Goal: Task Accomplishment & Management: Complete application form

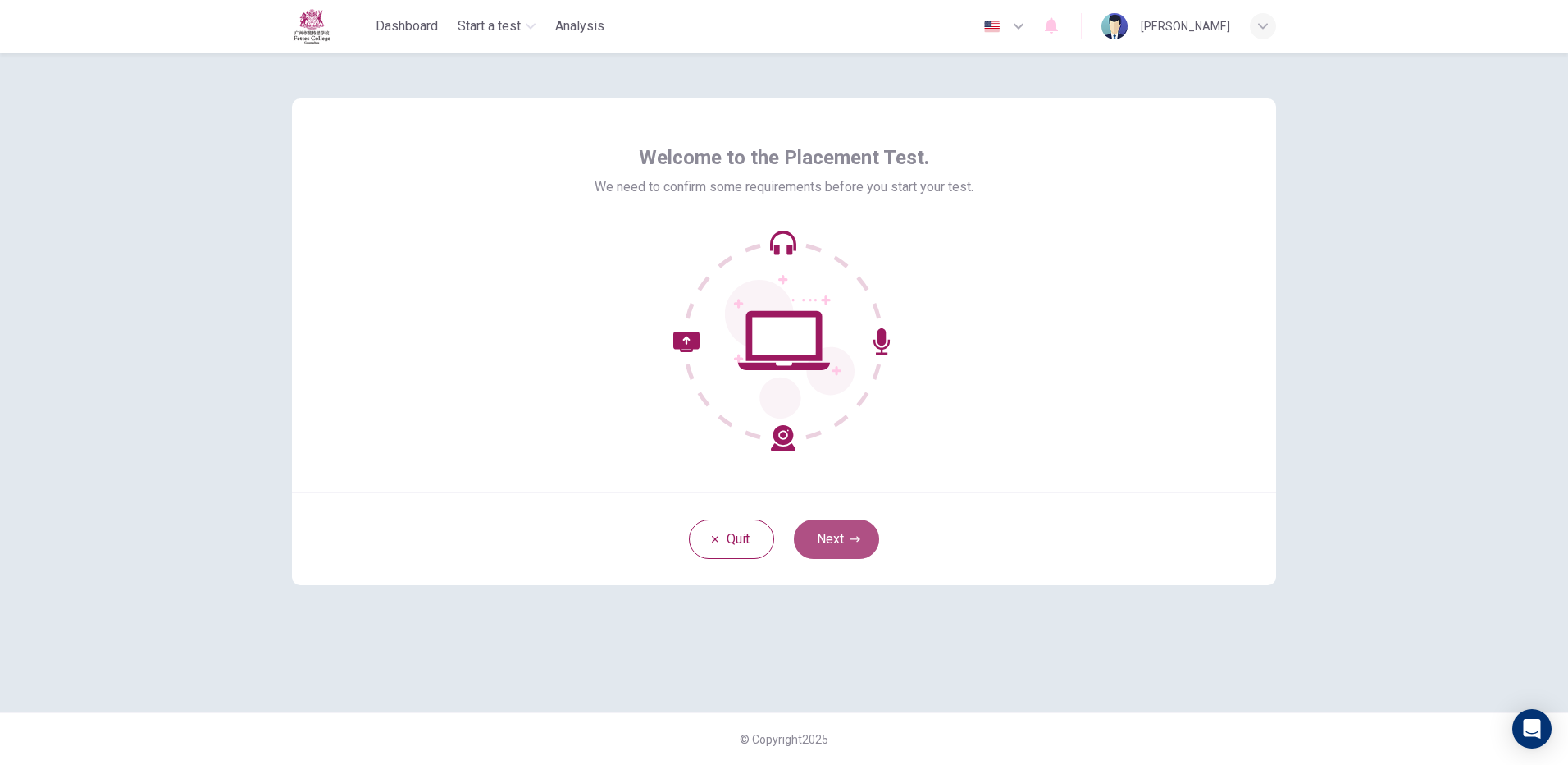
click at [857, 531] on button "Next" at bounding box center [836, 539] width 85 height 39
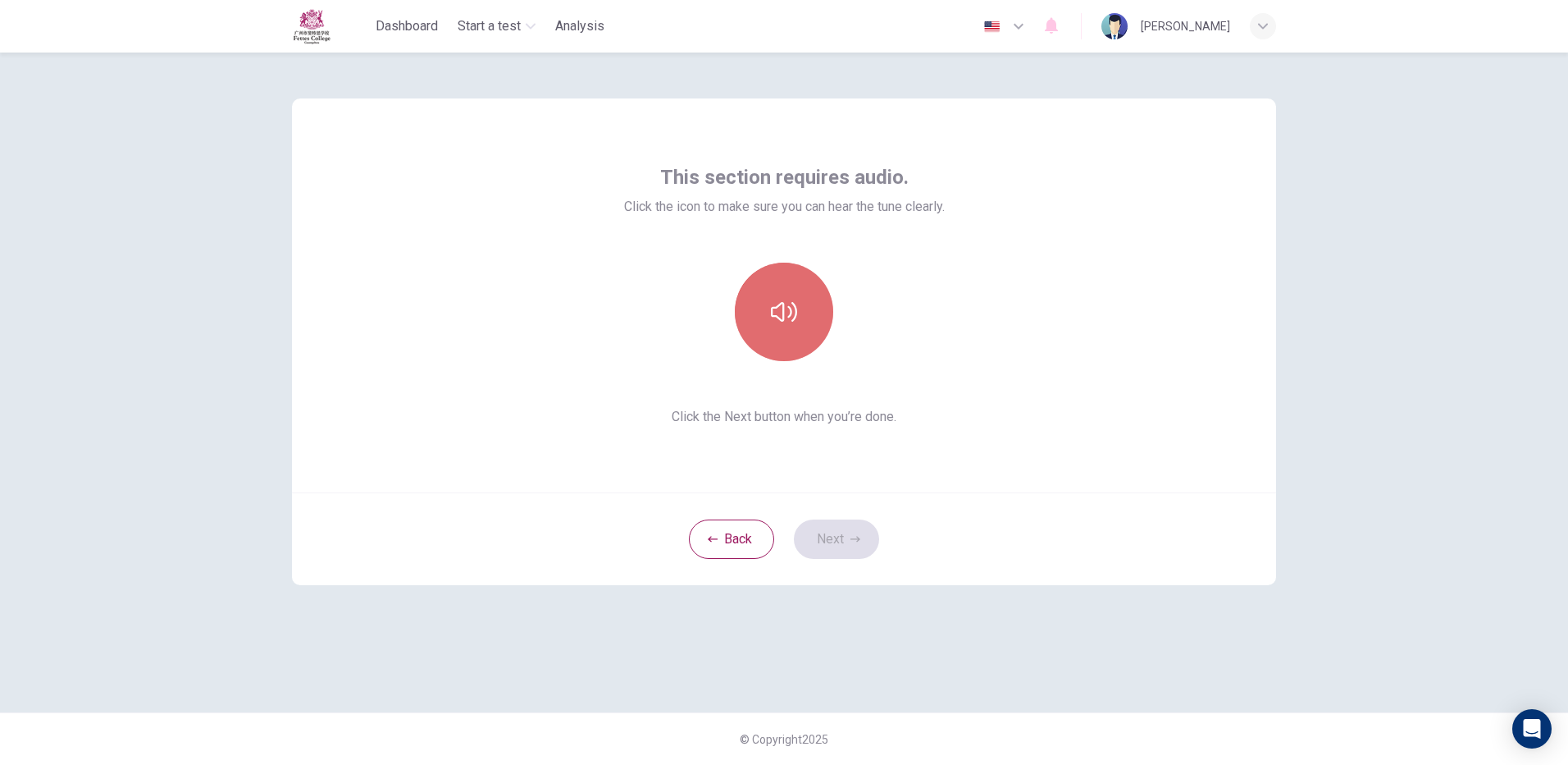
click at [776, 292] on button "button" at bounding box center [784, 312] width 99 height 99
click at [791, 304] on icon "button" at bounding box center [784, 312] width 27 height 27
click at [841, 532] on button "Next" at bounding box center [836, 539] width 85 height 39
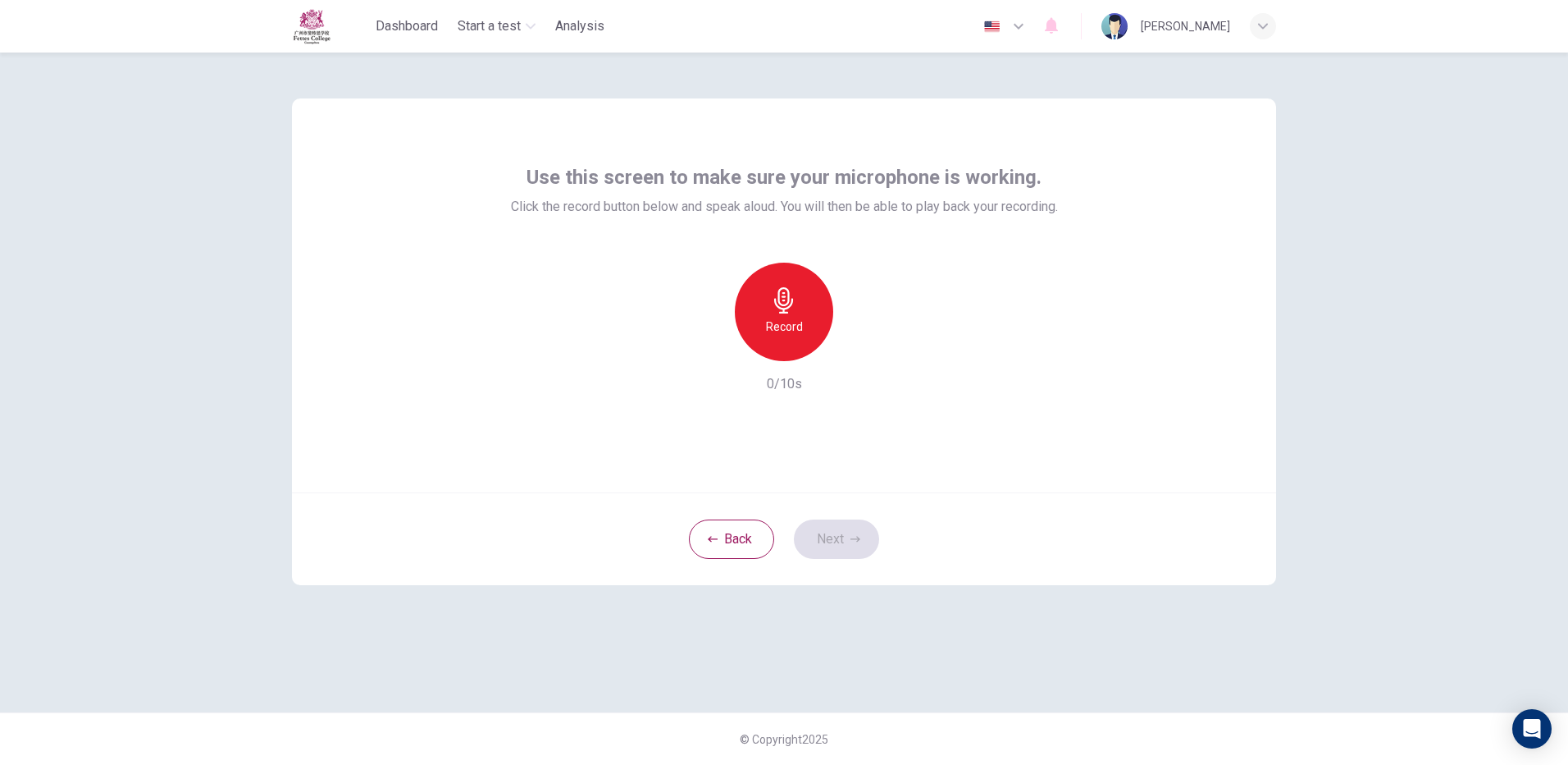
click at [786, 303] on icon "button" at bounding box center [784, 300] width 27 height 27
click at [864, 348] on icon "button" at bounding box center [859, 348] width 16 height 16
click at [845, 526] on button "Next" at bounding box center [836, 539] width 85 height 39
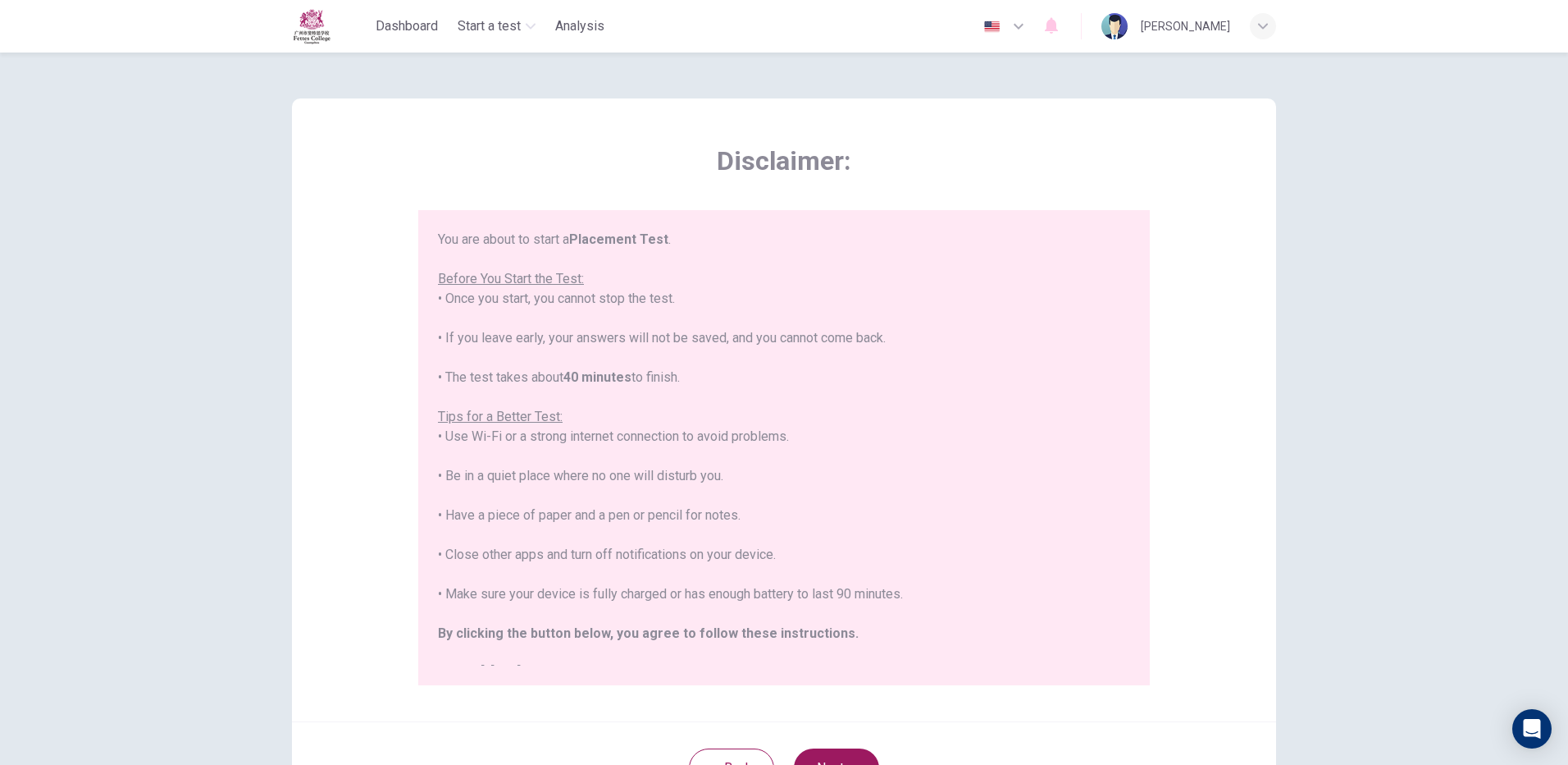
scroll to position [82, 0]
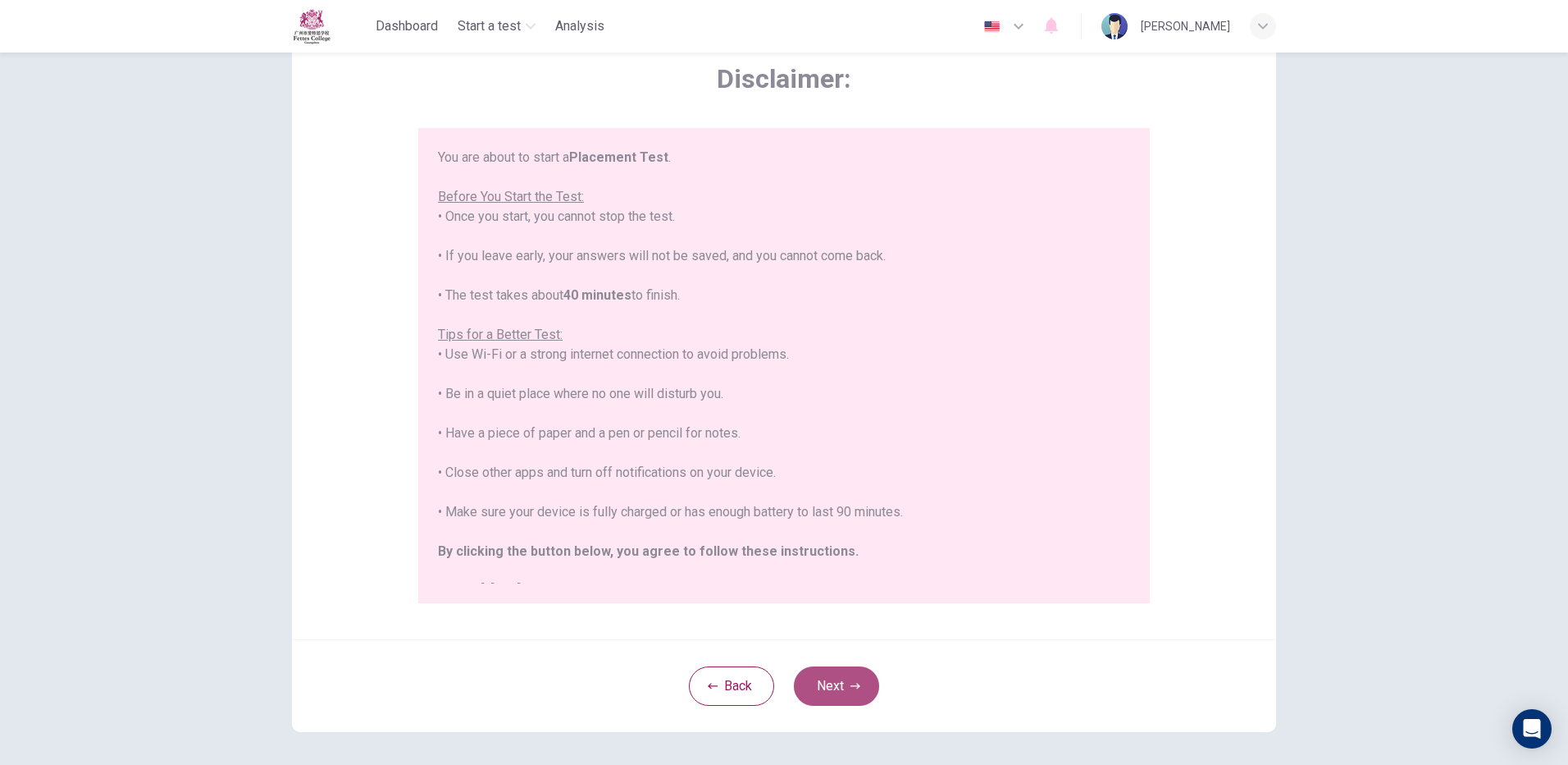
click at [840, 667] on button "Next" at bounding box center [836, 686] width 85 height 39
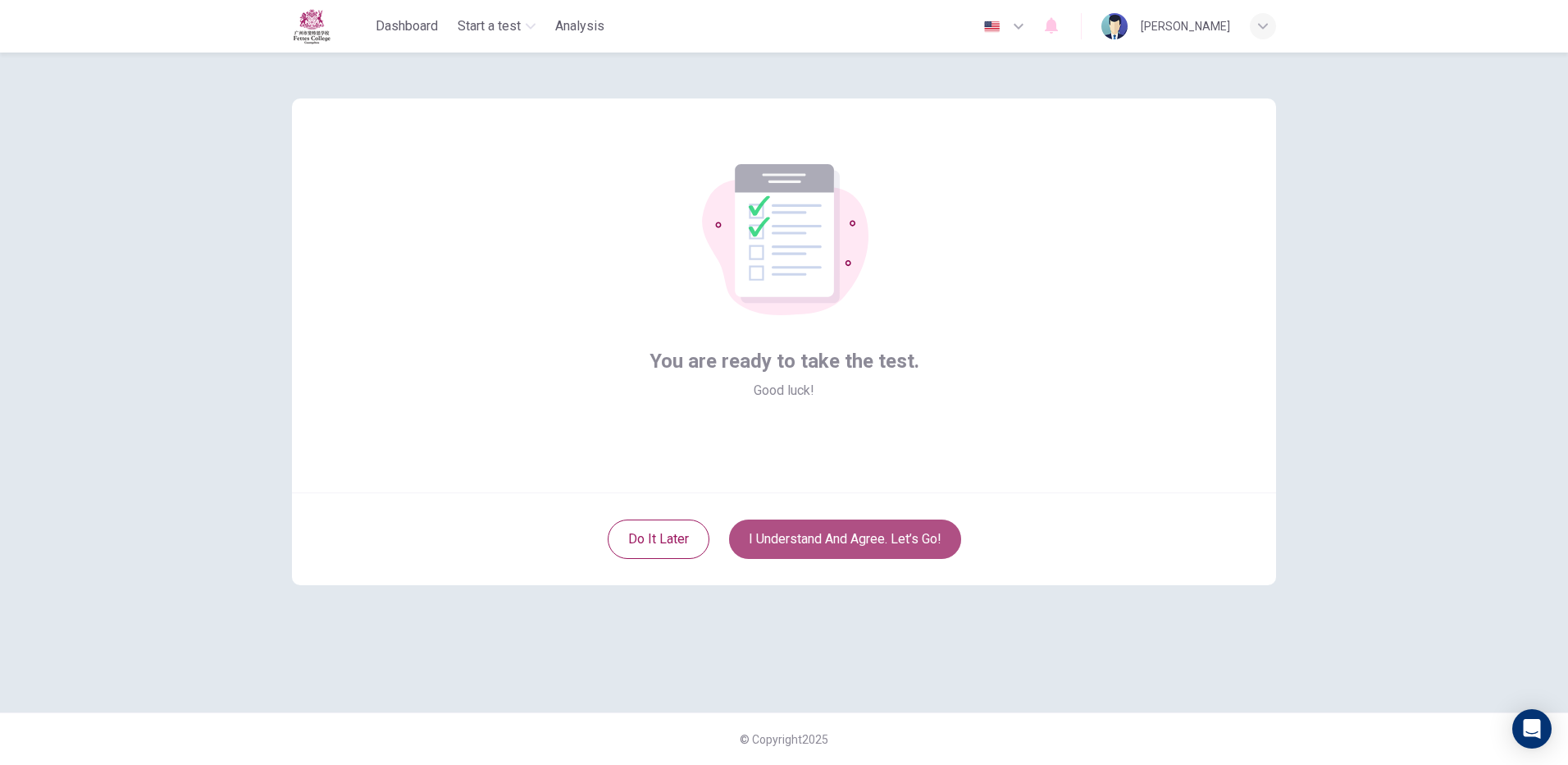
click at [808, 545] on button "I understand and agree. Let’s go!" at bounding box center [845, 539] width 232 height 39
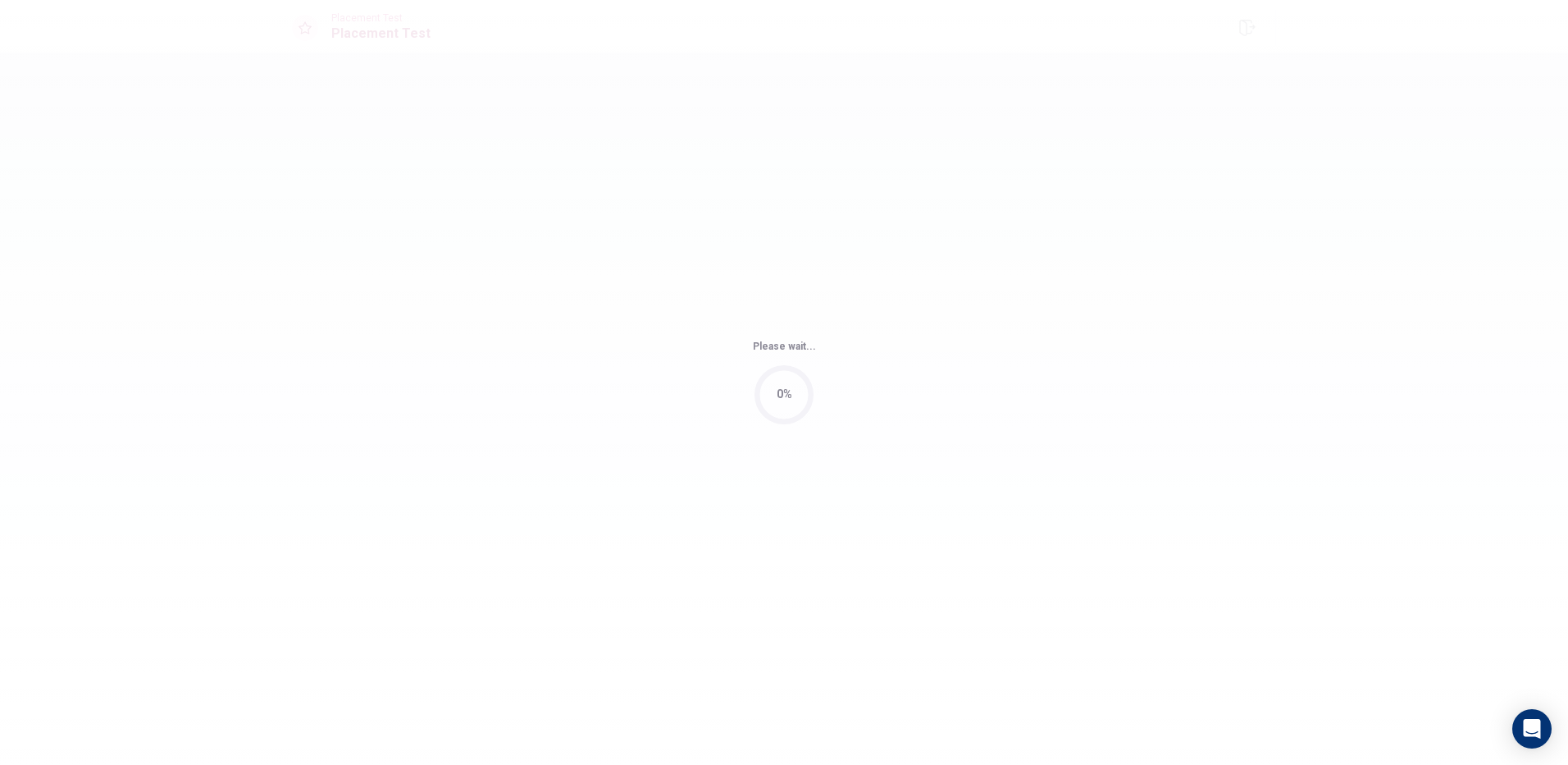
click at [808, 535] on body "This site uses cookies, as explained in our Privacy Policy . If you agree to th…" at bounding box center [784, 382] width 1568 height 765
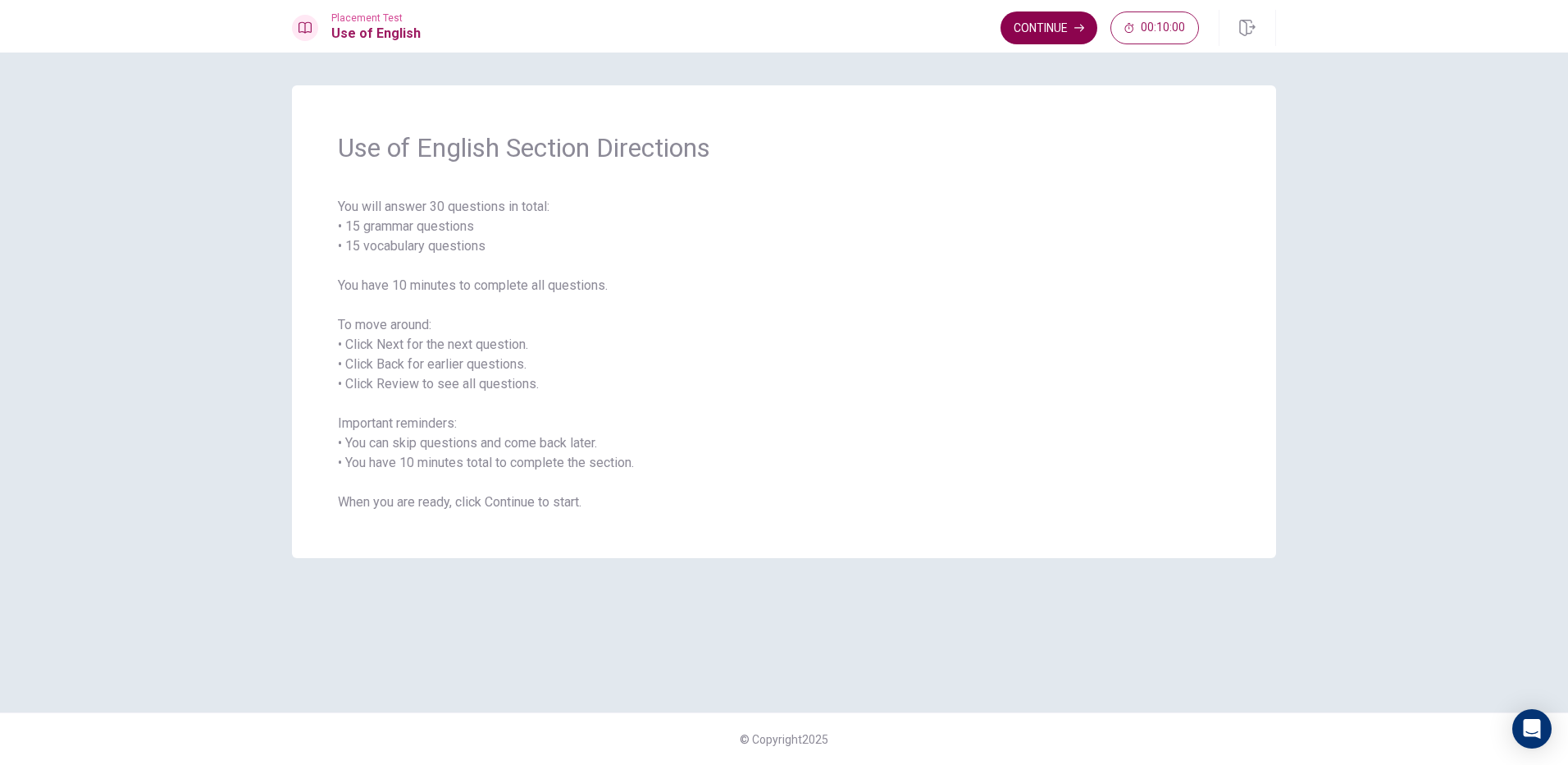
click at [1053, 24] on button "Continue" at bounding box center [1049, 27] width 97 height 33
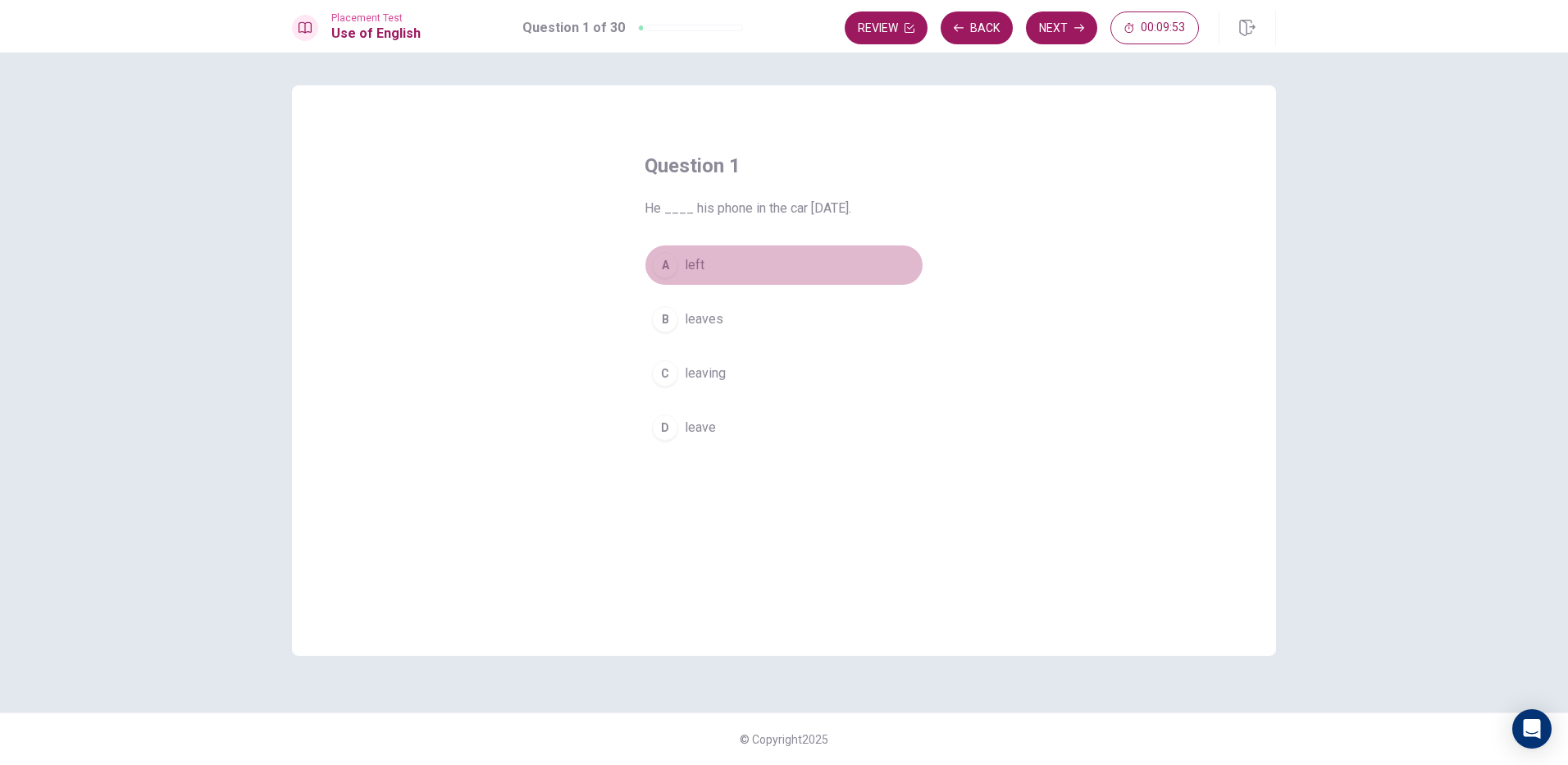
click at [662, 264] on div "A" at bounding box center [665, 264] width 27 height 27
click at [1041, 17] on button "Next" at bounding box center [1062, 27] width 71 height 33
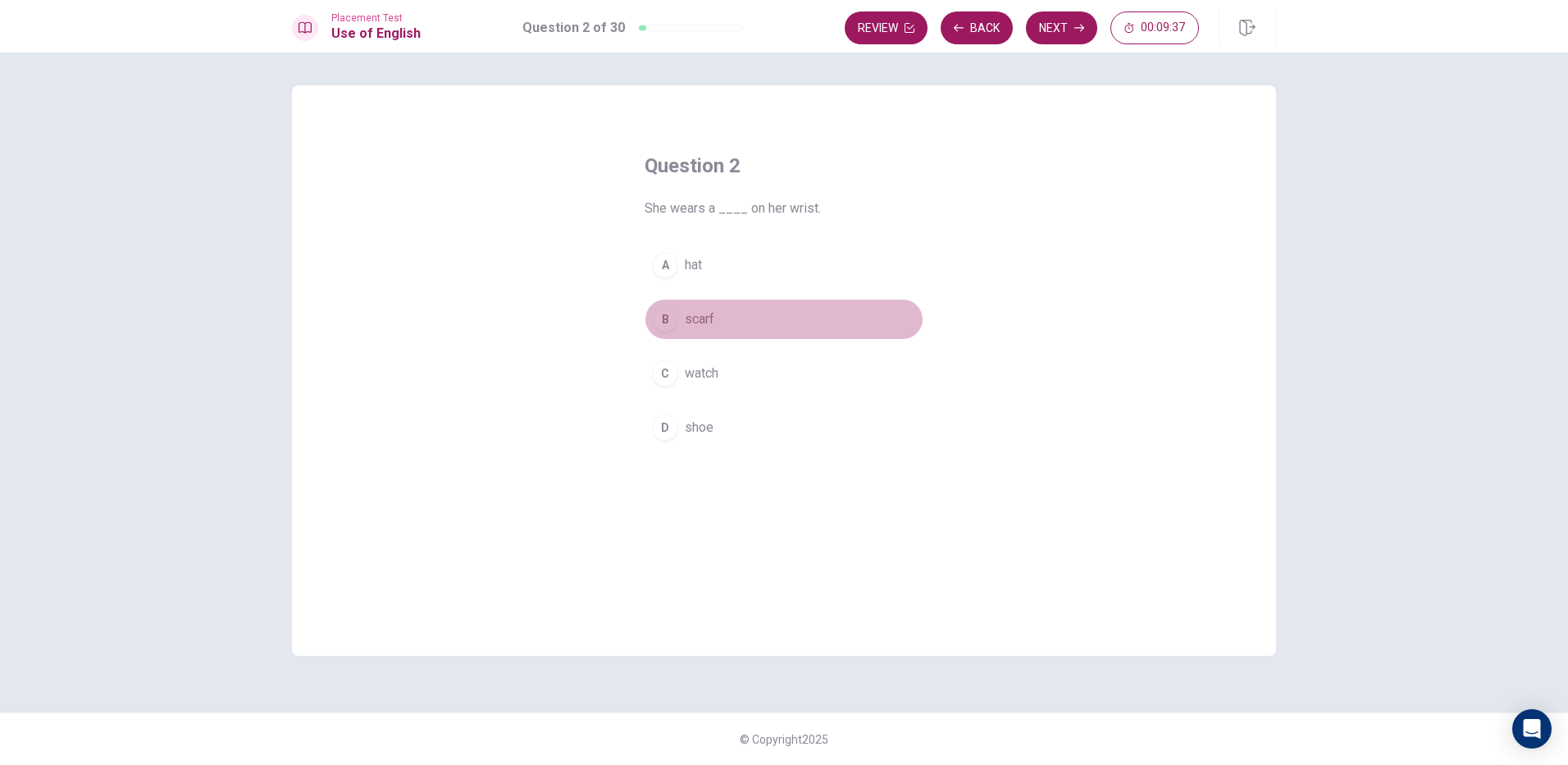
click at [662, 317] on div "B" at bounding box center [665, 319] width 27 height 27
click at [1058, 33] on button "Next" at bounding box center [1062, 27] width 71 height 33
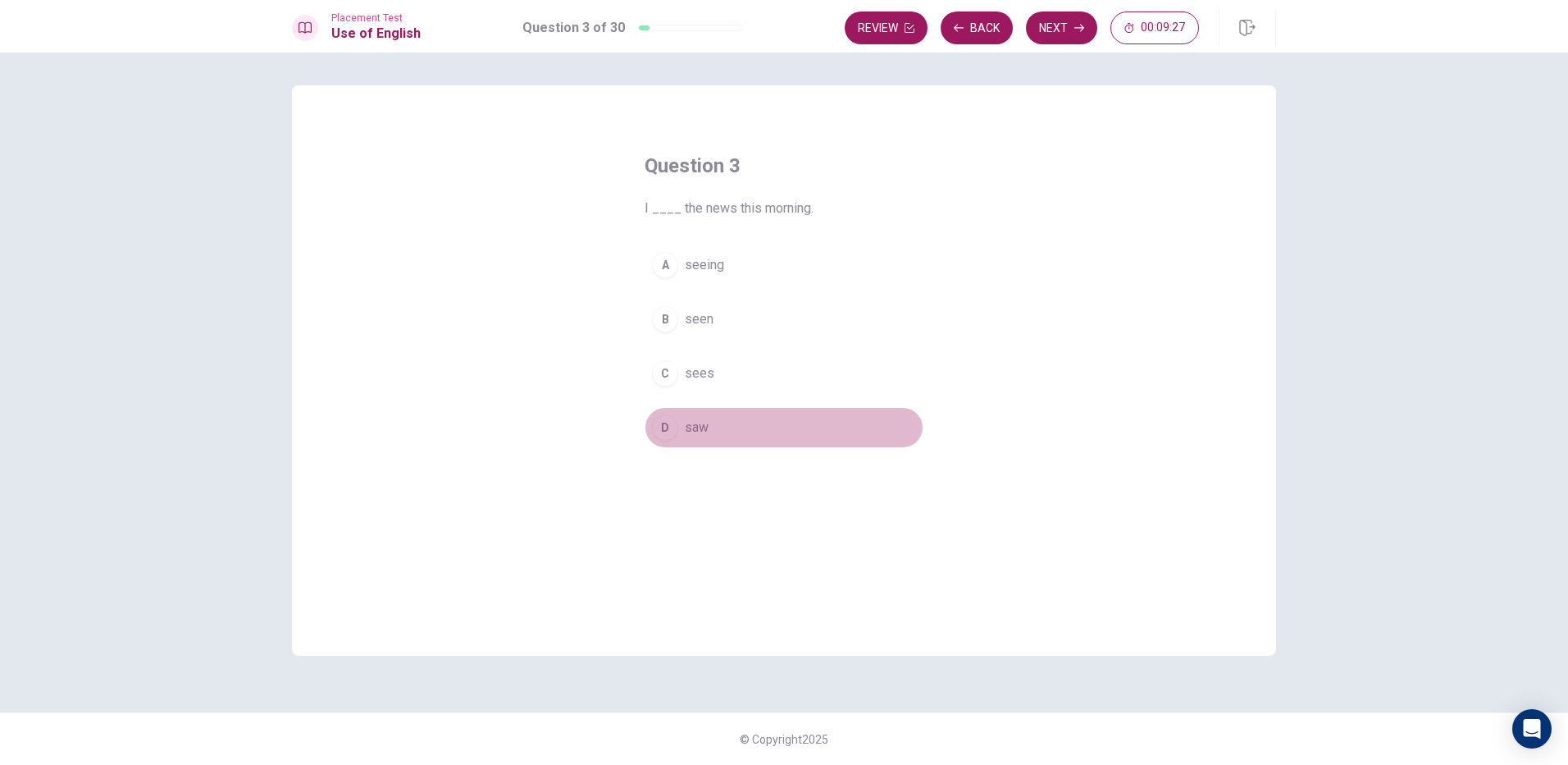
click at [662, 421] on div "D" at bounding box center [665, 428] width 27 height 27
click at [1056, 21] on button "Next" at bounding box center [1062, 27] width 71 height 33
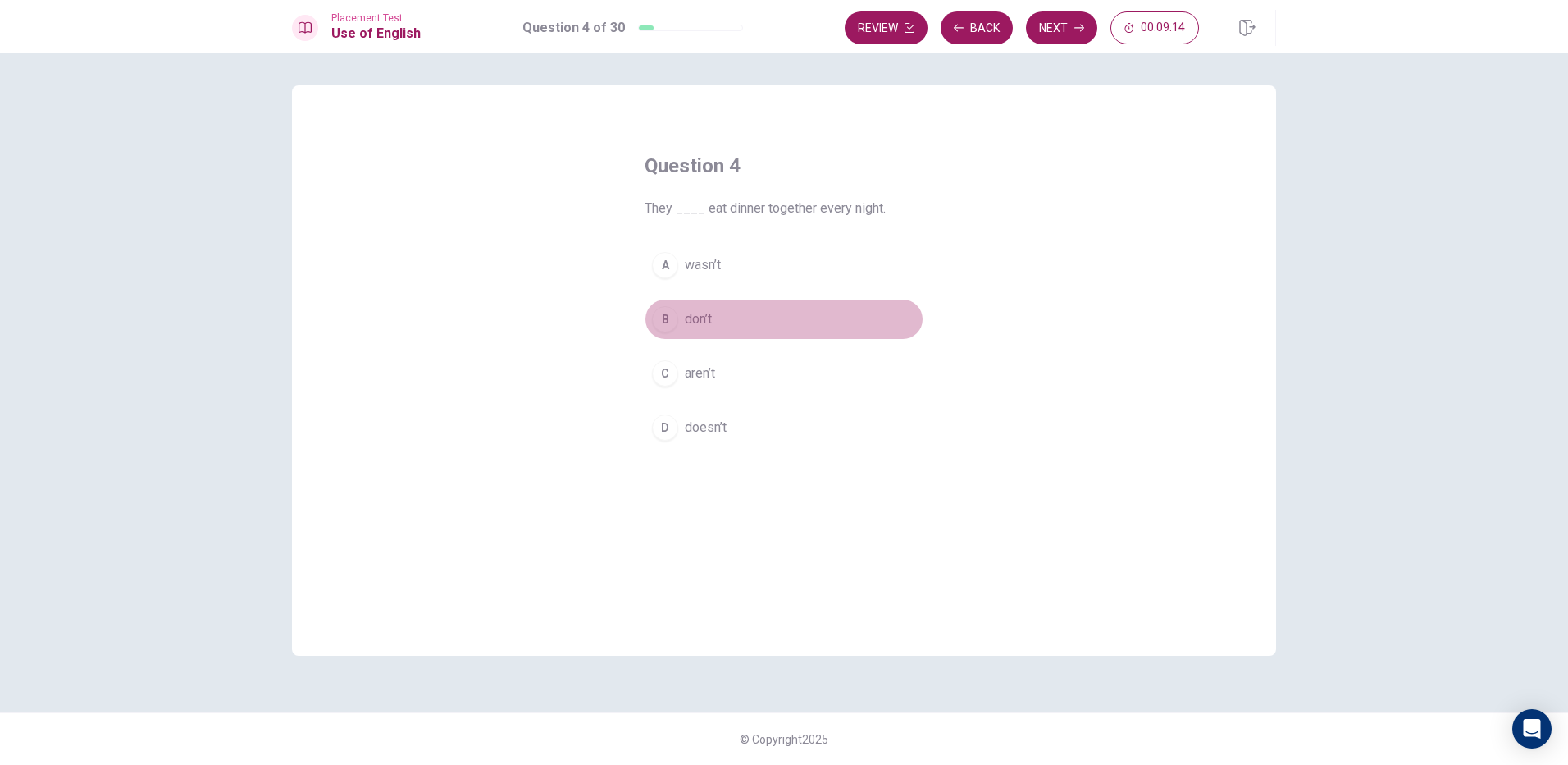
click at [664, 323] on div "B" at bounding box center [665, 319] width 27 height 27
click at [1050, 36] on button "Next" at bounding box center [1062, 27] width 71 height 33
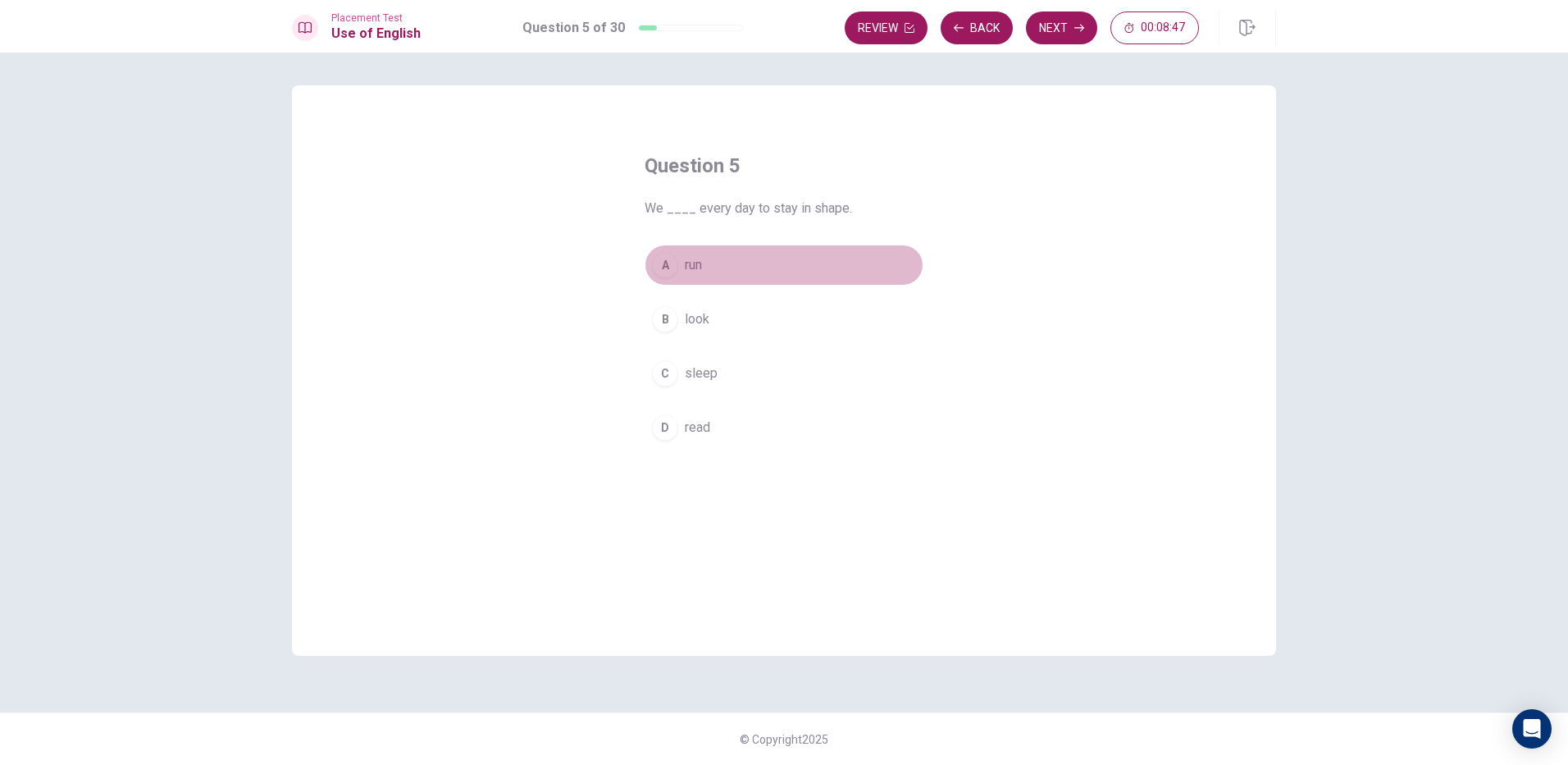
click at [676, 261] on div "A" at bounding box center [665, 264] width 27 height 27
click at [1078, 19] on button "Next" at bounding box center [1062, 27] width 71 height 33
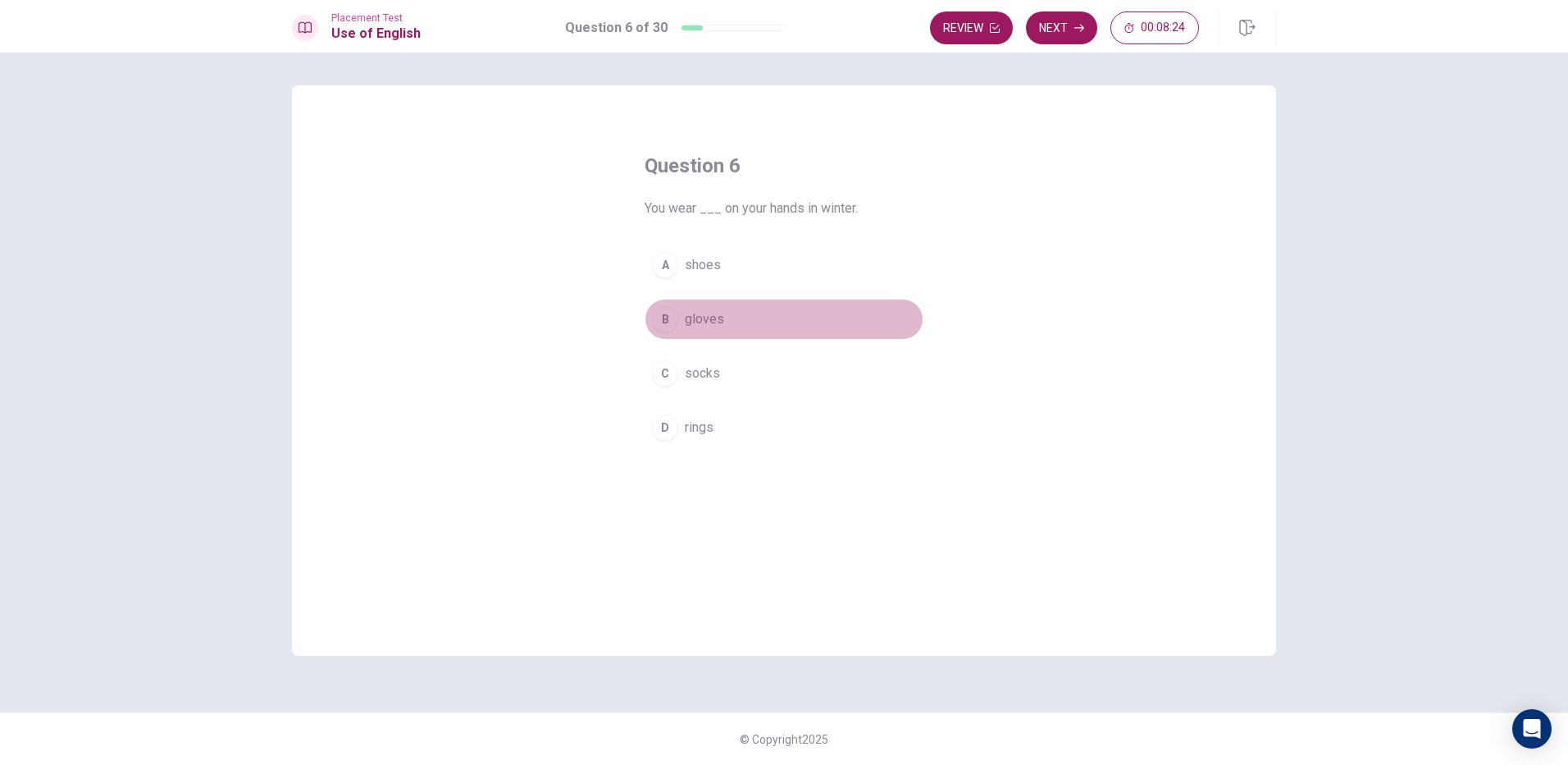
click at [665, 315] on div "B" at bounding box center [665, 319] width 27 height 27
click at [1088, 30] on button "Next" at bounding box center [1062, 27] width 71 height 33
click at [674, 310] on div "B" at bounding box center [665, 319] width 27 height 27
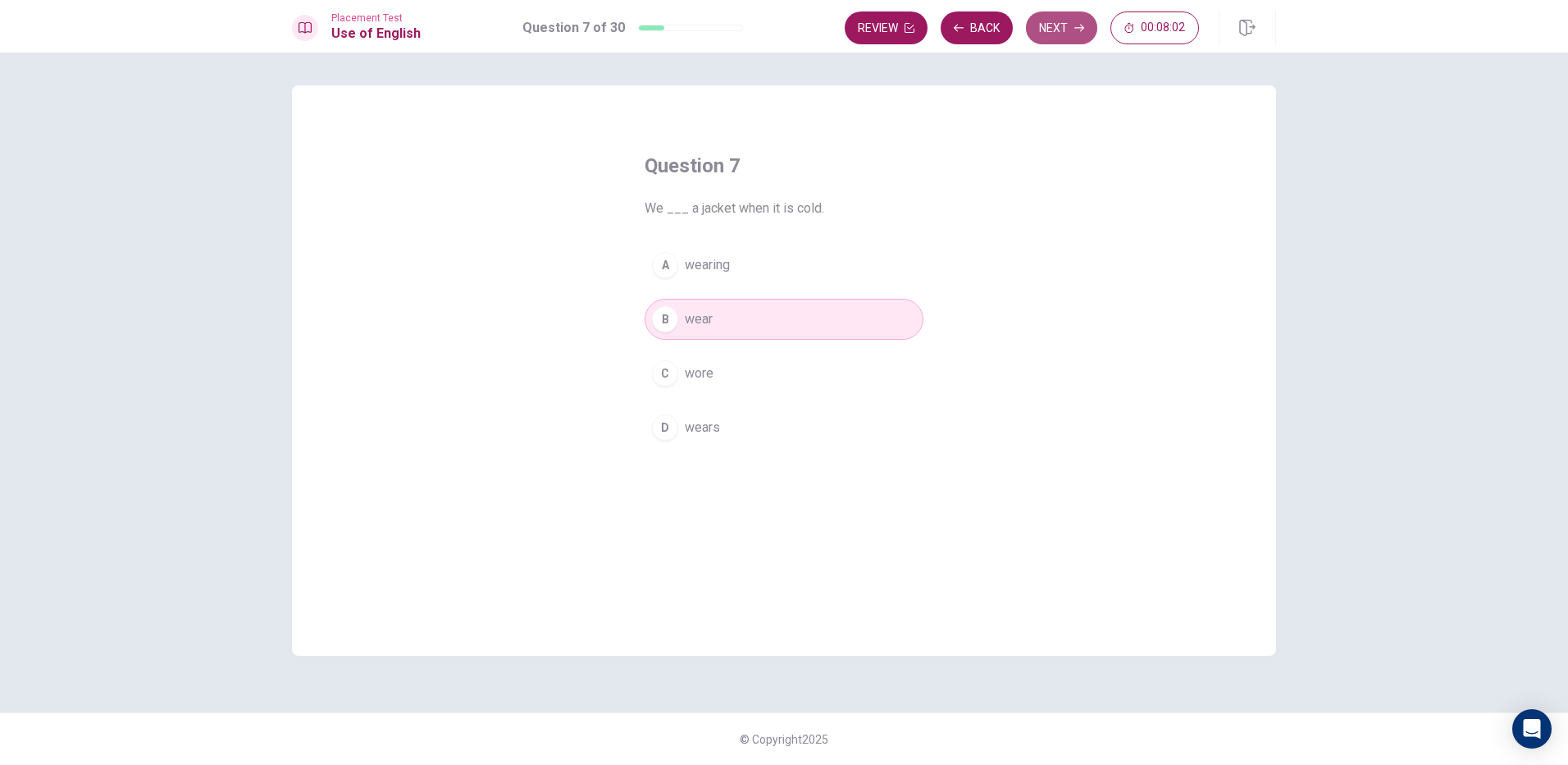
click at [1071, 24] on button "Next" at bounding box center [1062, 27] width 71 height 33
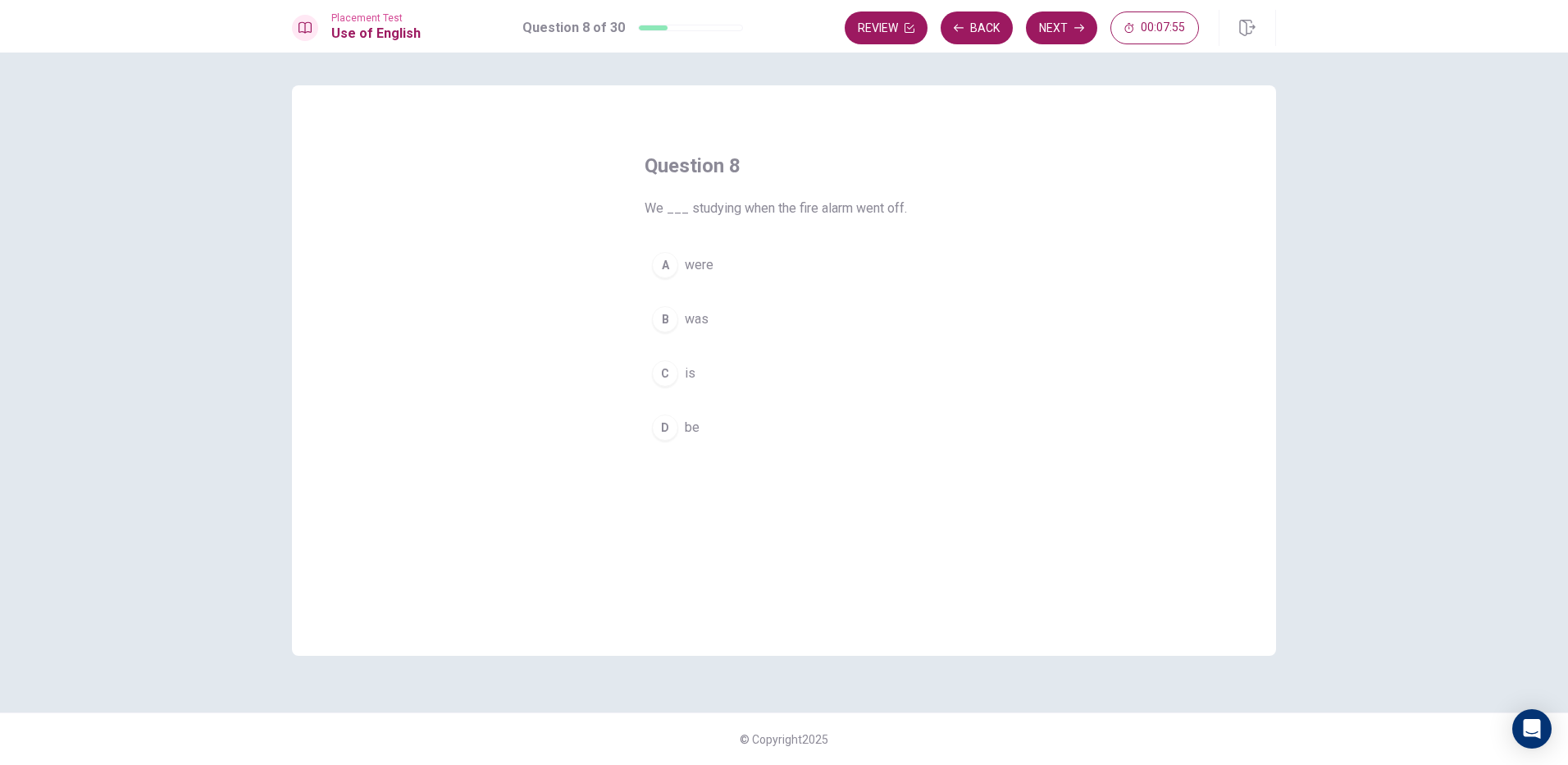
click at [665, 264] on div "A" at bounding box center [665, 264] width 27 height 27
click at [1067, 31] on button "Next" at bounding box center [1062, 27] width 71 height 33
click at [663, 269] on div "A" at bounding box center [665, 264] width 27 height 27
click at [1060, 21] on button "Next" at bounding box center [1062, 27] width 71 height 33
click at [667, 320] on div "B" at bounding box center [665, 319] width 27 height 27
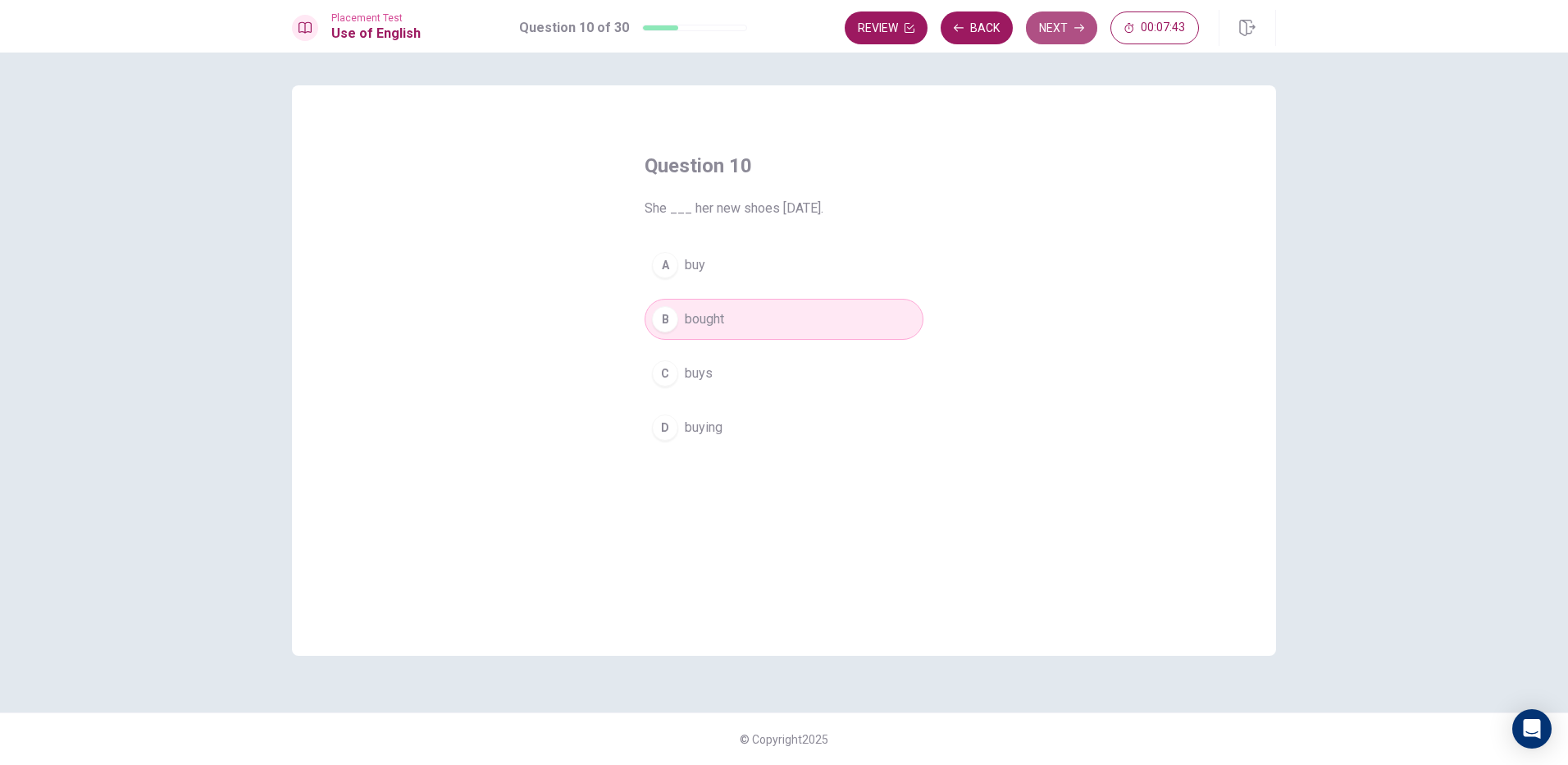
click at [1031, 24] on button "Next" at bounding box center [1062, 27] width 71 height 33
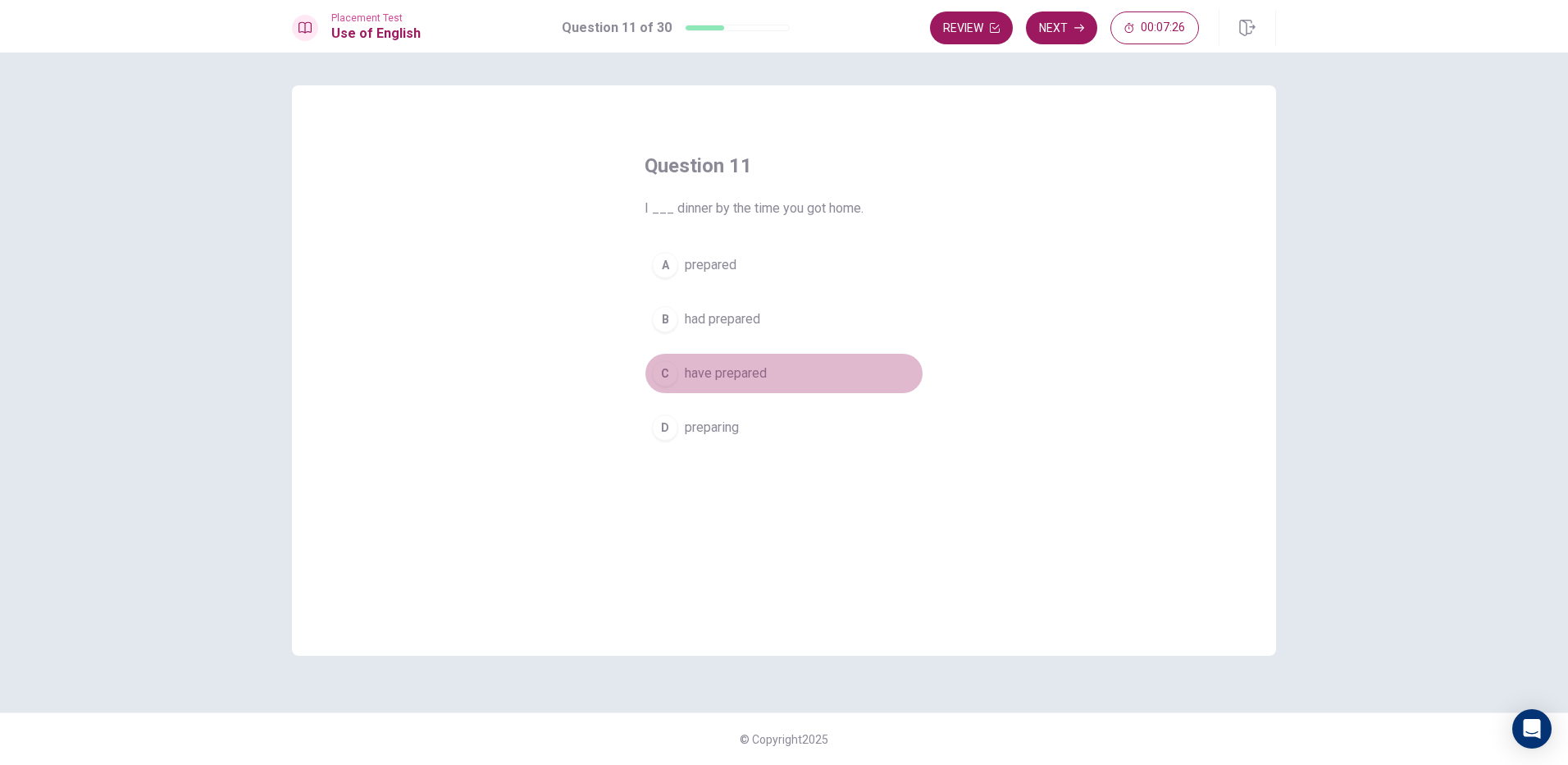
click at [672, 367] on div "C" at bounding box center [665, 373] width 27 height 27
click at [1089, 33] on button "Next" at bounding box center [1062, 27] width 71 height 33
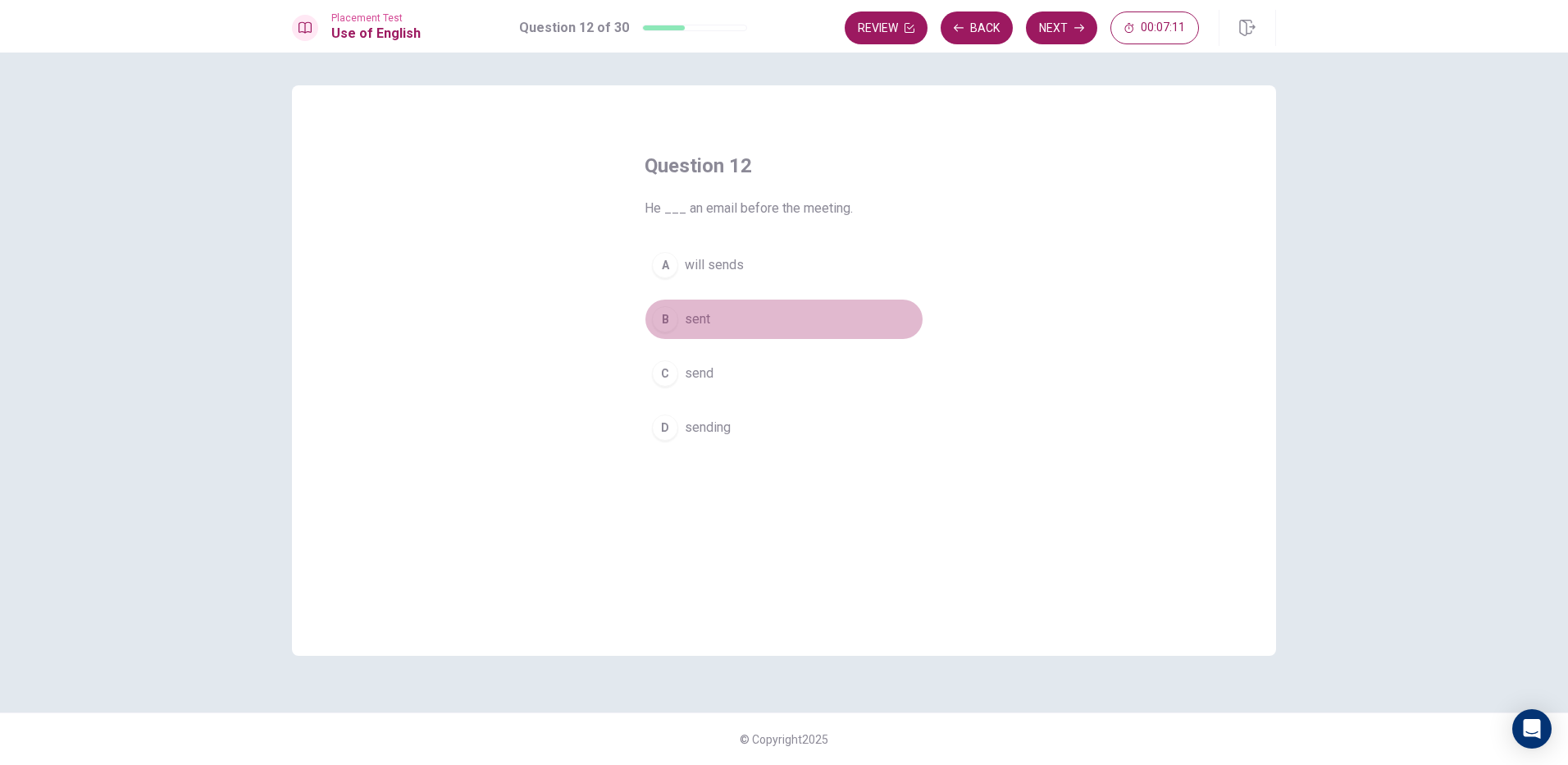
click at [663, 316] on div "B" at bounding box center [665, 319] width 27 height 27
click at [1038, 22] on button "Next" at bounding box center [1062, 27] width 71 height 33
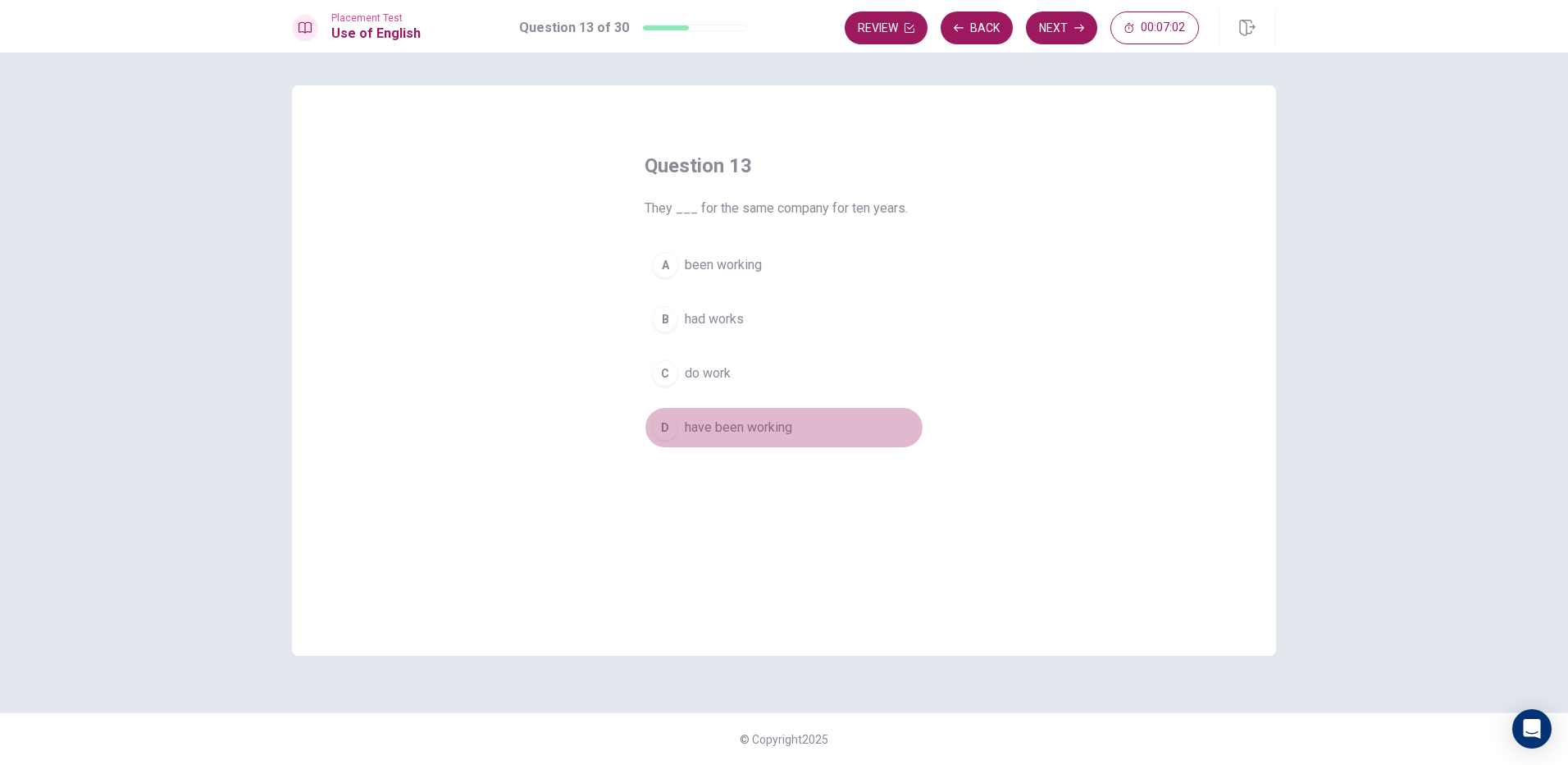
click at [667, 422] on div "D" at bounding box center [665, 428] width 27 height 27
click at [1056, 27] on button "Next" at bounding box center [1062, 27] width 71 height 33
click at [674, 433] on div "D" at bounding box center [665, 428] width 27 height 27
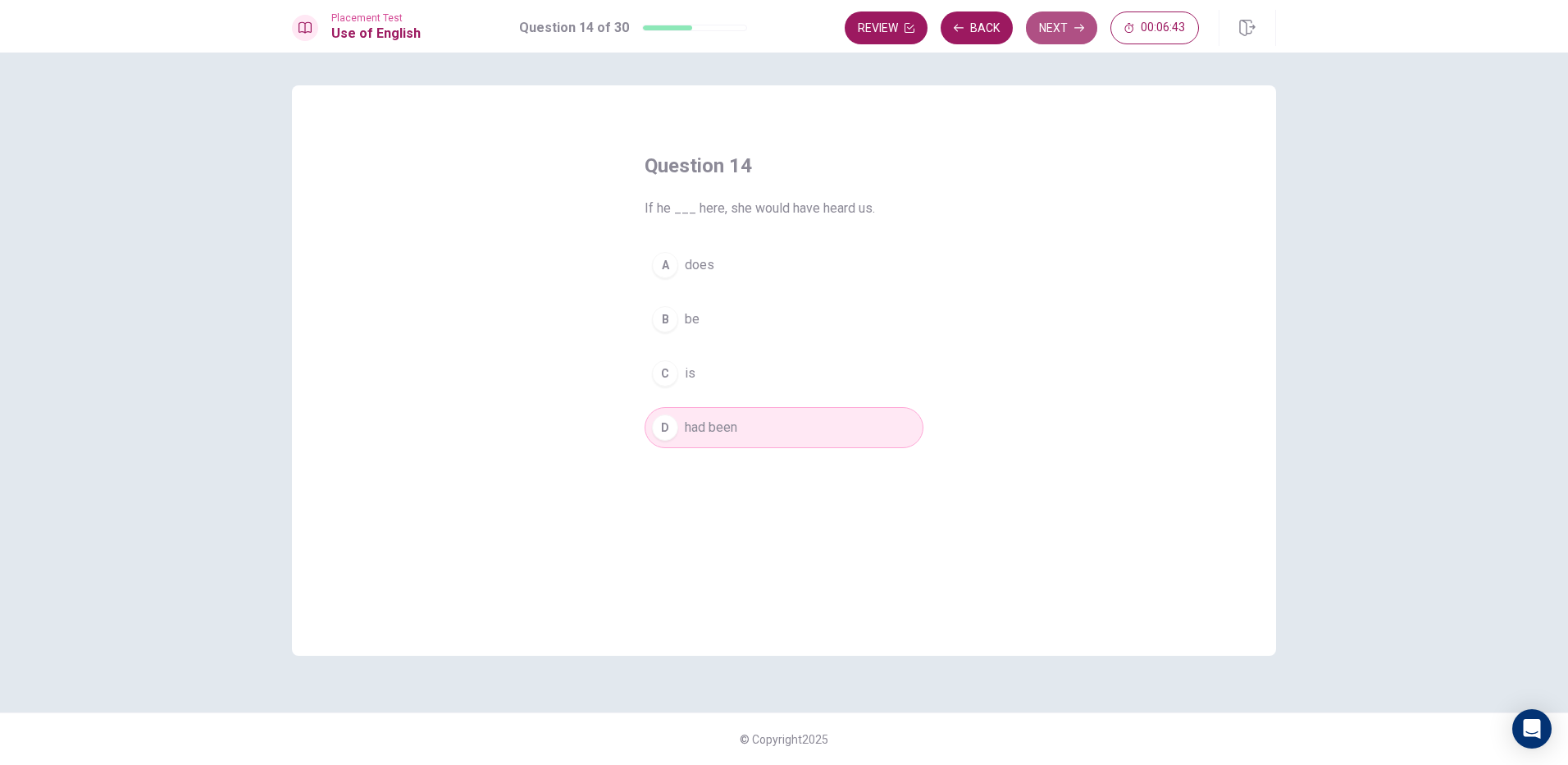
click at [1062, 31] on button "Next" at bounding box center [1062, 27] width 71 height 33
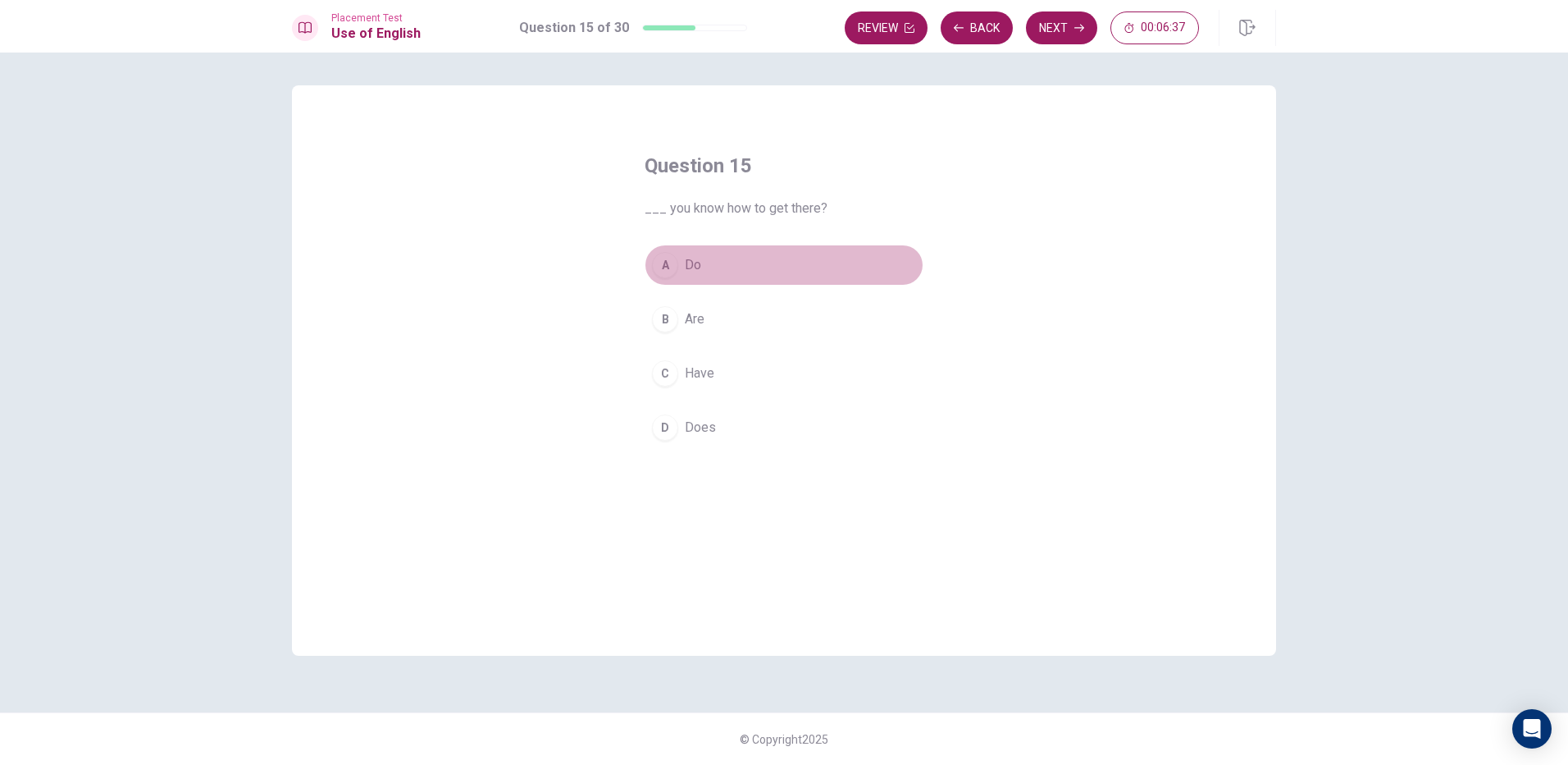
click at [673, 252] on button "A Do" at bounding box center [784, 265] width 279 height 41
click at [1044, 22] on button "Next" at bounding box center [1062, 27] width 71 height 33
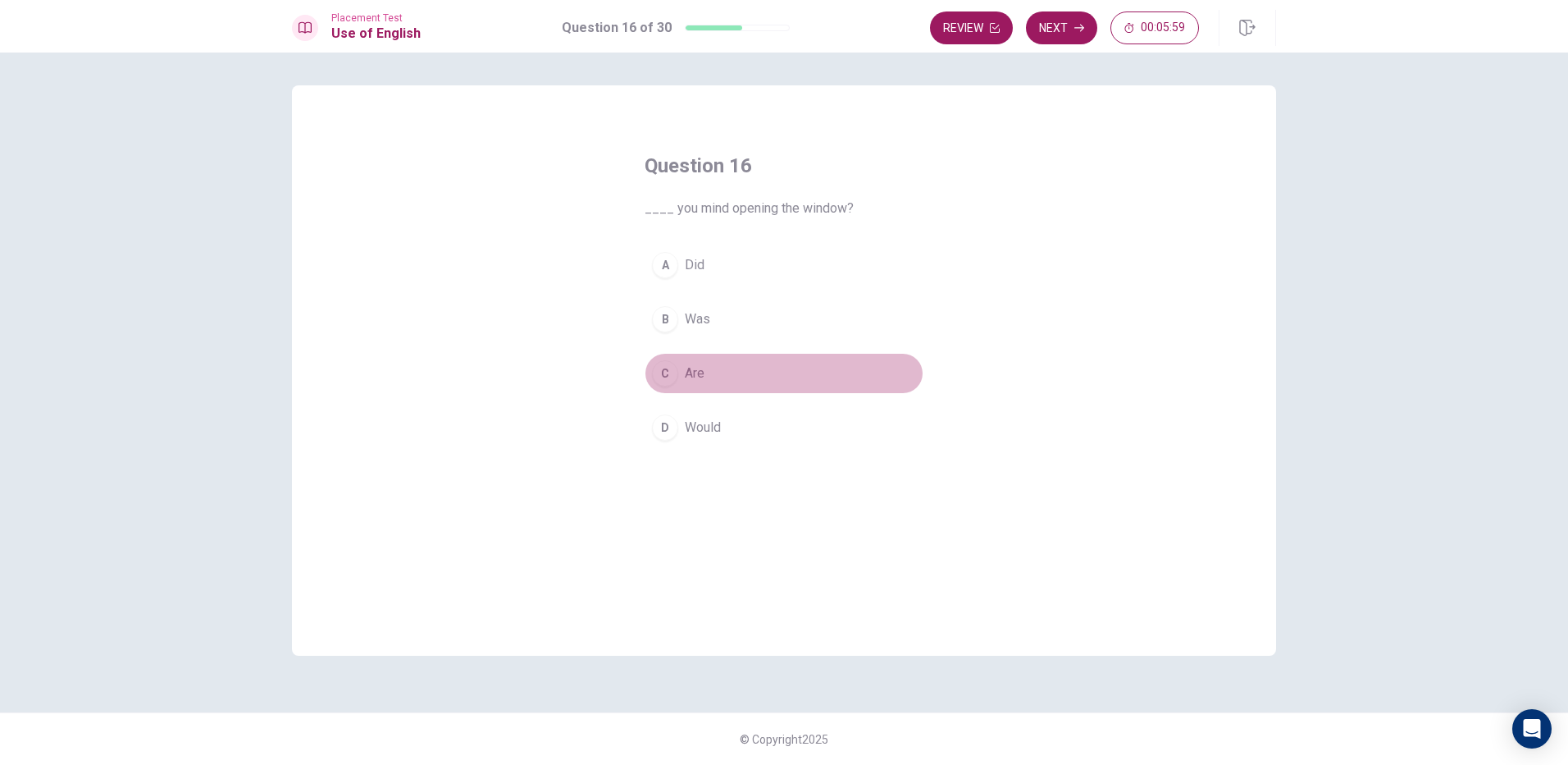
click at [658, 376] on div "C" at bounding box center [665, 373] width 27 height 27
click at [1064, 28] on button "Next" at bounding box center [1062, 27] width 71 height 33
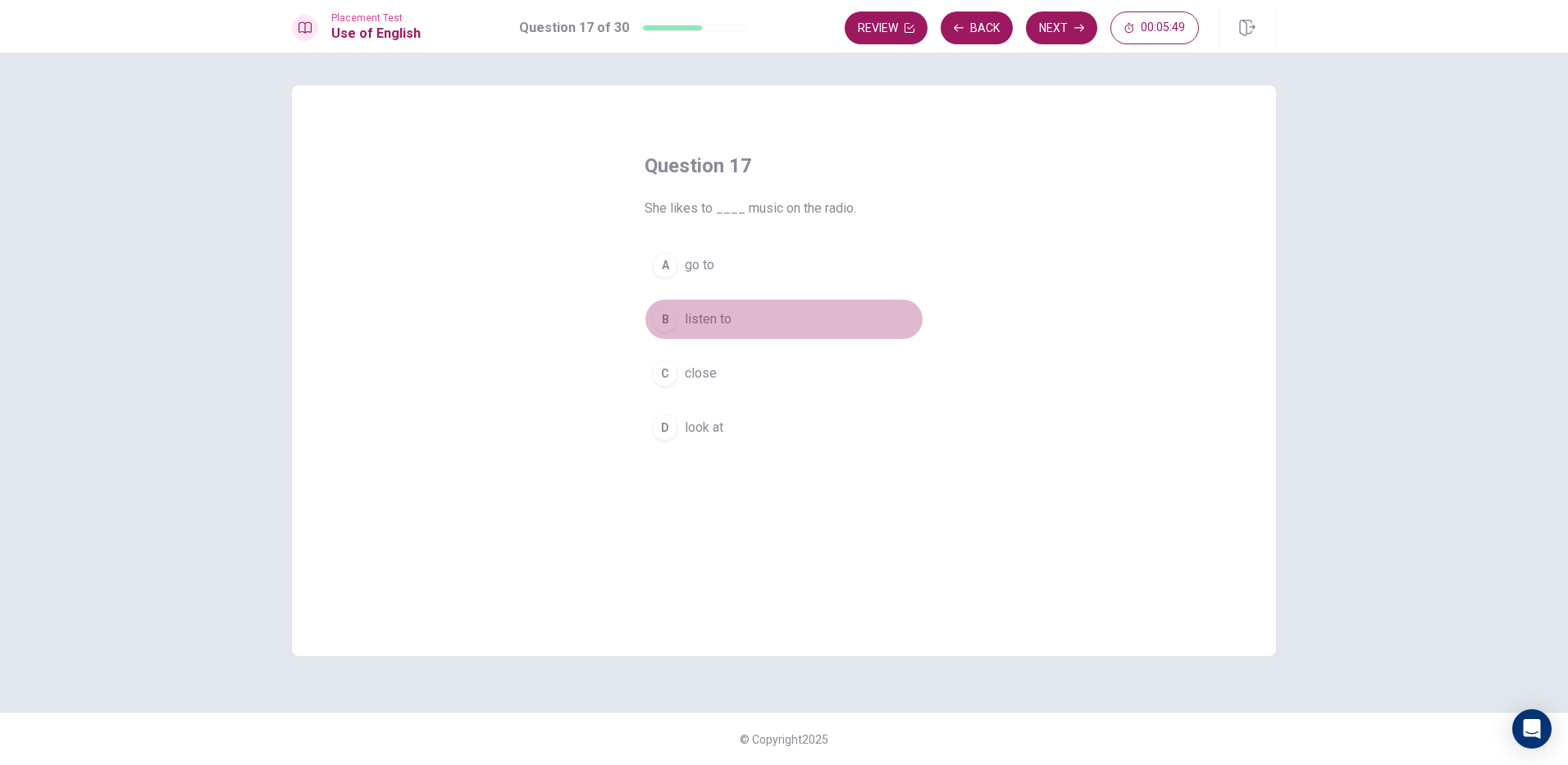
click at [657, 325] on div "B" at bounding box center [665, 319] width 27 height 27
click at [1057, 27] on button "Next" at bounding box center [1062, 27] width 71 height 33
click at [663, 315] on div "B" at bounding box center [665, 319] width 27 height 27
click at [1084, 27] on button "Next" at bounding box center [1062, 27] width 71 height 33
click at [665, 314] on div "B" at bounding box center [665, 319] width 27 height 27
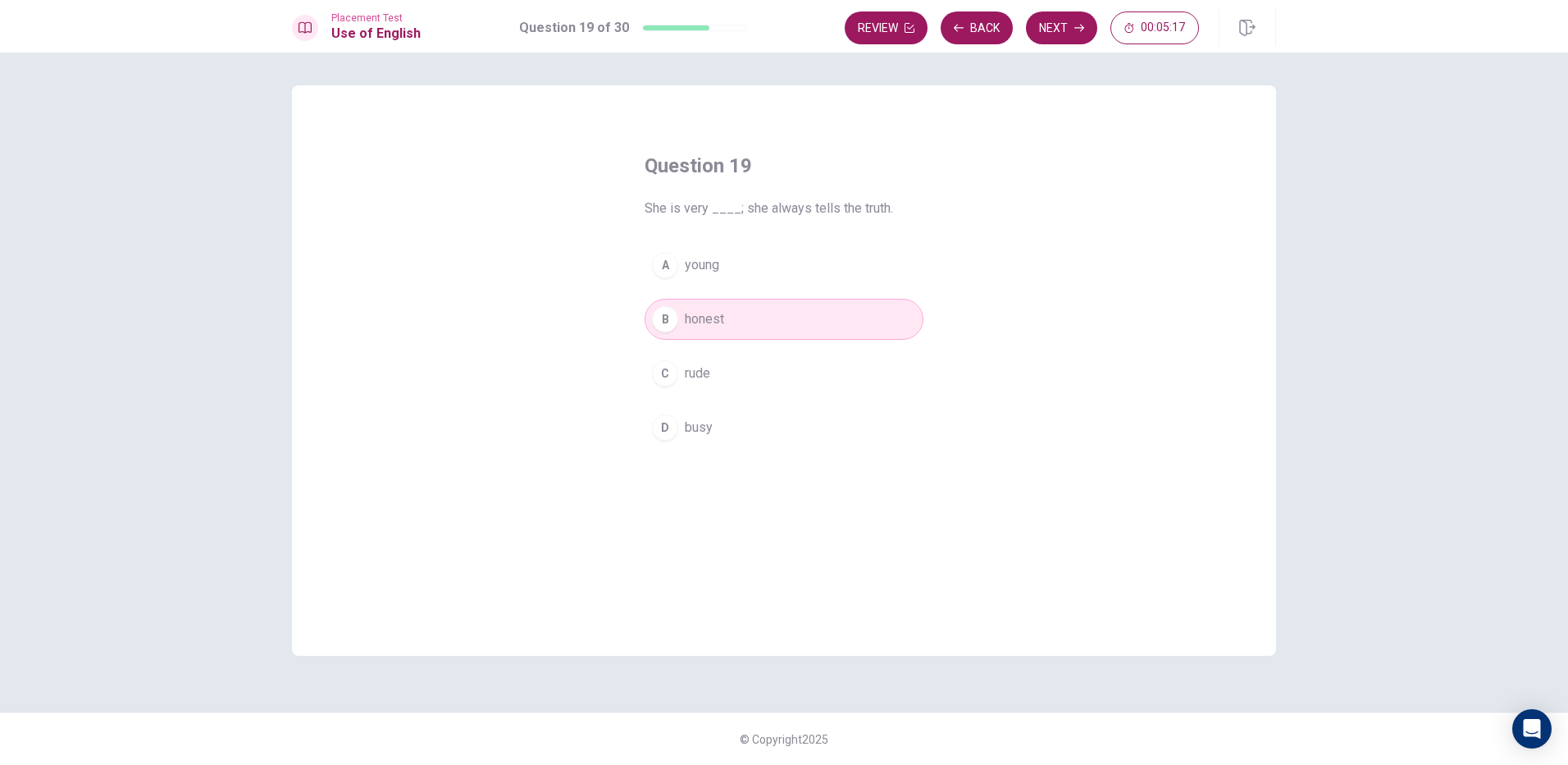
click at [1059, 32] on button "Next" at bounding box center [1062, 27] width 71 height 33
click at [662, 307] on div "B" at bounding box center [665, 319] width 27 height 27
click at [1052, 33] on button "Next" at bounding box center [1062, 27] width 71 height 33
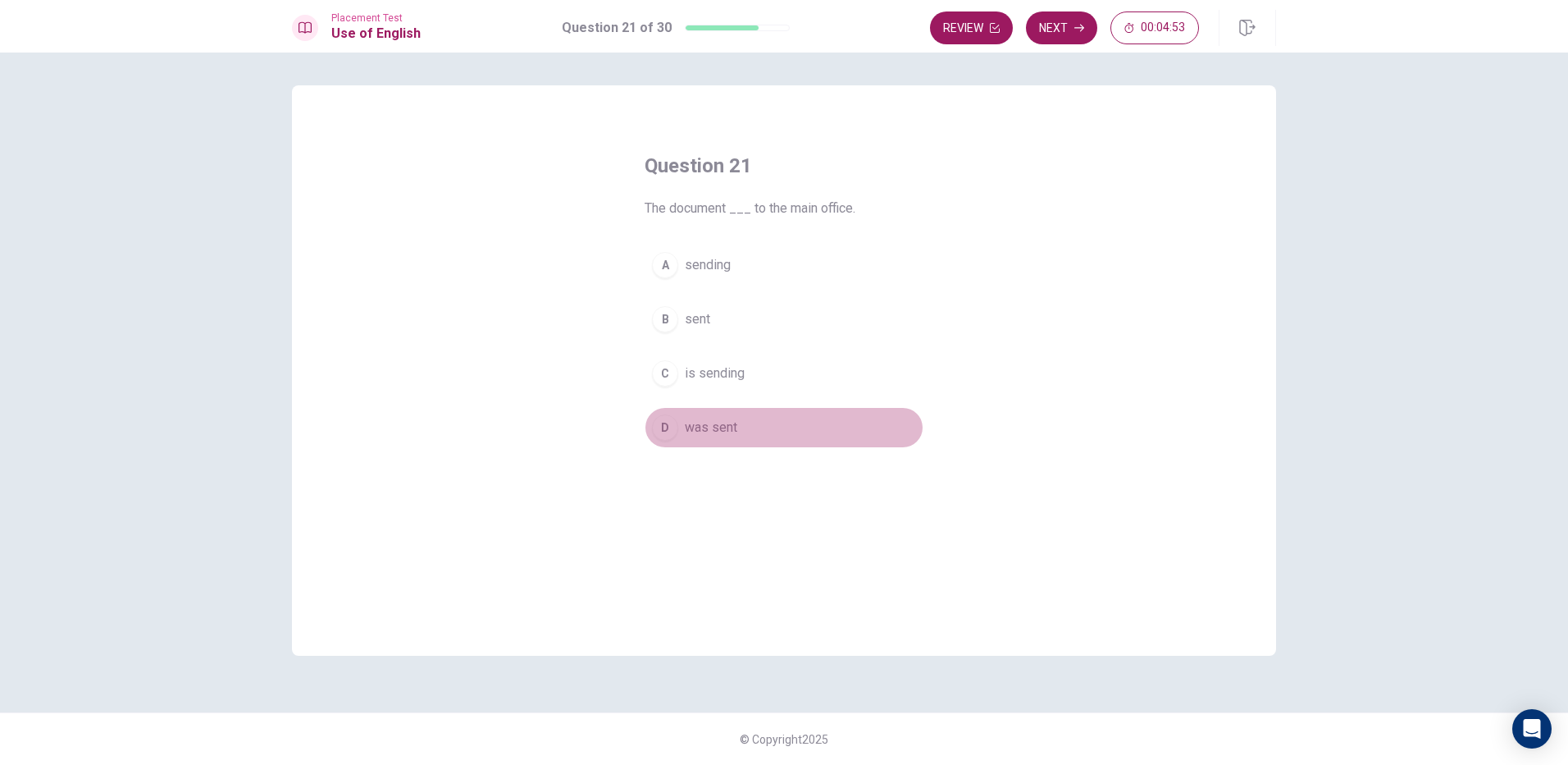
click at [681, 421] on button "D was sent" at bounding box center [784, 428] width 279 height 41
click at [1069, 27] on button "Next" at bounding box center [1062, 27] width 71 height 33
click at [675, 416] on button "D unlikely" at bounding box center [784, 428] width 279 height 41
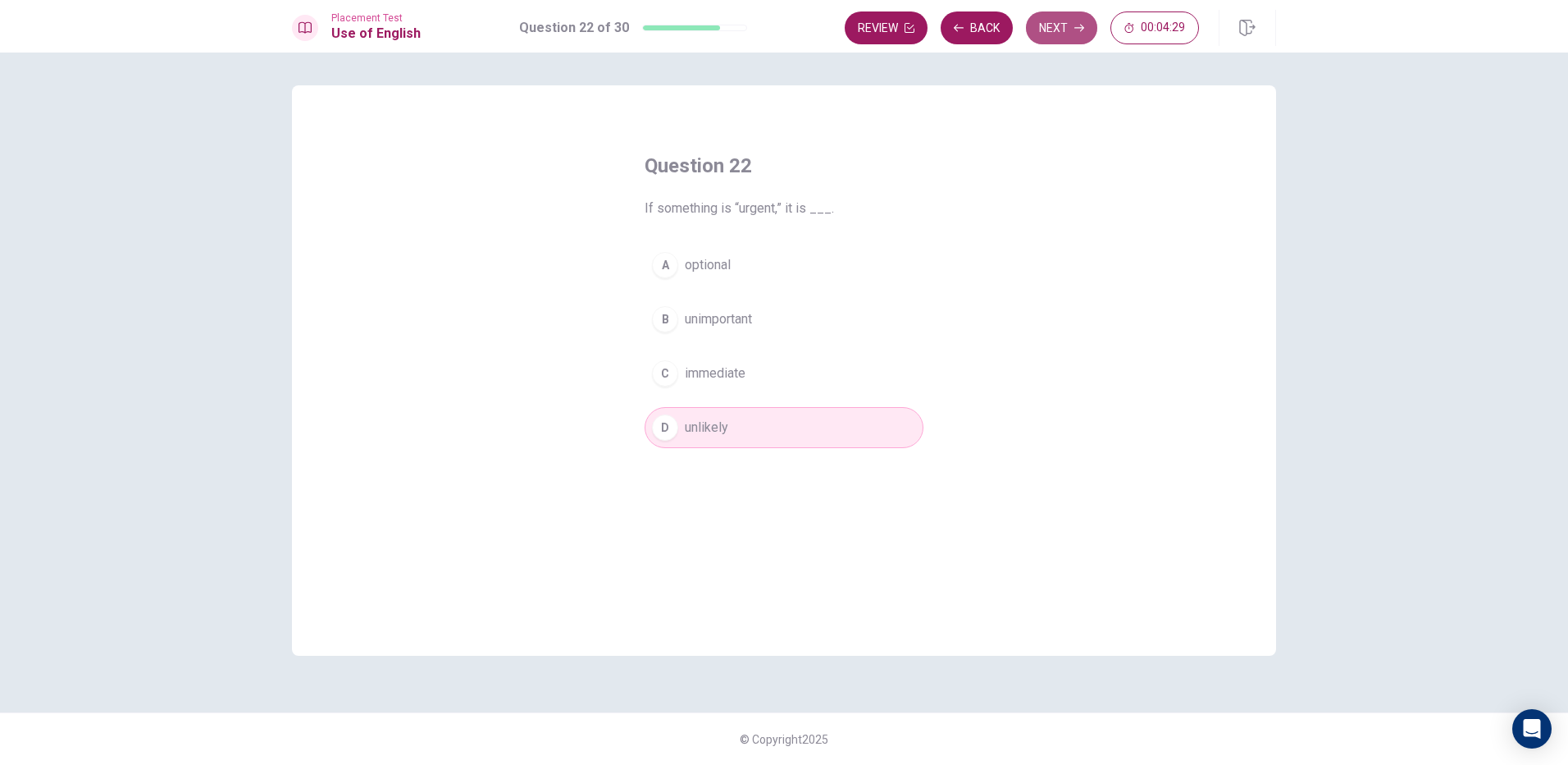
click at [1045, 33] on button "Next" at bounding box center [1062, 27] width 71 height 33
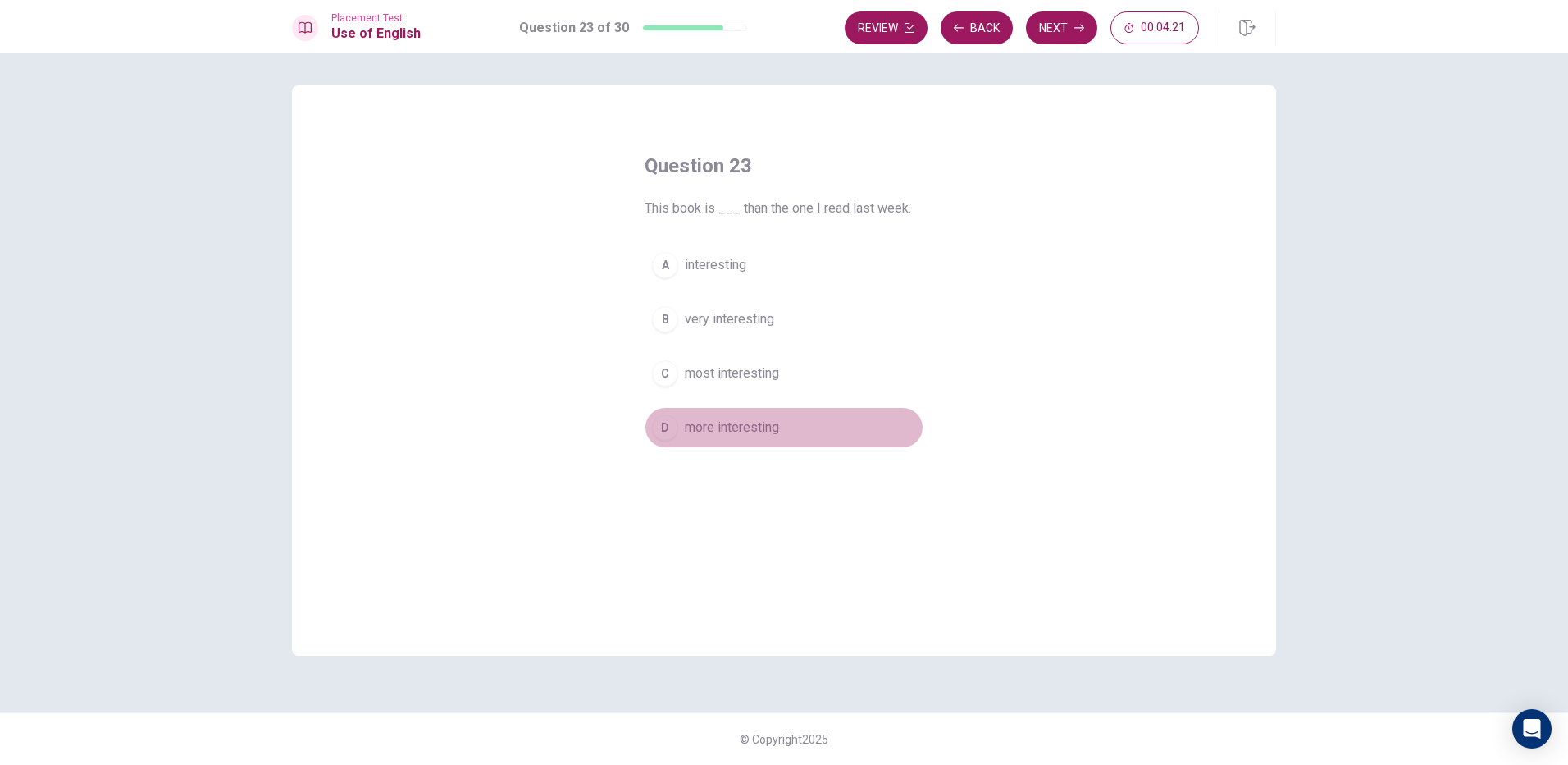
drag, startPoint x: 675, startPoint y: 428, endPoint x: 840, endPoint y: 320, distance: 197.2
click at [677, 426] on div "D" at bounding box center [665, 428] width 27 height 27
click at [1034, 29] on button "Next" at bounding box center [1062, 27] width 71 height 33
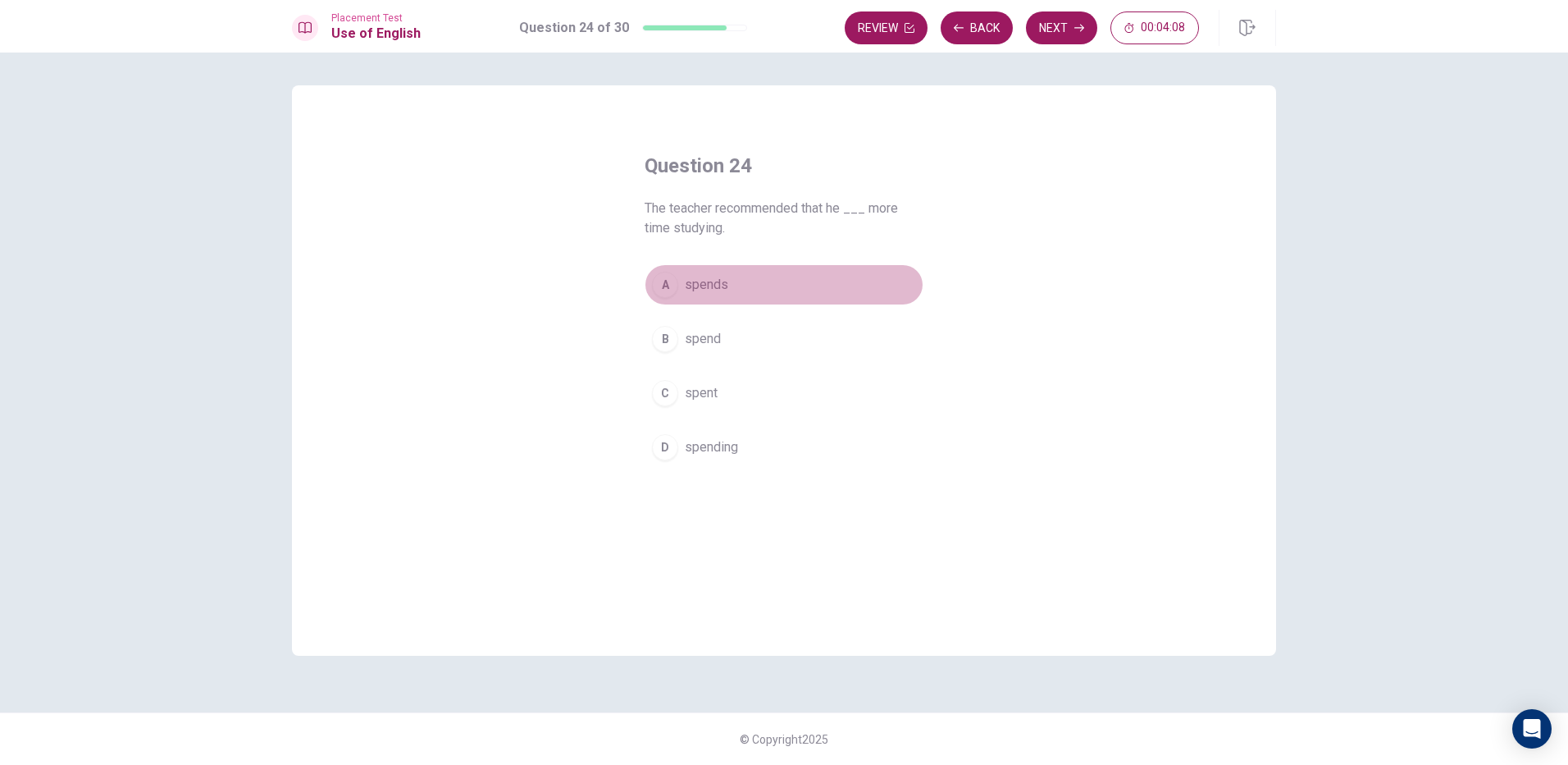
click at [666, 285] on div "A" at bounding box center [665, 284] width 27 height 27
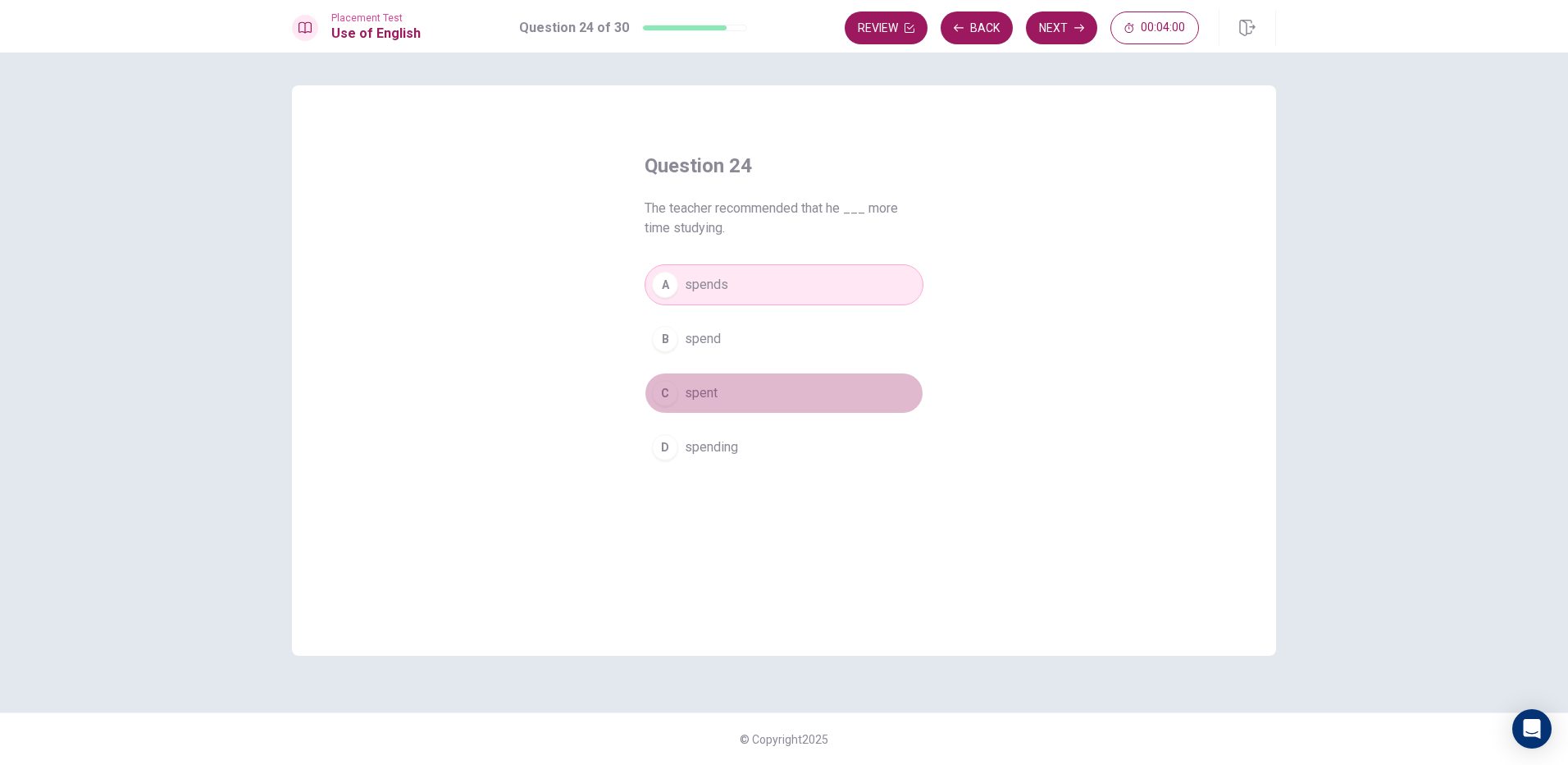
click at [675, 386] on div "C" at bounding box center [665, 392] width 27 height 27
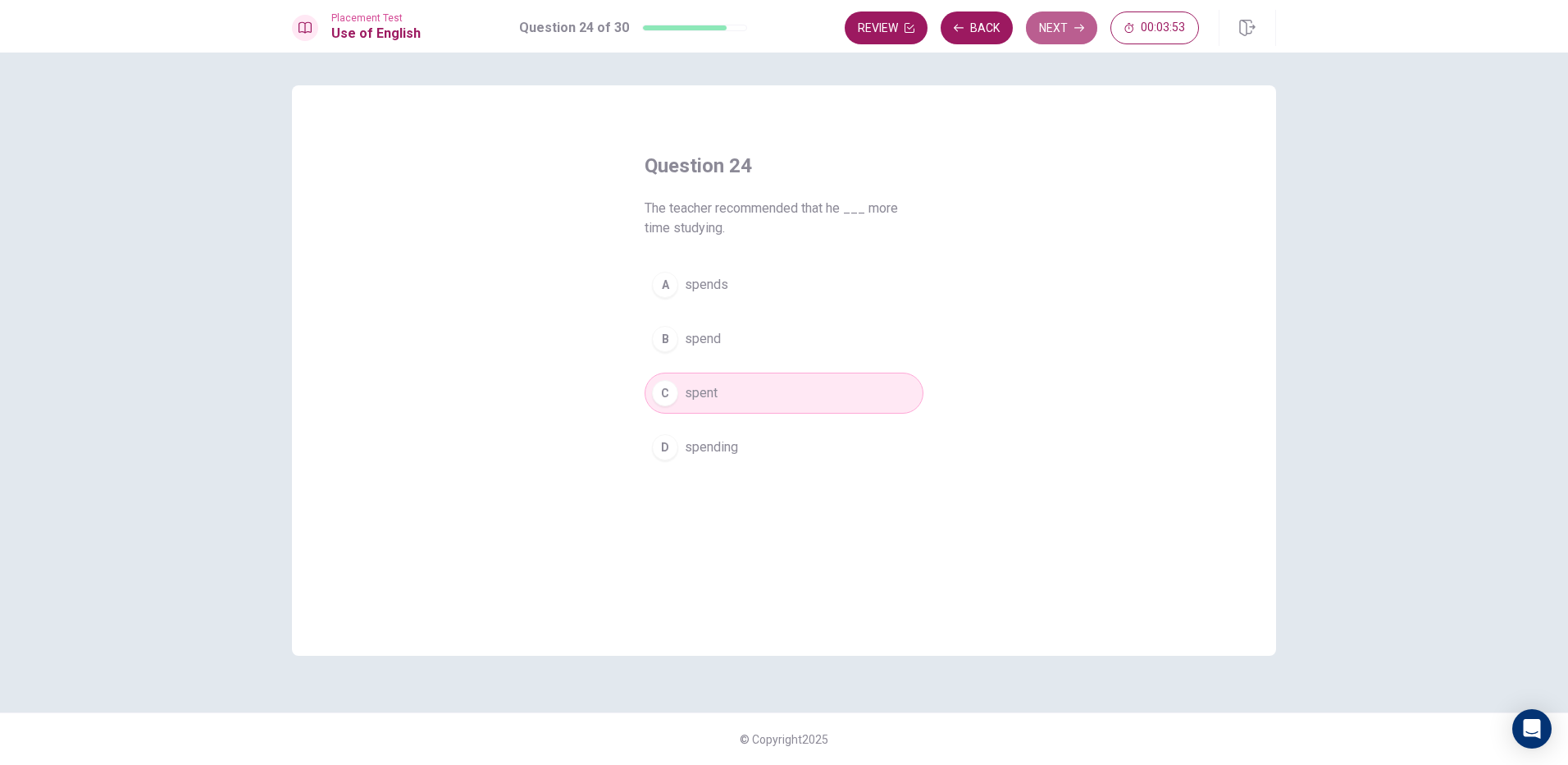
drag, startPoint x: 1055, startPoint y: 14, endPoint x: 1040, endPoint y: 26, distance: 19.2
click at [1040, 26] on button "Next" at bounding box center [1062, 27] width 71 height 33
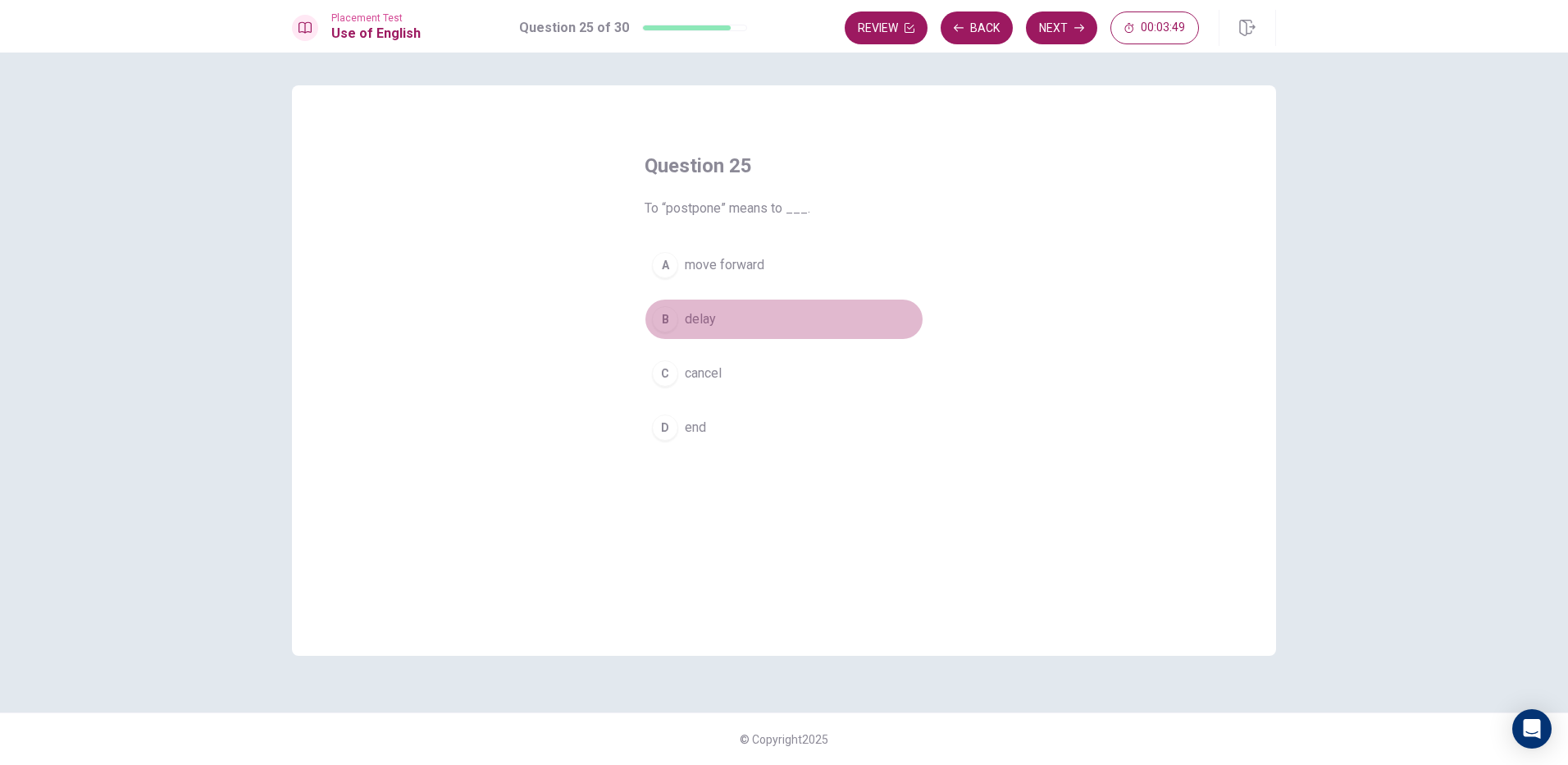
click at [652, 314] on button "B delay" at bounding box center [784, 319] width 279 height 41
click at [1062, 21] on button "Next" at bounding box center [1062, 27] width 71 height 33
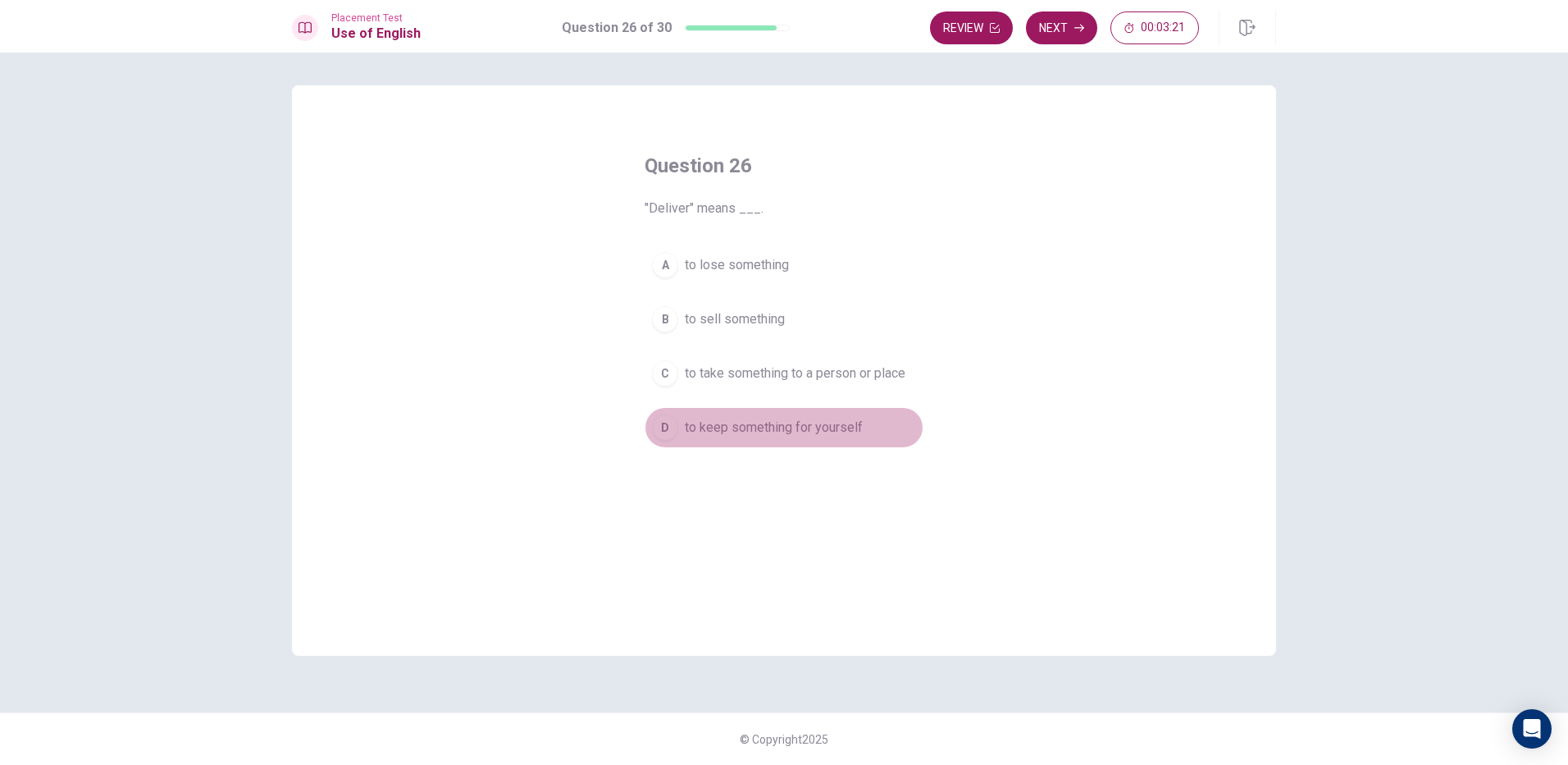
click at [655, 429] on div "D" at bounding box center [665, 428] width 27 height 27
click at [1061, 31] on button "Next" at bounding box center [1062, 27] width 71 height 33
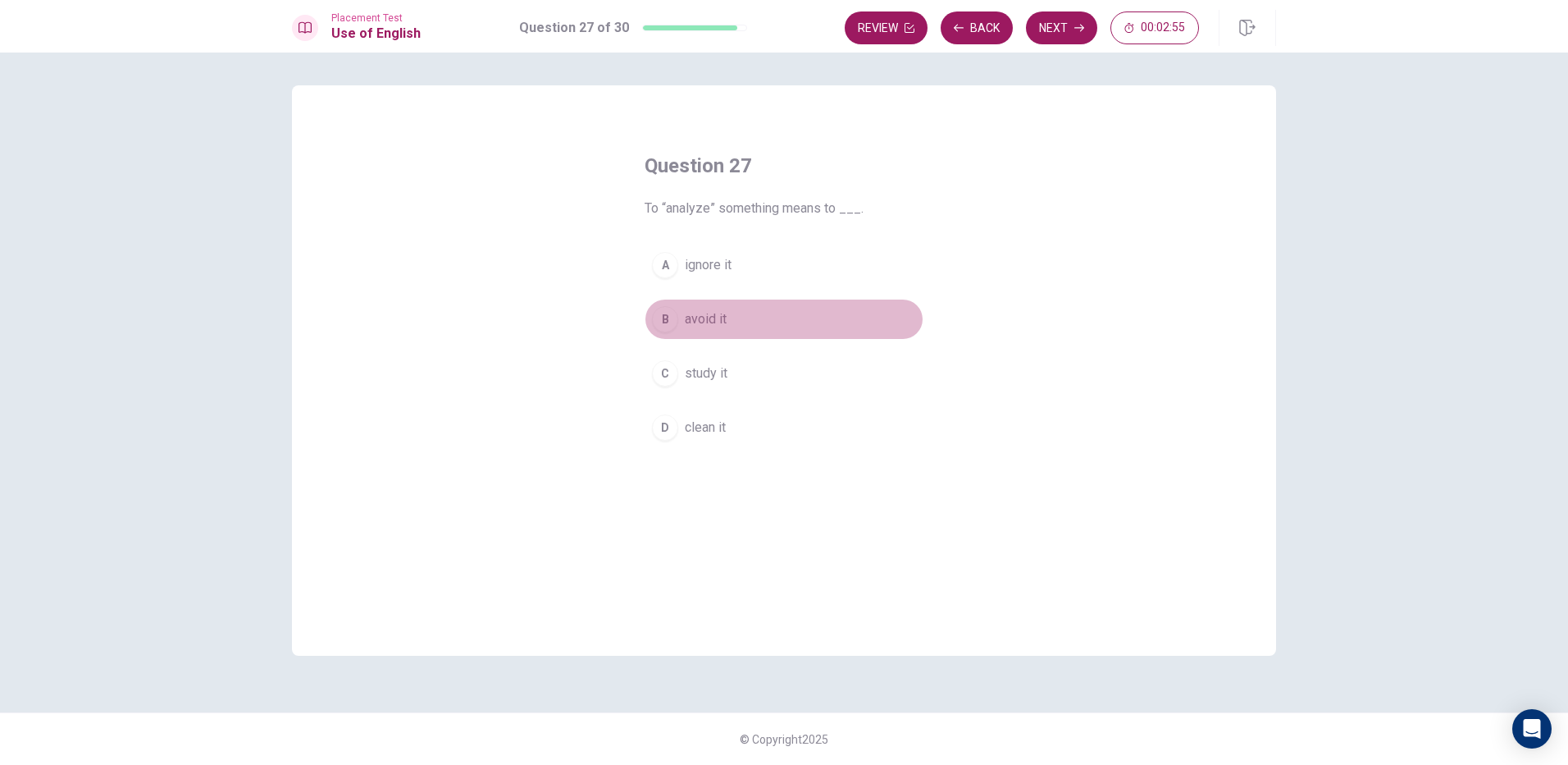
click at [660, 323] on div "B" at bounding box center [665, 319] width 27 height 27
click at [1049, 34] on button "Next" at bounding box center [1062, 27] width 71 height 33
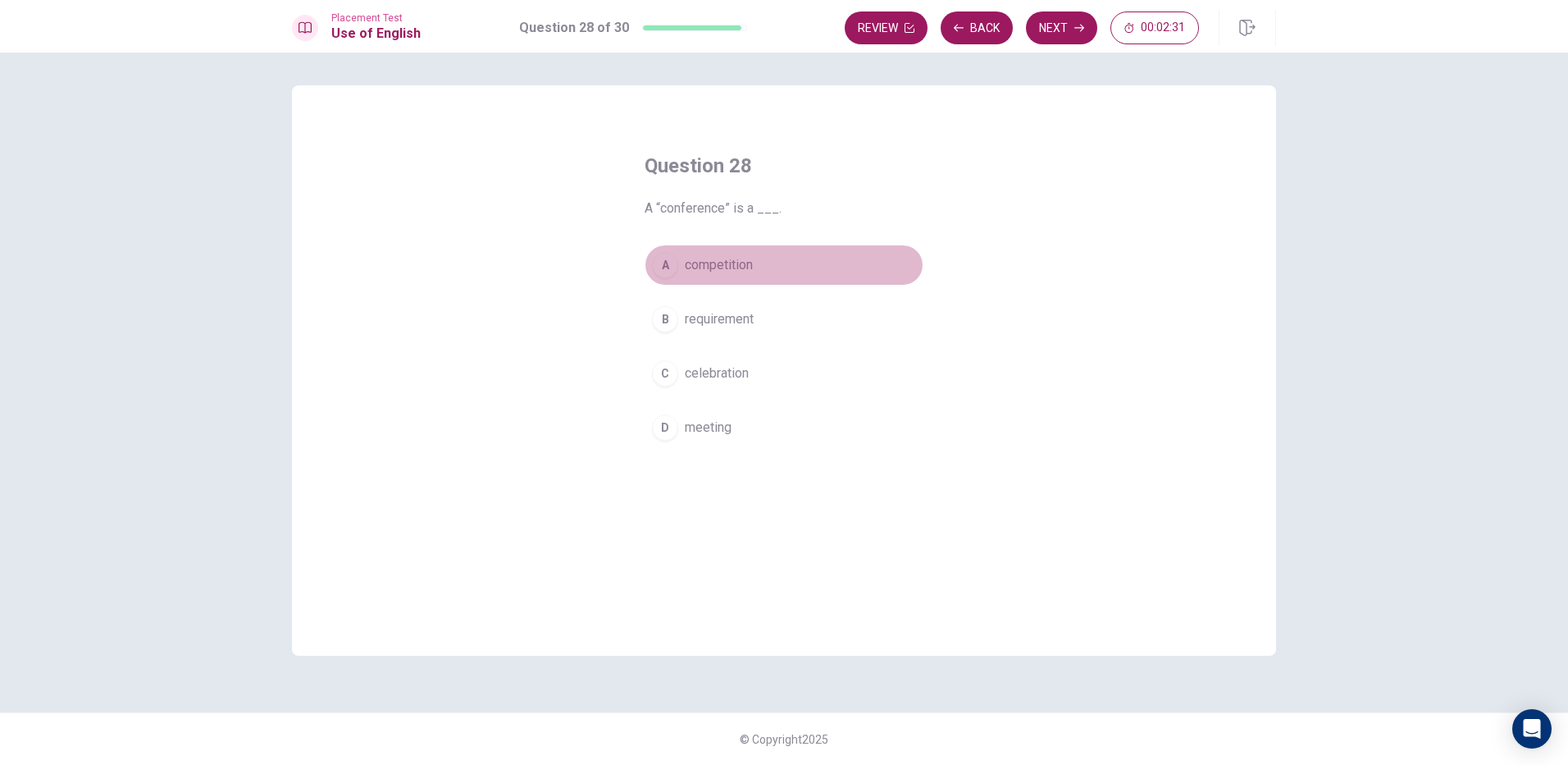
click at [658, 255] on div "A" at bounding box center [665, 264] width 27 height 27
click at [1048, 33] on button "Next" at bounding box center [1062, 27] width 71 height 33
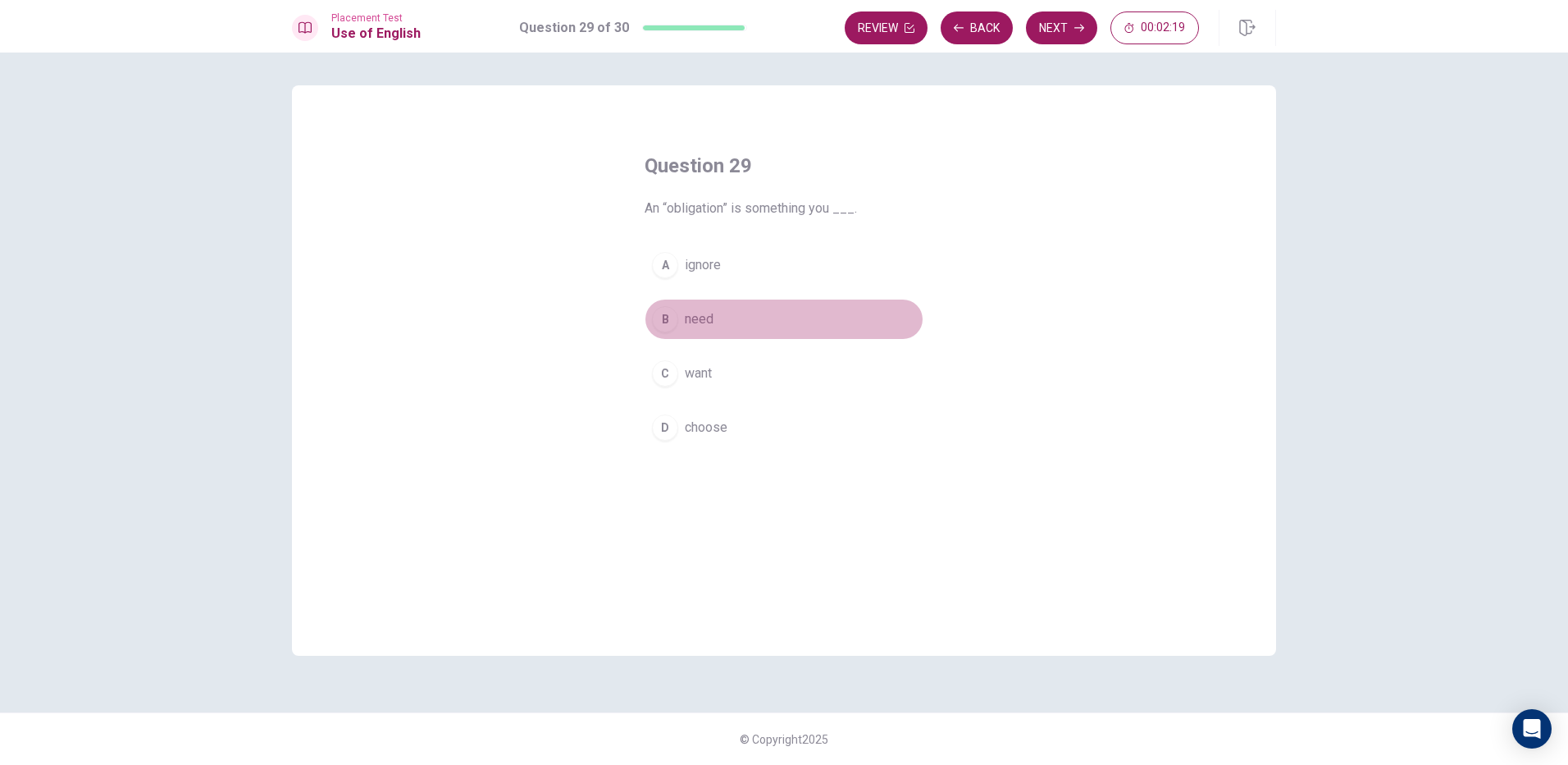
click at [663, 314] on div "B" at bounding box center [665, 319] width 27 height 27
click at [1088, 20] on button "Next" at bounding box center [1062, 27] width 71 height 33
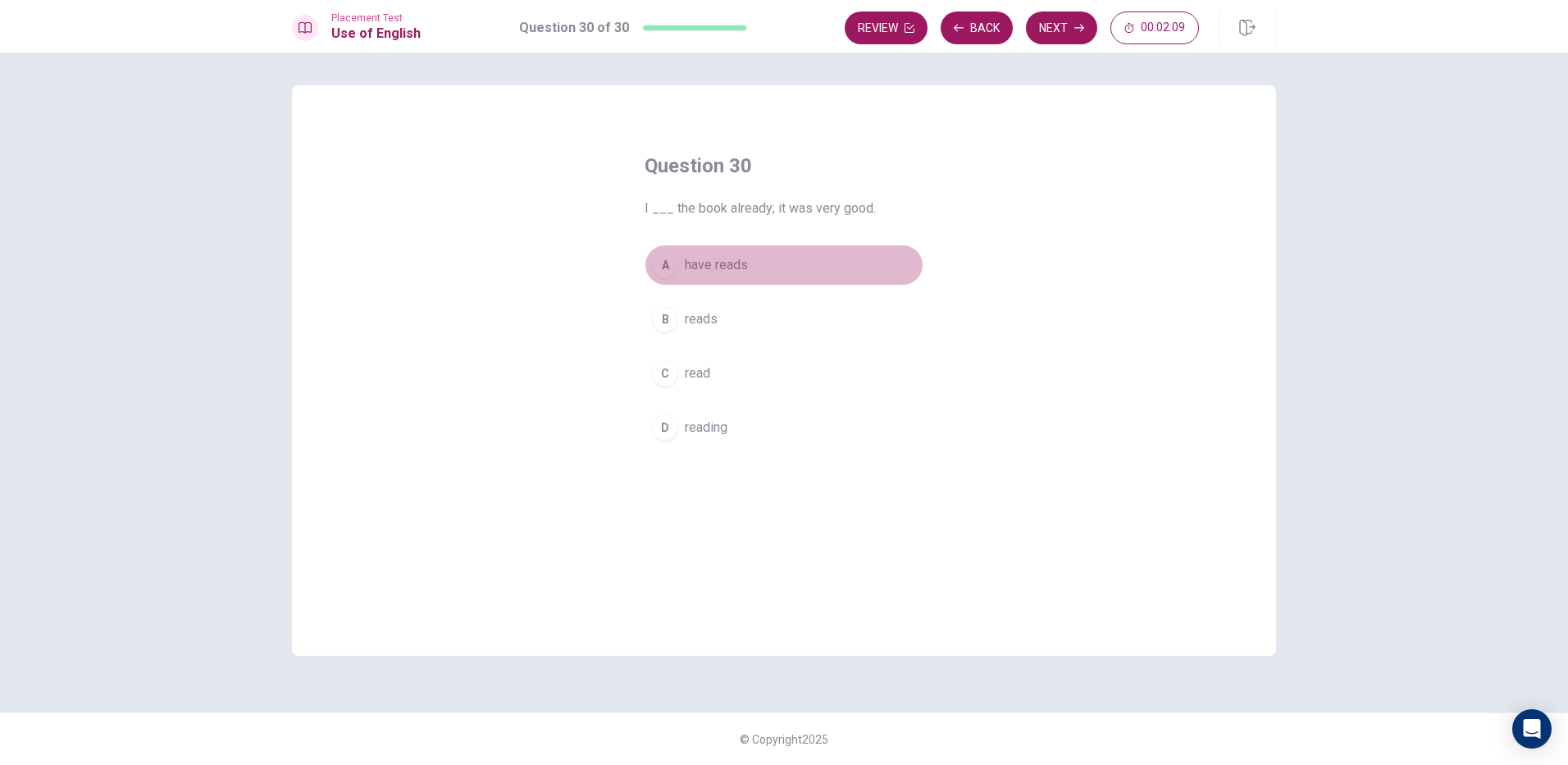
click at [668, 259] on div "A" at bounding box center [665, 264] width 27 height 27
click at [1043, 41] on button "Next" at bounding box center [1062, 27] width 71 height 33
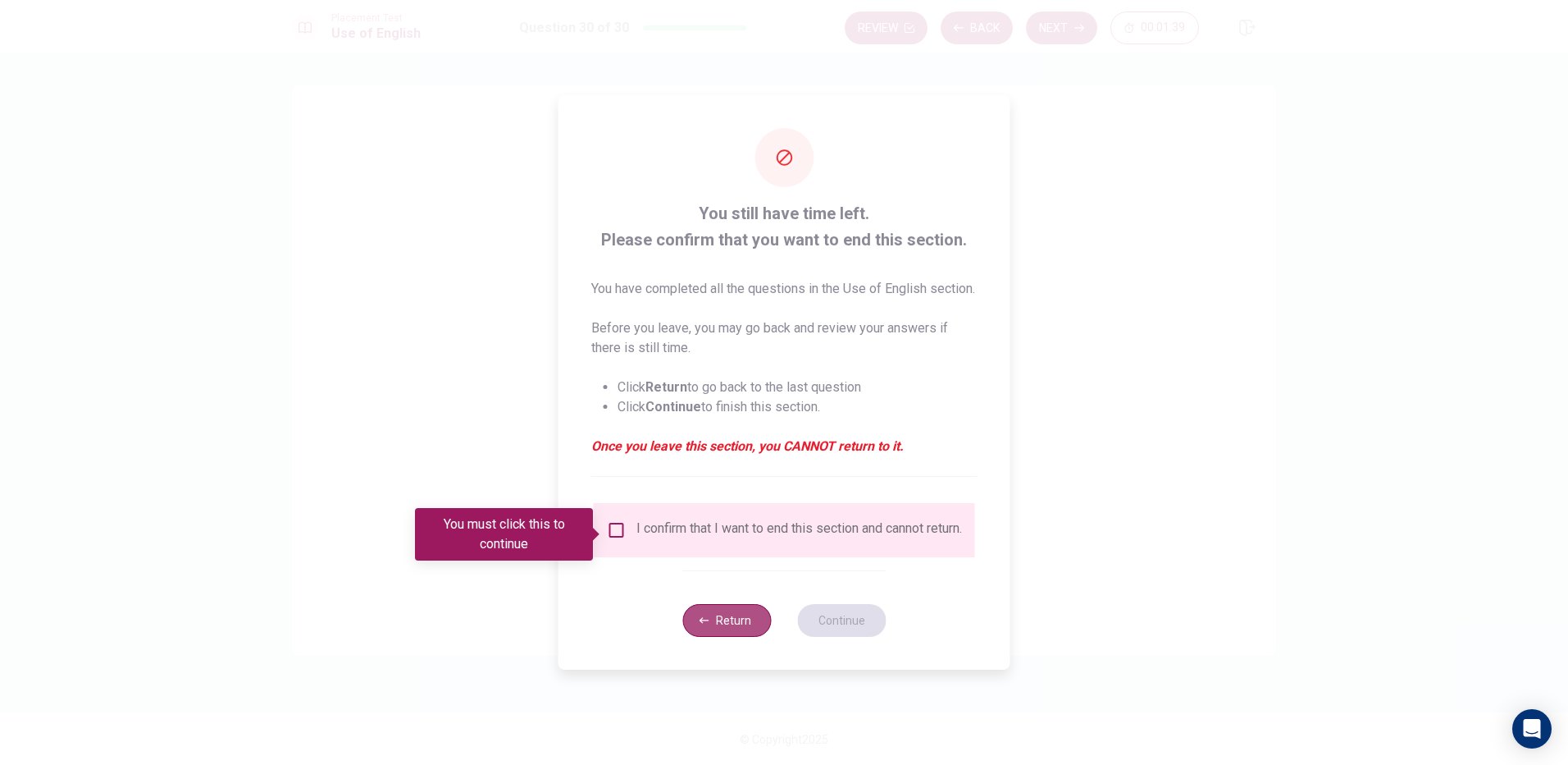
click at [708, 637] on button "Return" at bounding box center [726, 620] width 88 height 33
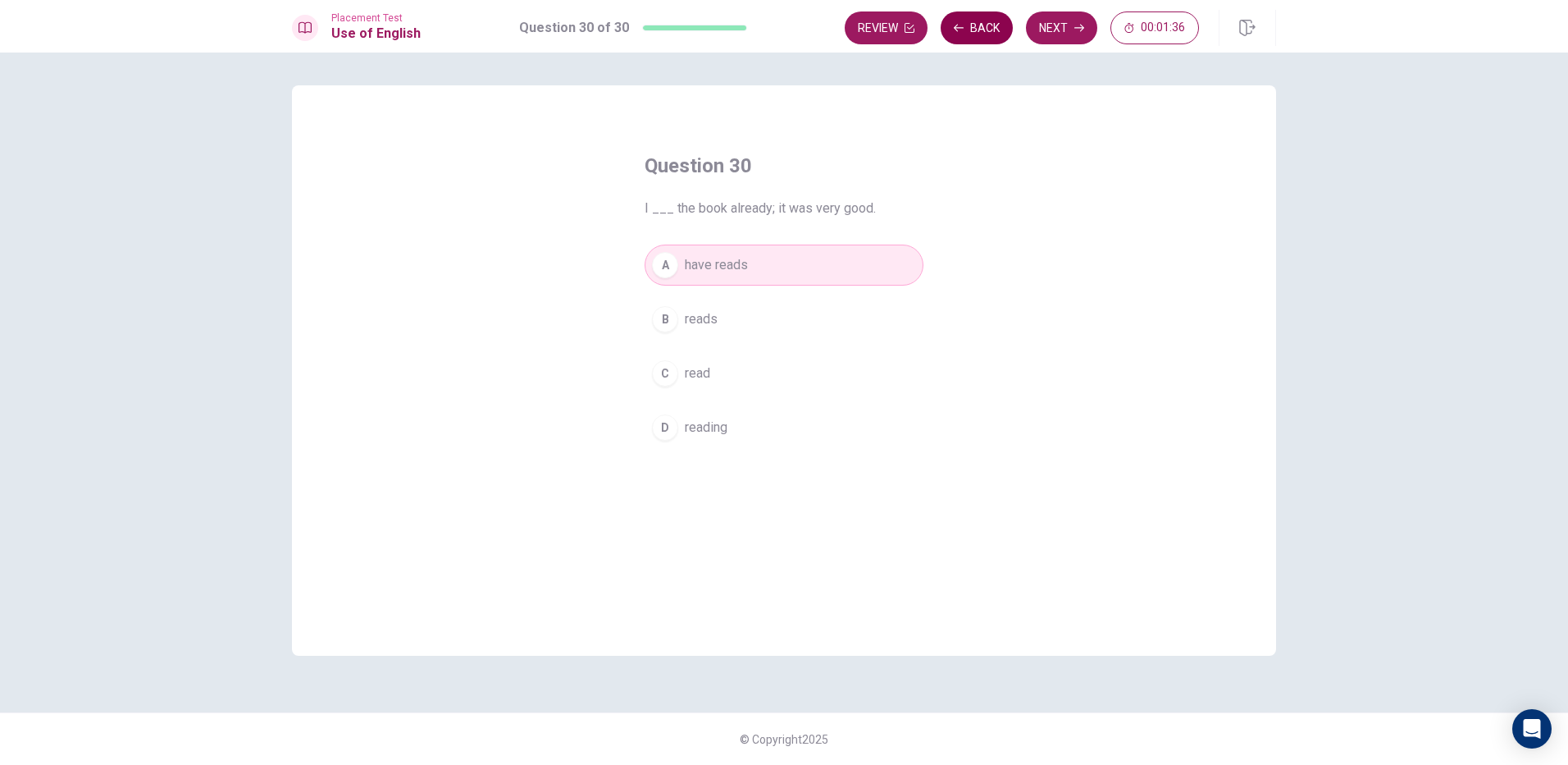
click at [973, 26] on button "Back" at bounding box center [977, 27] width 72 height 33
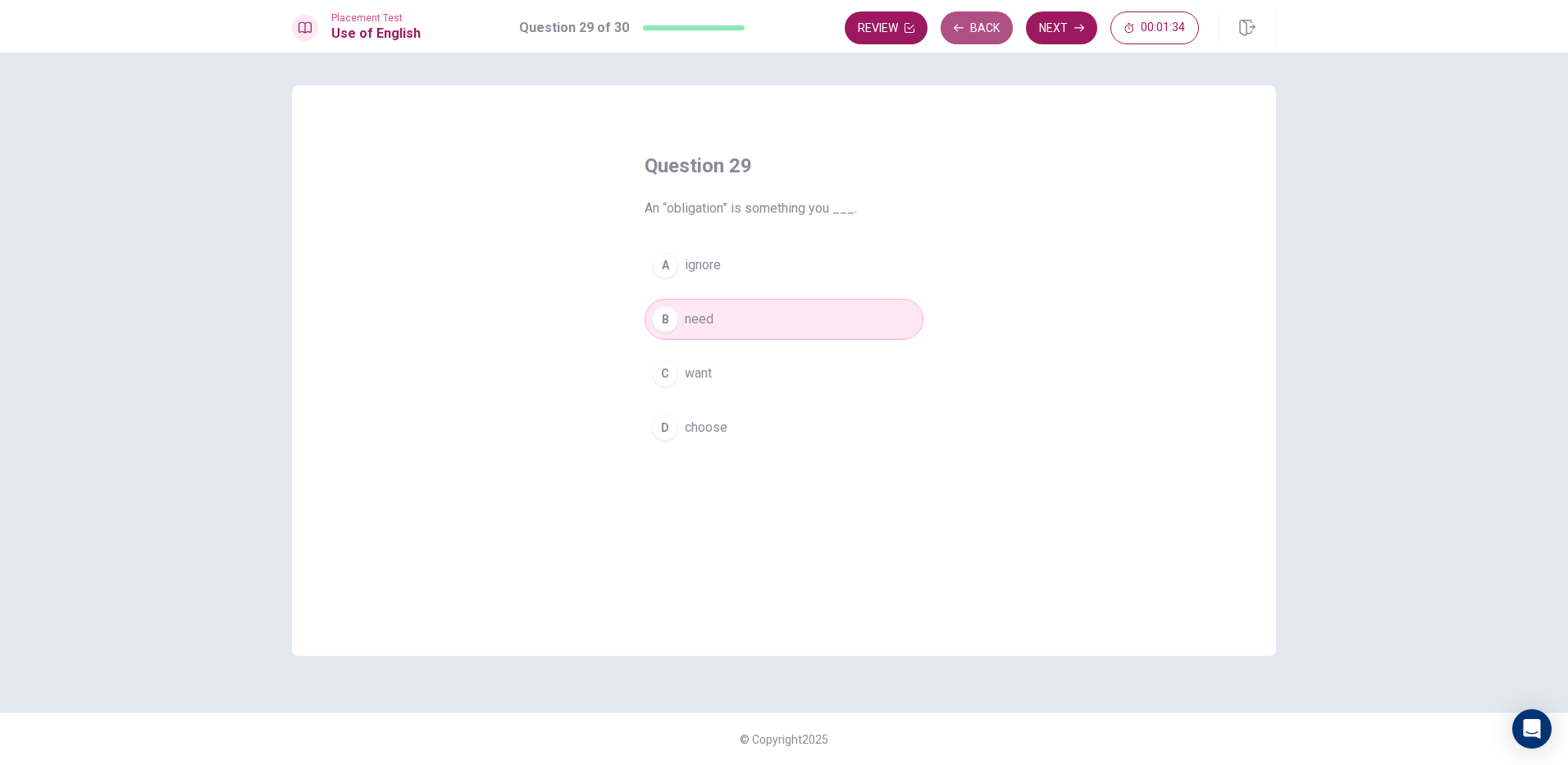
click at [973, 26] on button "Back" at bounding box center [977, 27] width 72 height 33
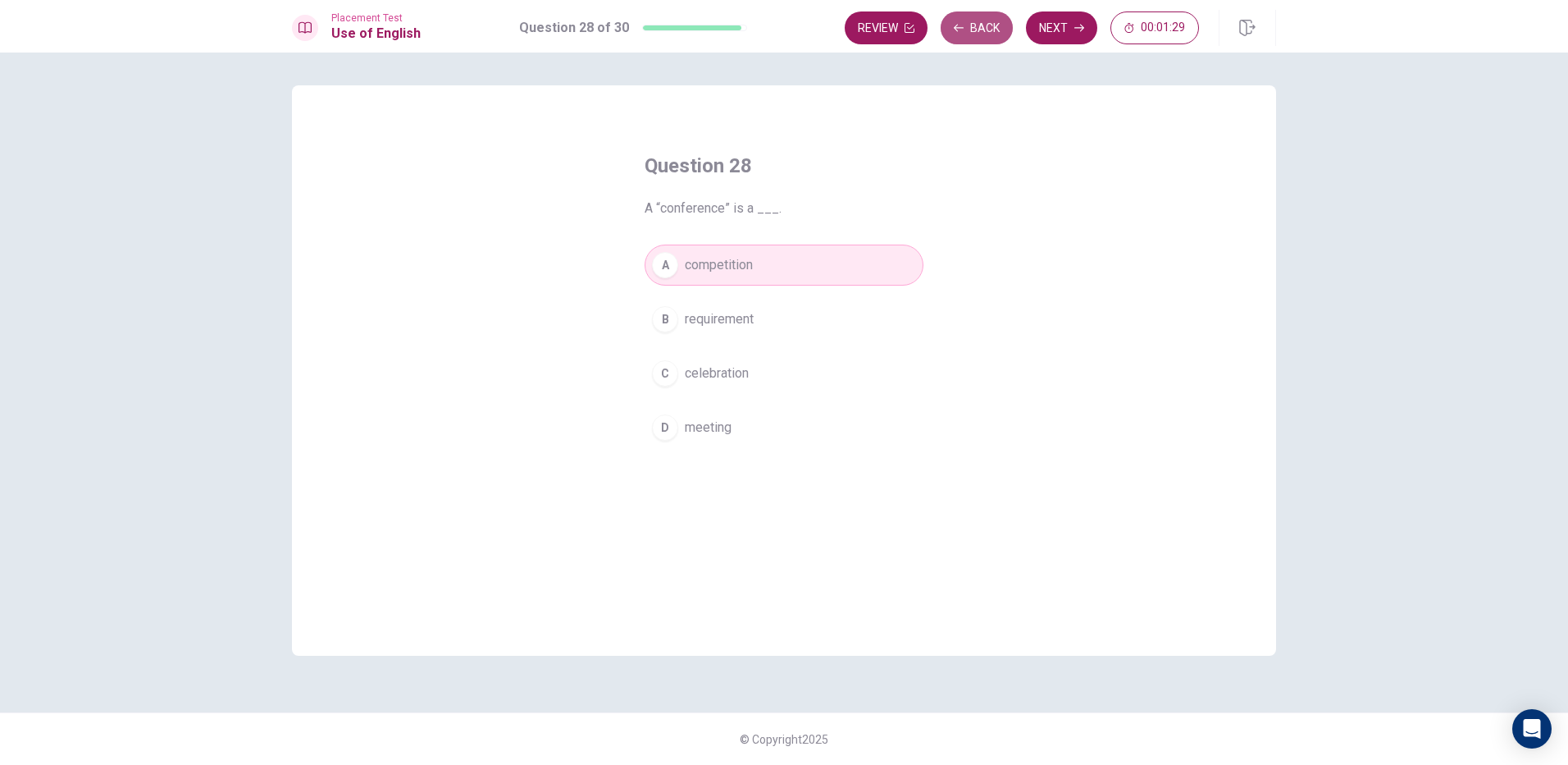
click at [973, 26] on button "Back" at bounding box center [977, 27] width 72 height 33
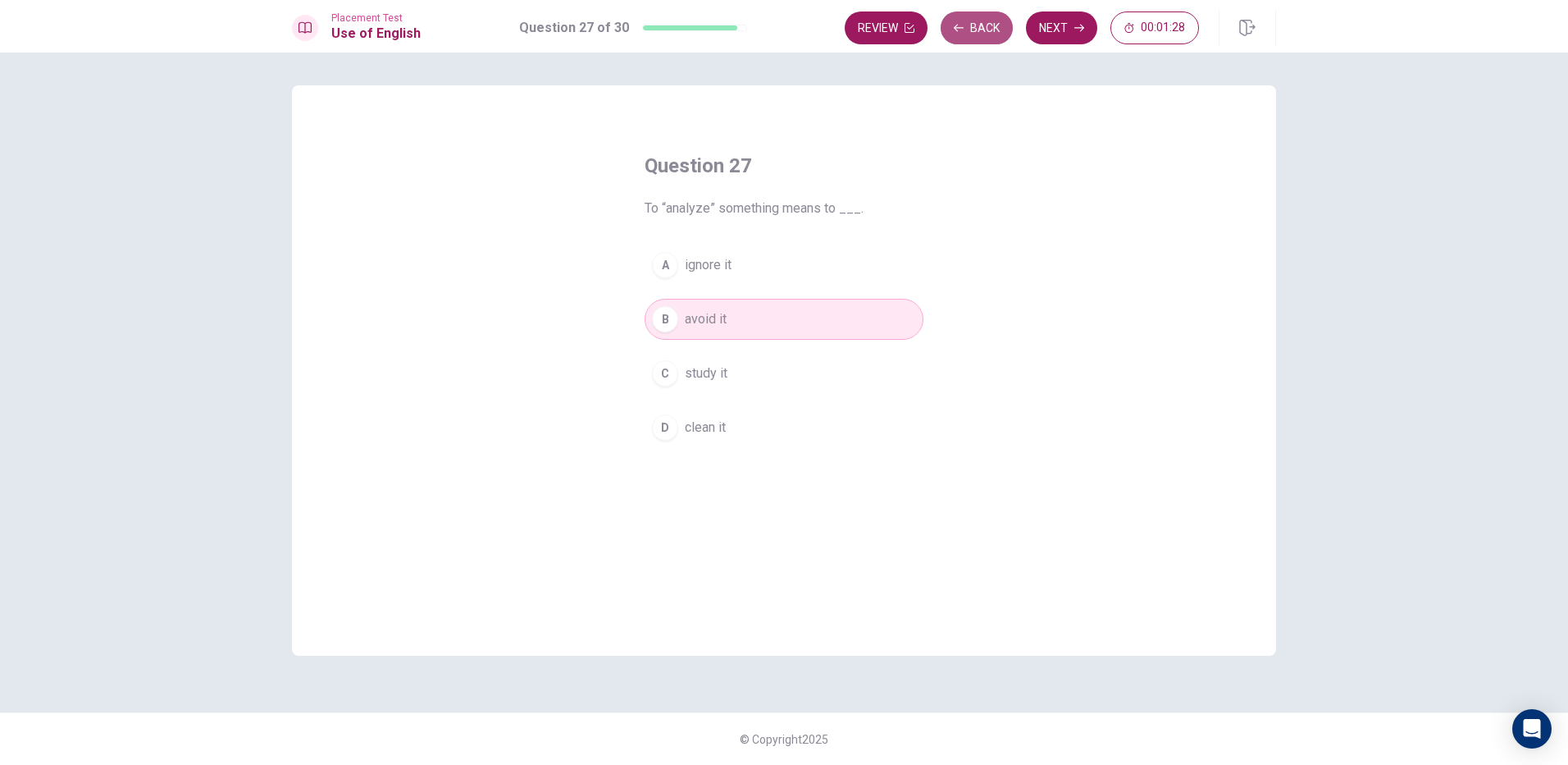
click at [973, 26] on button "Back" at bounding box center [977, 27] width 72 height 33
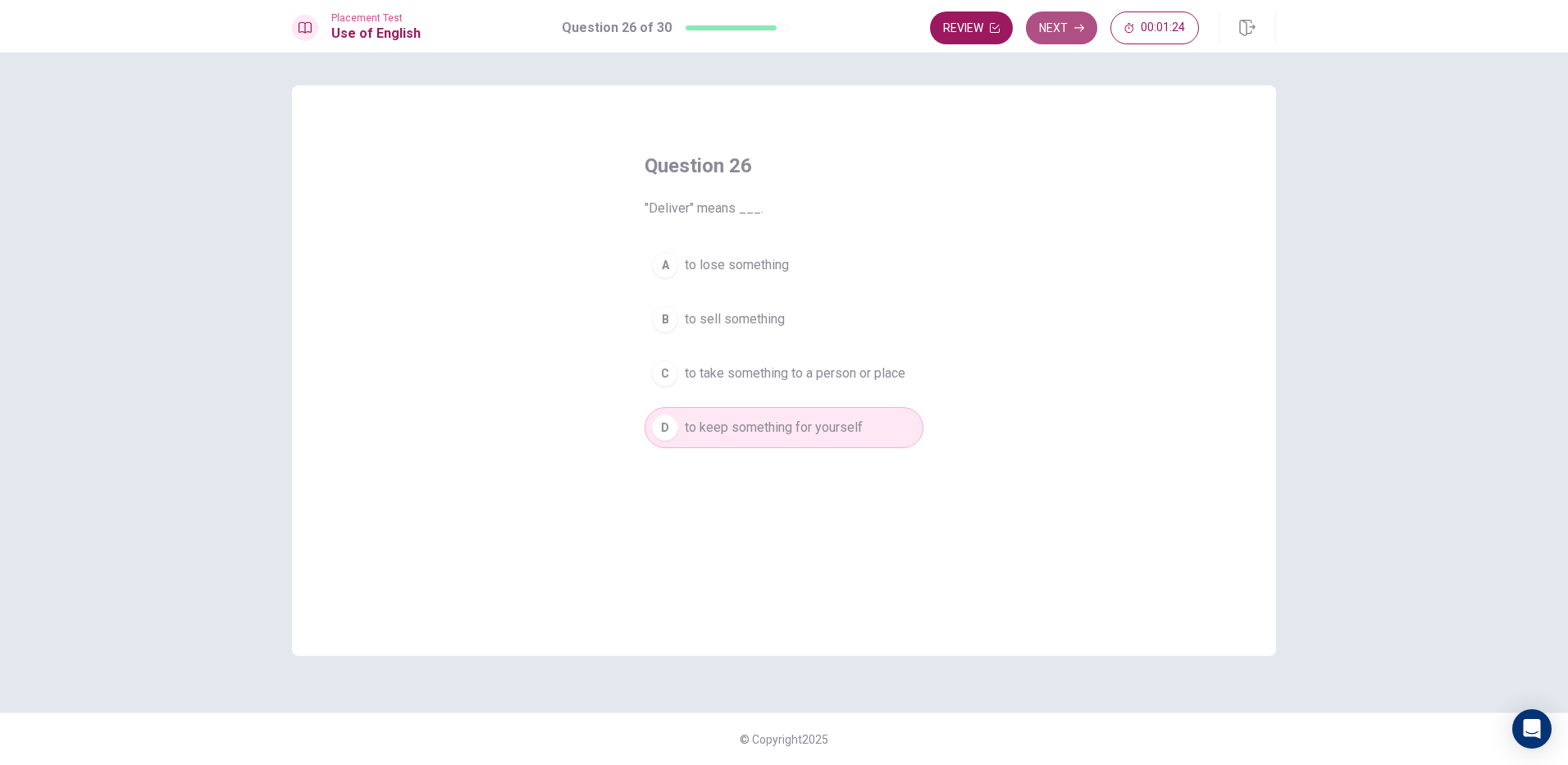
click at [1069, 38] on button "Next" at bounding box center [1062, 27] width 71 height 33
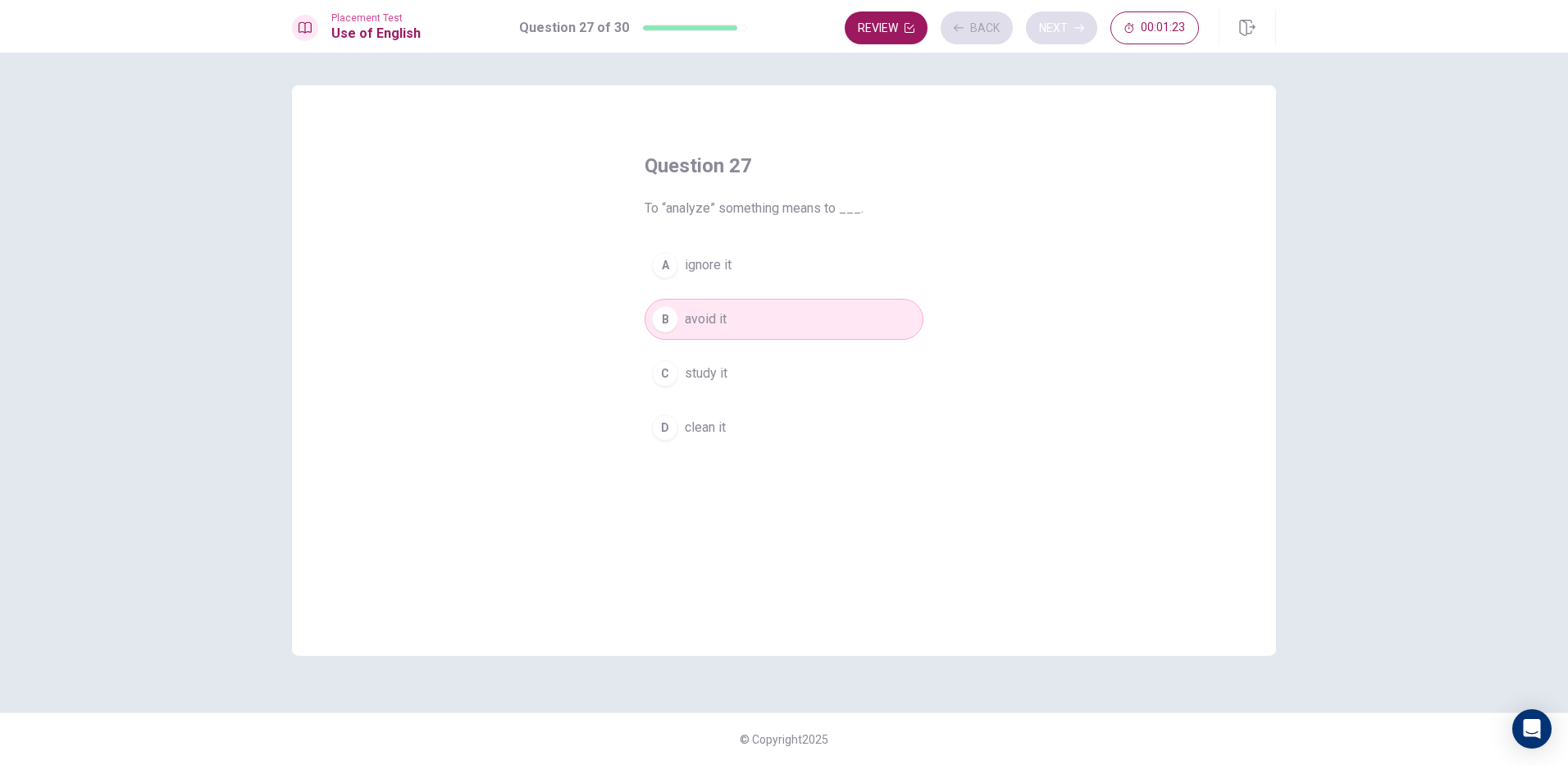
click at [1069, 38] on div "Review Back Next 00:01:23" at bounding box center [1021, 27] width 354 height 33
click at [1069, 38] on button "Next" at bounding box center [1062, 27] width 71 height 33
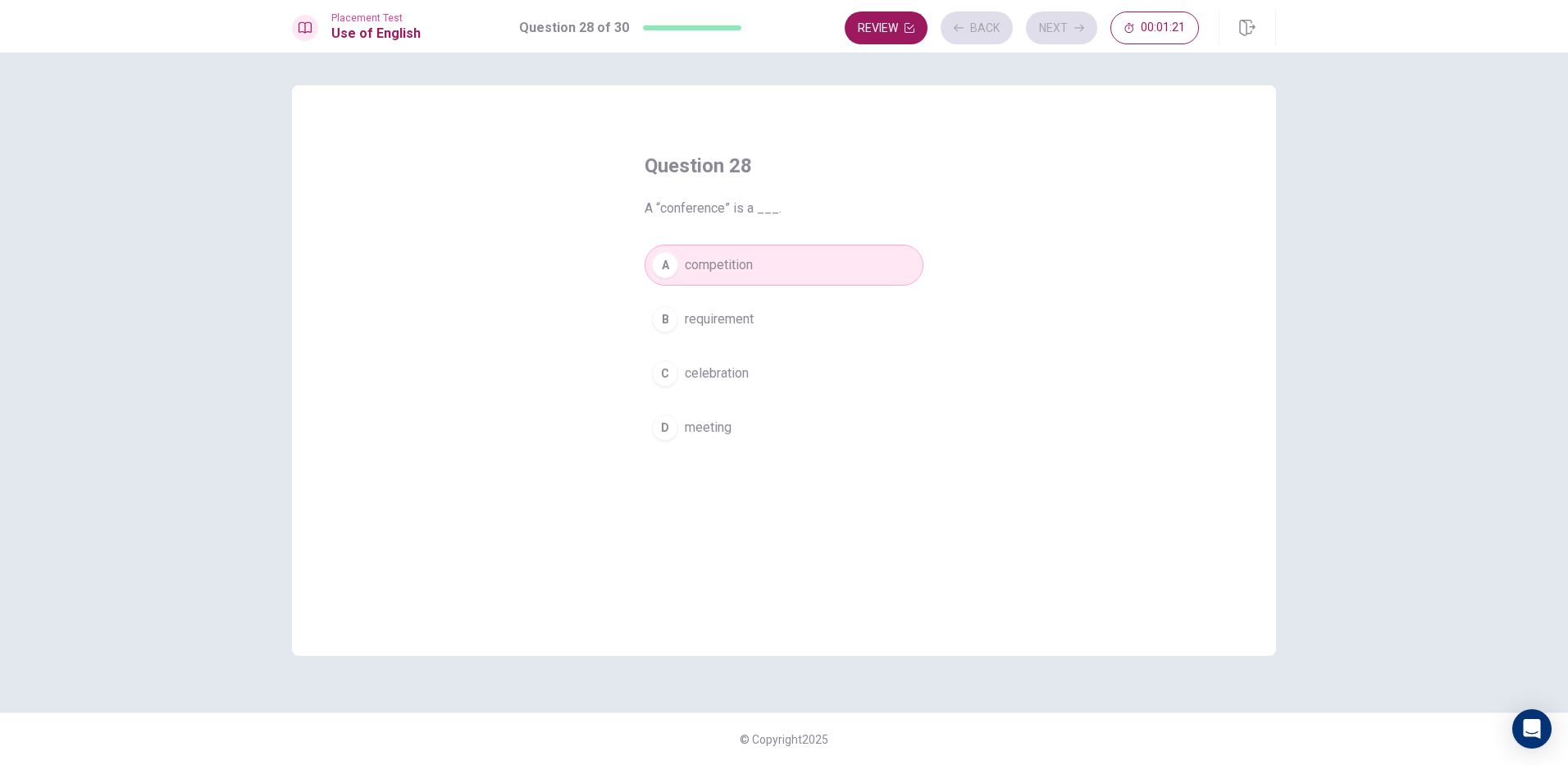
drag, startPoint x: 1069, startPoint y: 38, endPoint x: 1060, endPoint y: 39, distance: 9.1
click at [1060, 39] on div "Review Back Next 00:01:21" at bounding box center [1021, 27] width 354 height 33
click at [1075, 4] on div "Placement Test Use of English Question 28 of 30 Review Back Next 00:01:21" at bounding box center [784, 26] width 1568 height 52
click at [1070, 36] on button "Next" at bounding box center [1062, 27] width 71 height 33
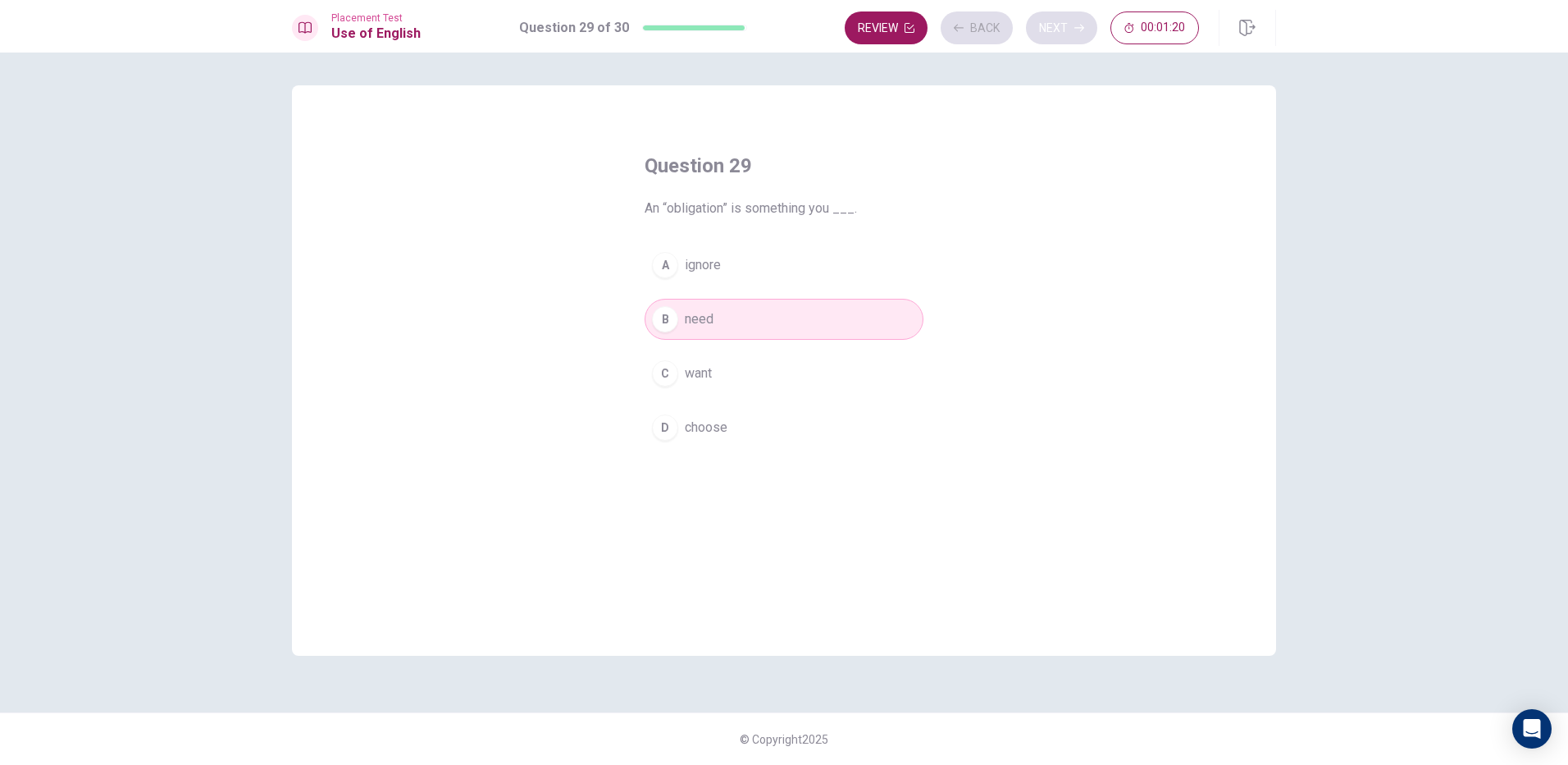
click at [1070, 36] on div "Review Back Next 00:01:20" at bounding box center [1021, 27] width 354 height 33
click at [1050, 33] on button "Next" at bounding box center [1062, 27] width 71 height 33
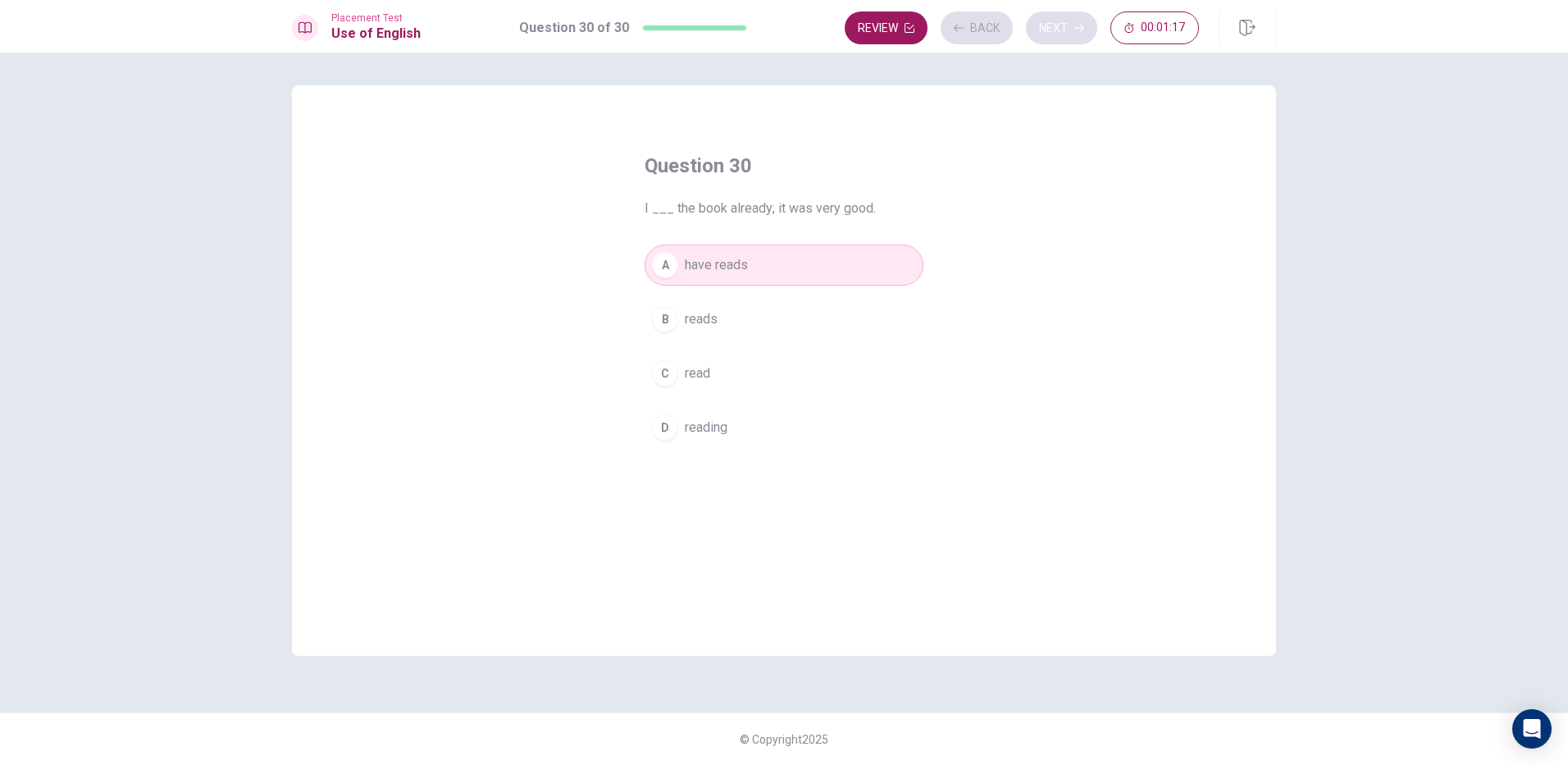
click at [1050, 33] on div "Review Back Next 00:01:17" at bounding box center [1021, 27] width 354 height 33
click at [1055, 33] on button "Next" at bounding box center [1062, 27] width 71 height 33
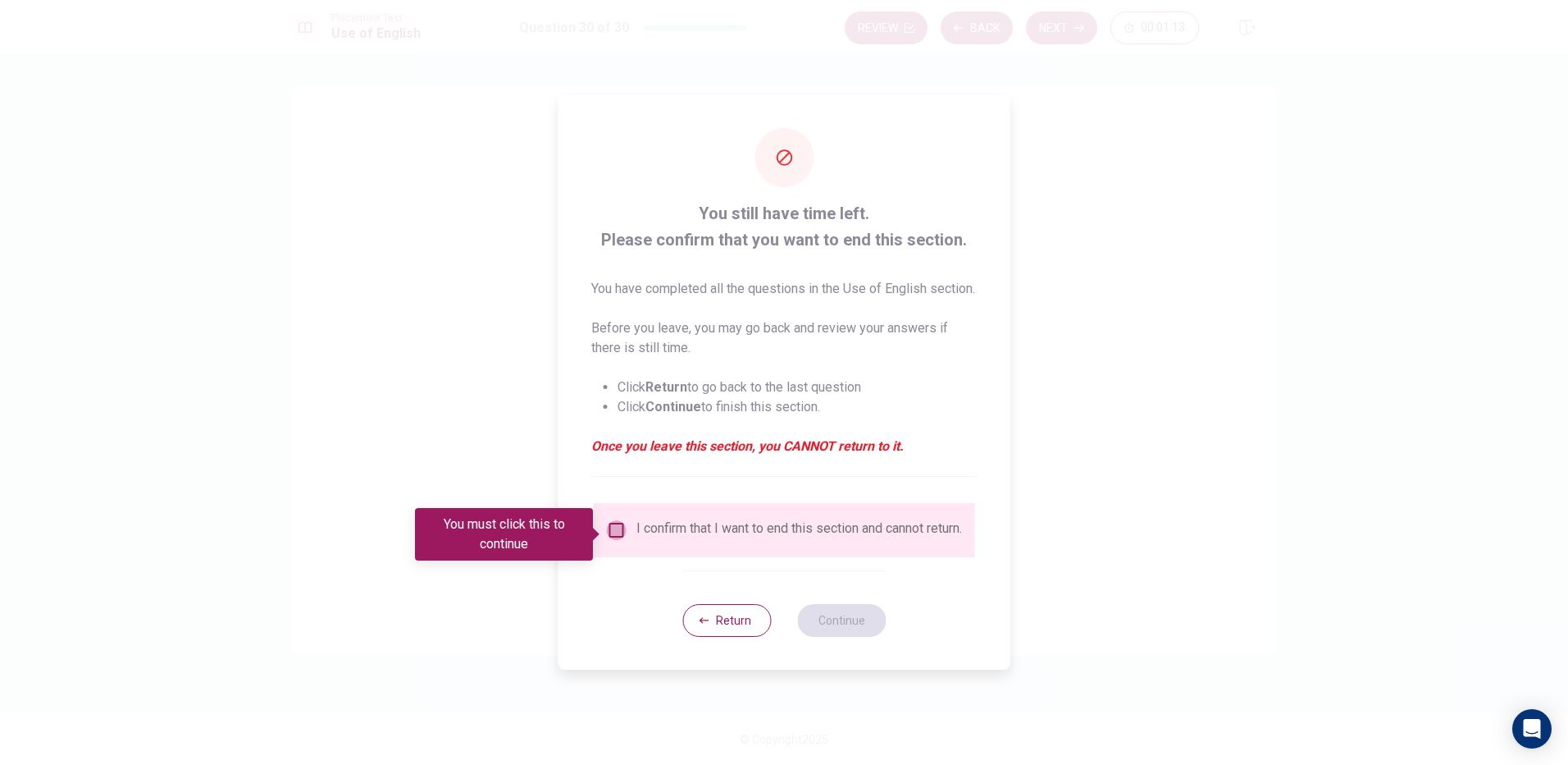
click at [607, 540] on input "You must click this to continue" at bounding box center [616, 530] width 20 height 20
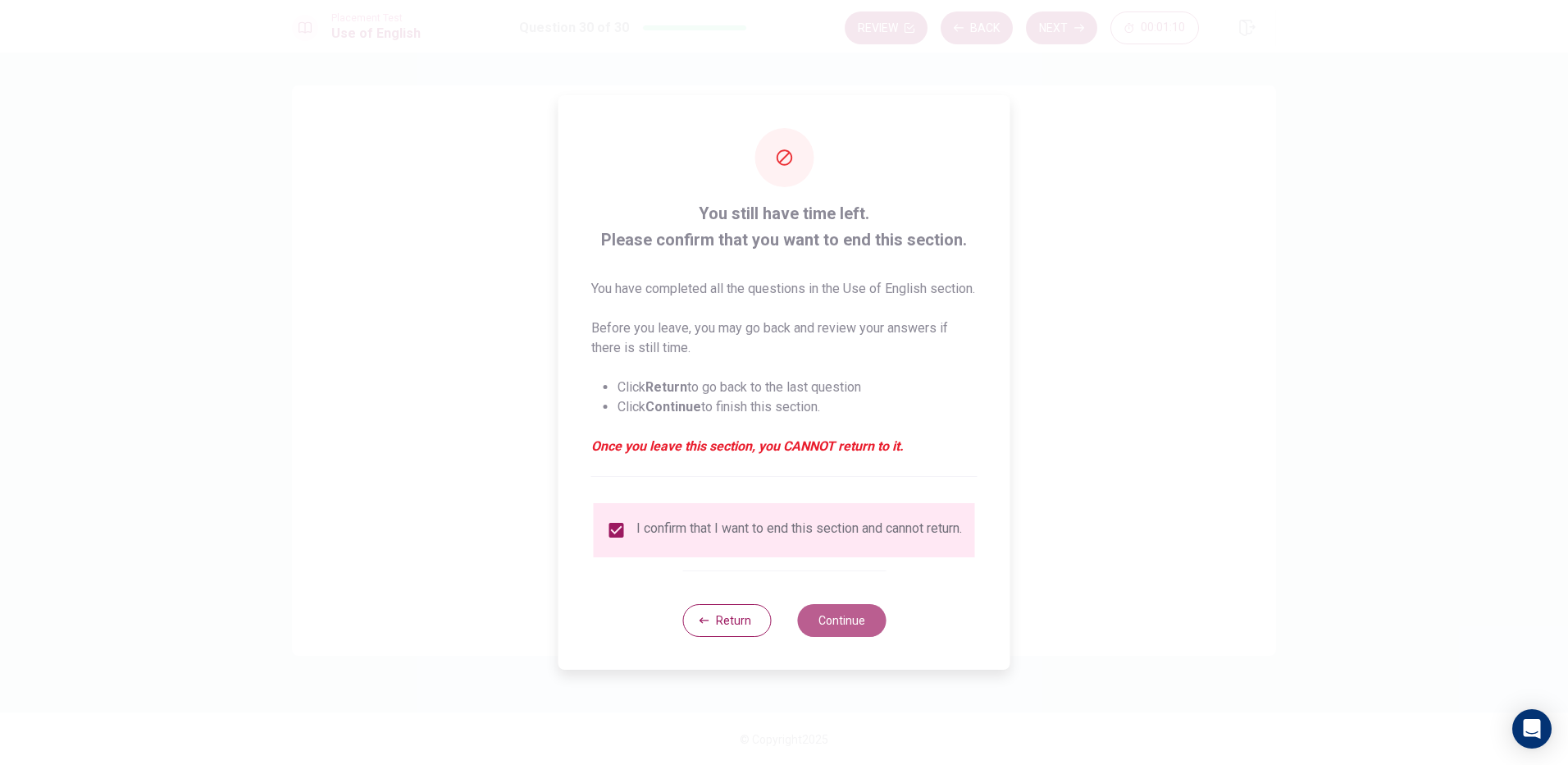
drag, startPoint x: 838, startPoint y: 625, endPoint x: 834, endPoint y: 607, distance: 18.4
click at [838, 623] on button "Continue" at bounding box center [841, 620] width 88 height 33
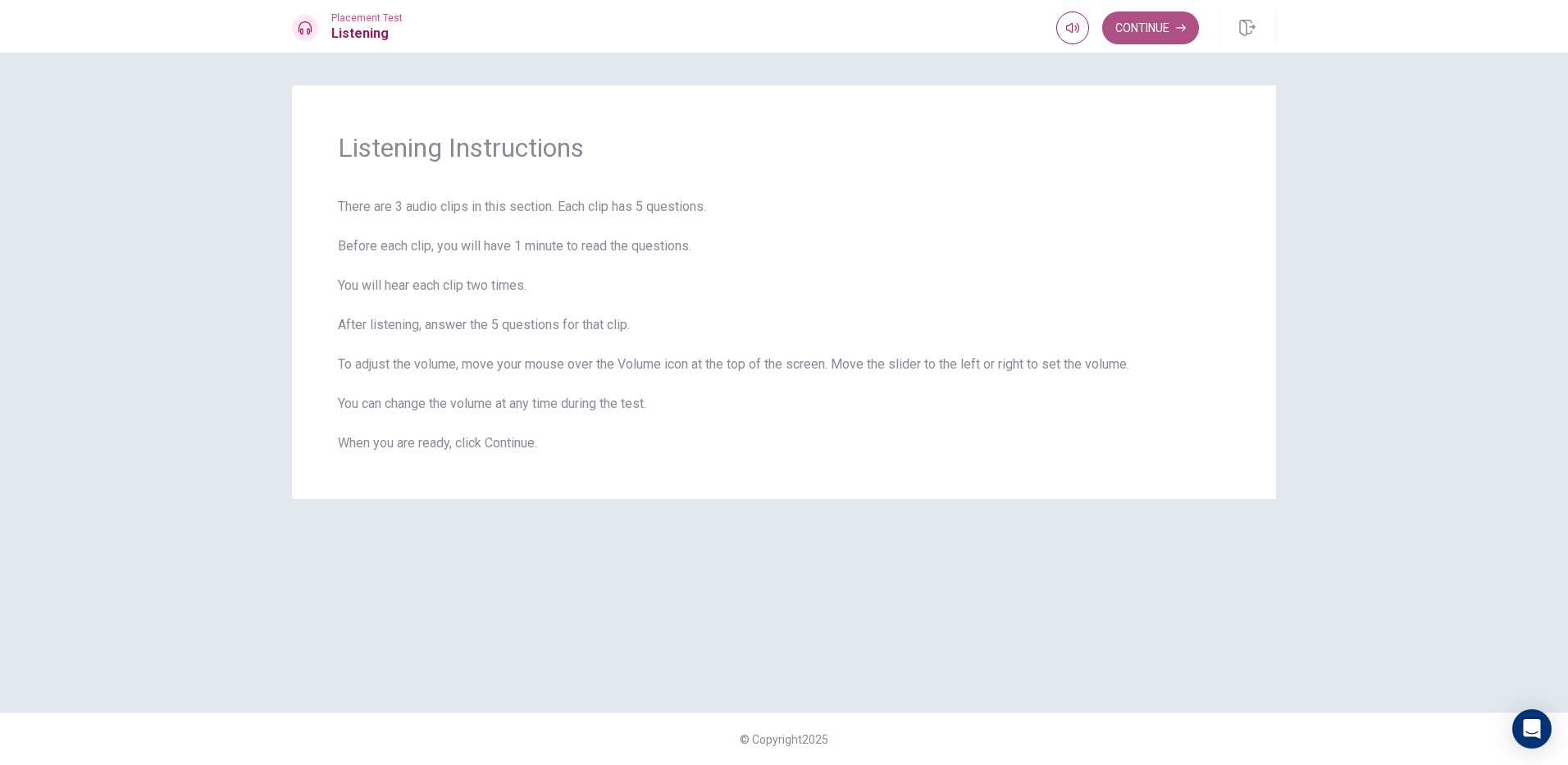
click at [1136, 32] on button "Continue" at bounding box center [1150, 27] width 97 height 33
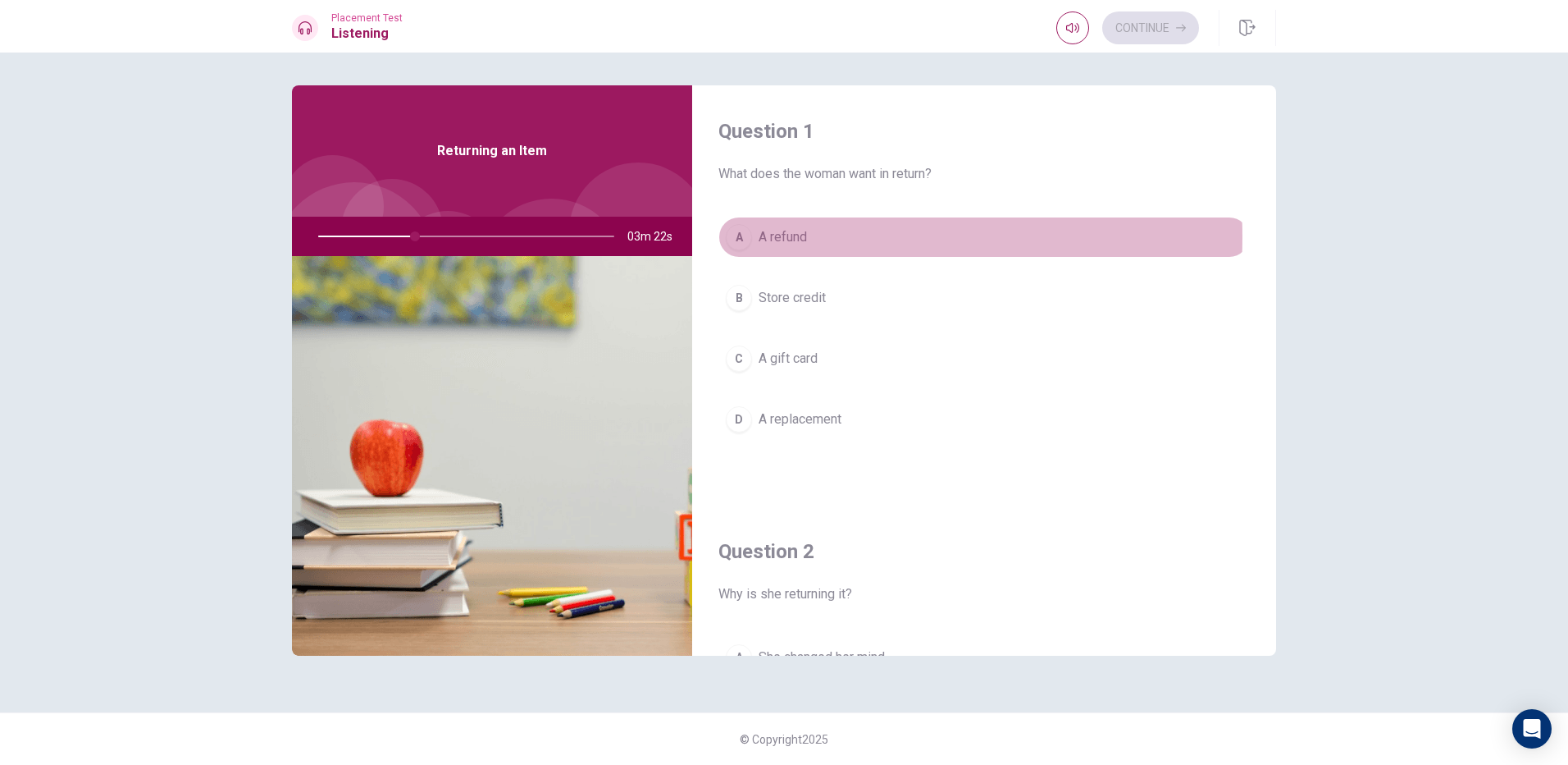
click at [762, 237] on span "A refund" at bounding box center [783, 237] width 48 height 20
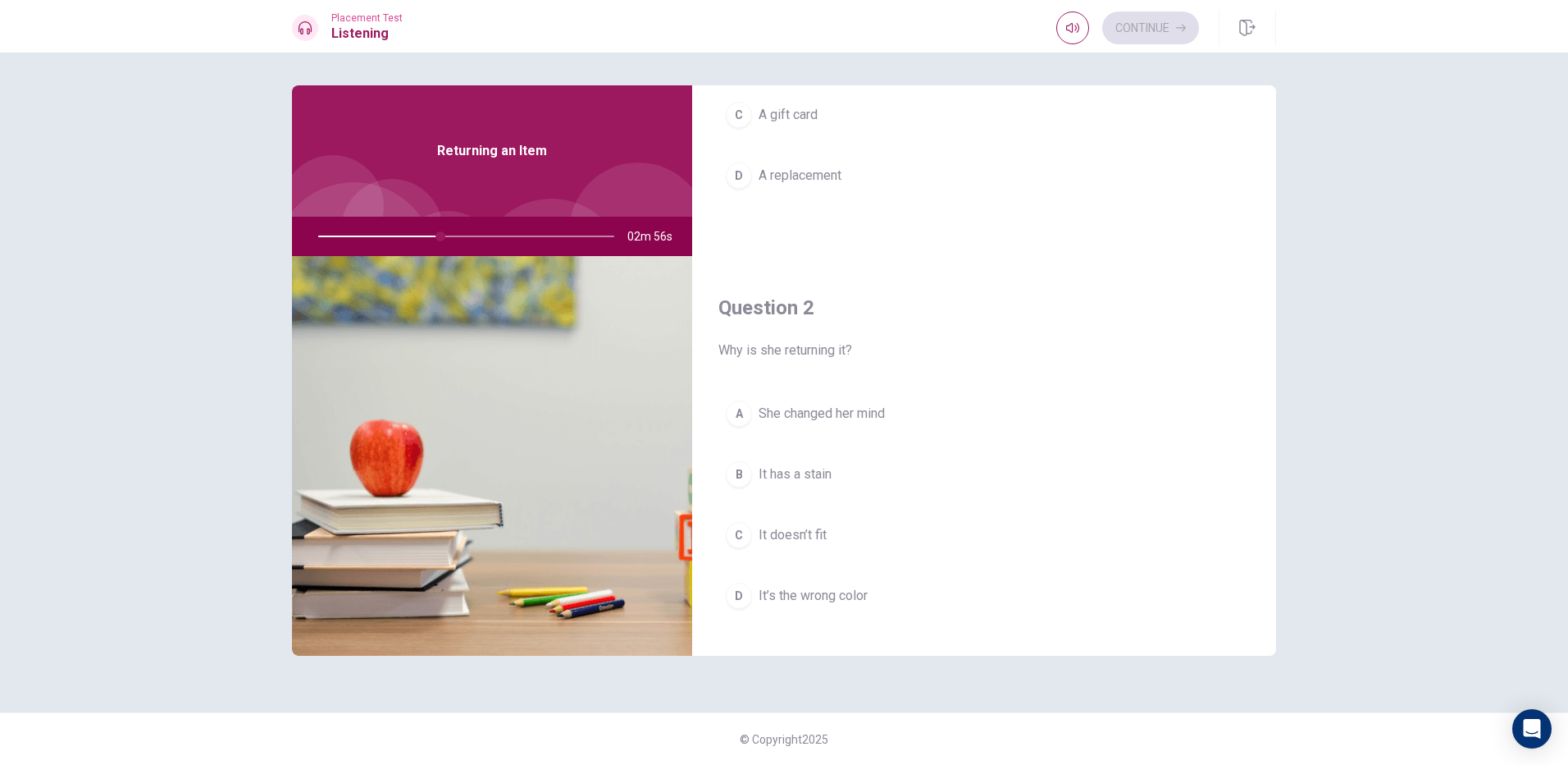
scroll to position [246, 0]
click at [748, 525] on div "C" at bounding box center [739, 532] width 27 height 27
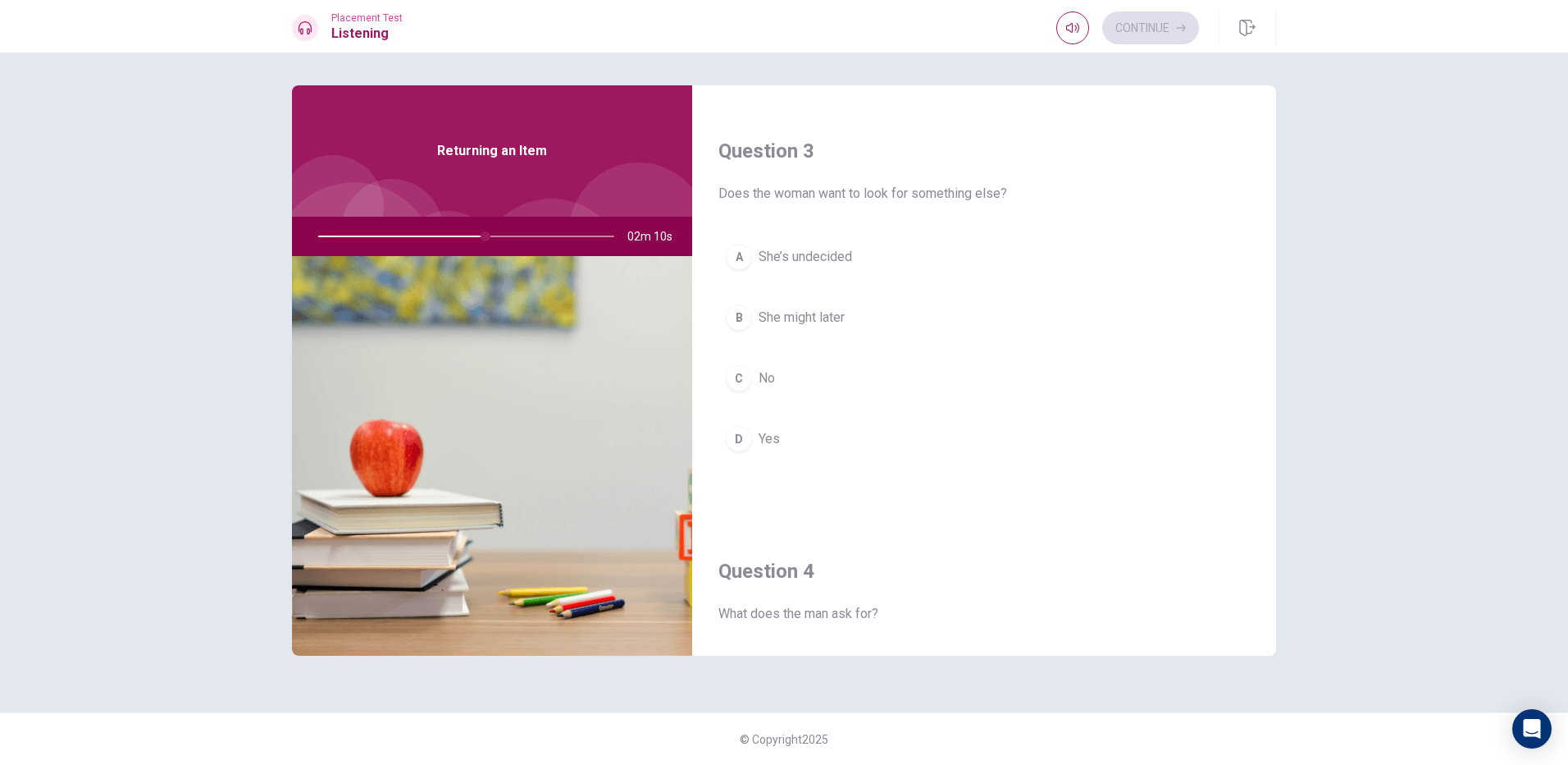
scroll to position [902, 0]
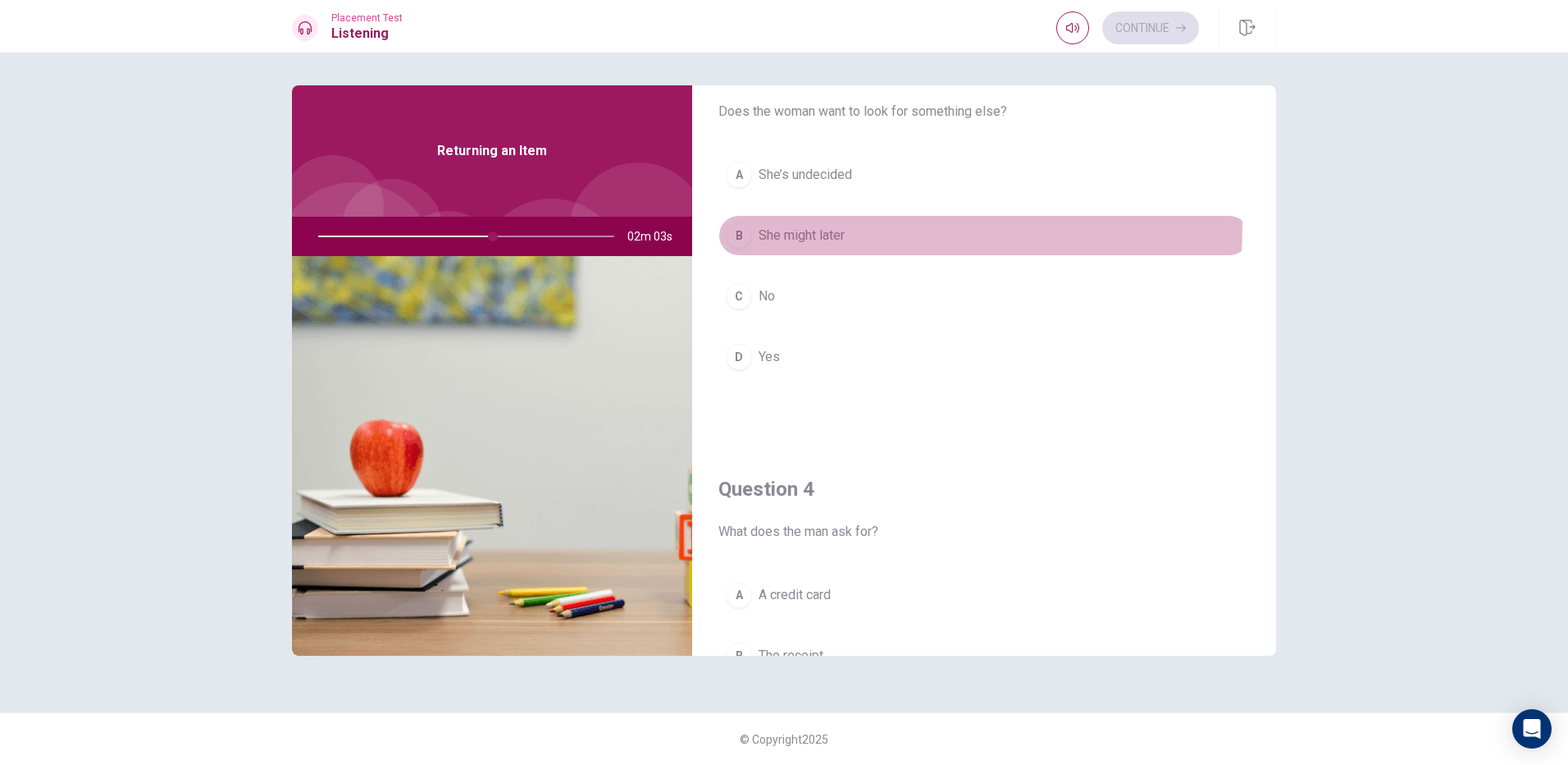
click at [744, 224] on div "B" at bounding box center [739, 235] width 27 height 27
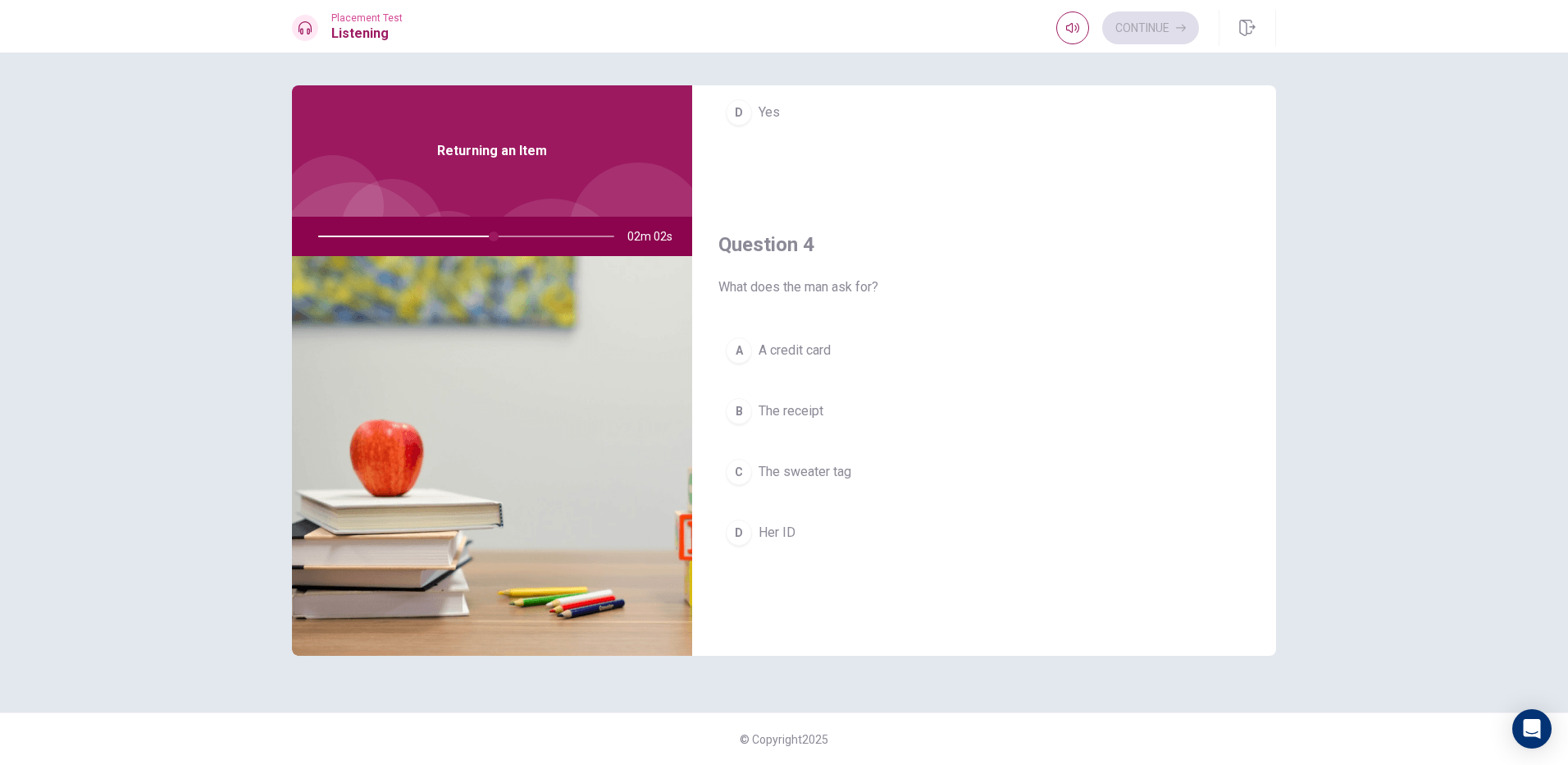
scroll to position [1149, 0]
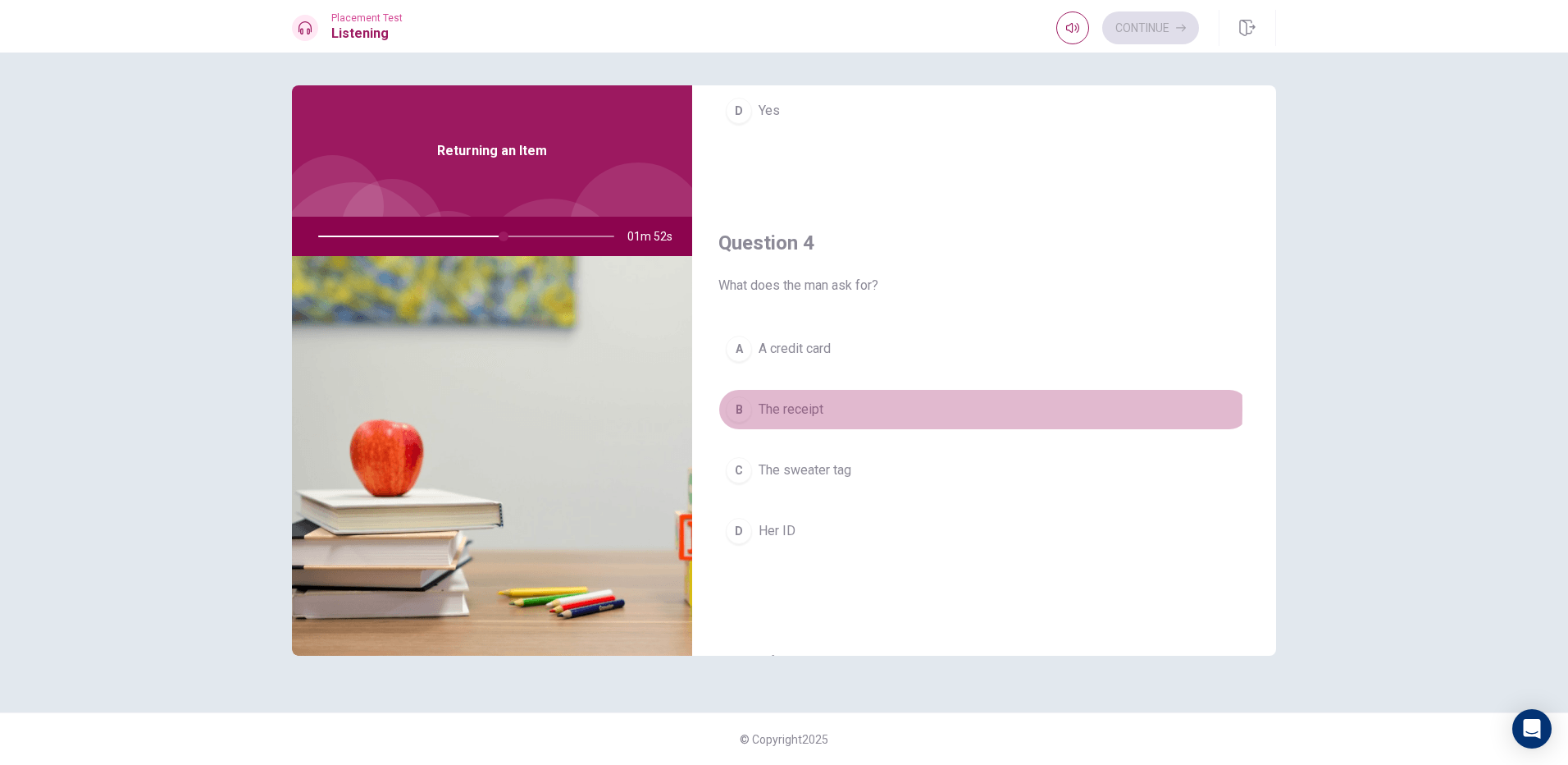
click at [750, 408] on div "B" at bounding box center [739, 410] width 27 height 27
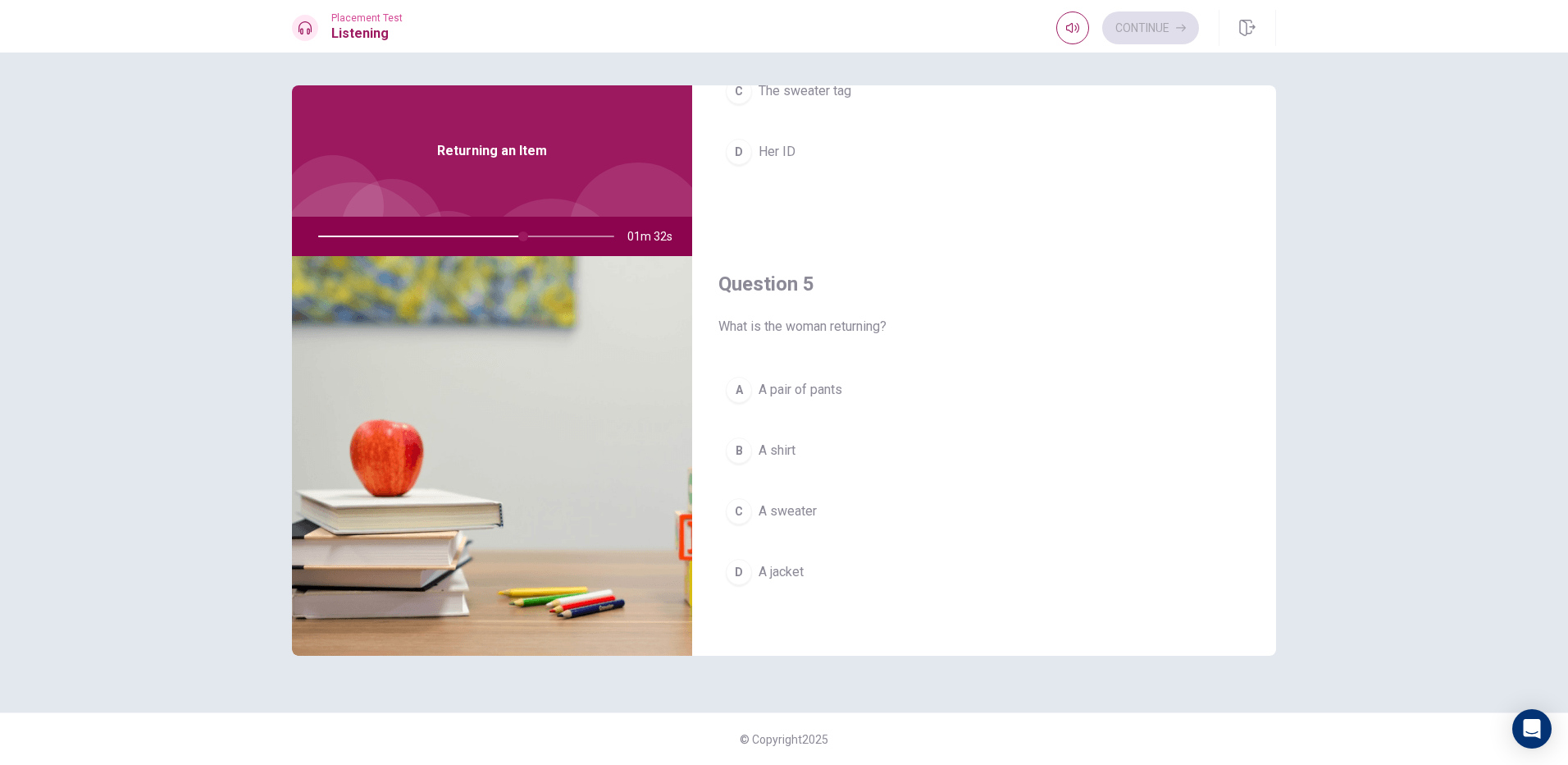
scroll to position [1530, 0]
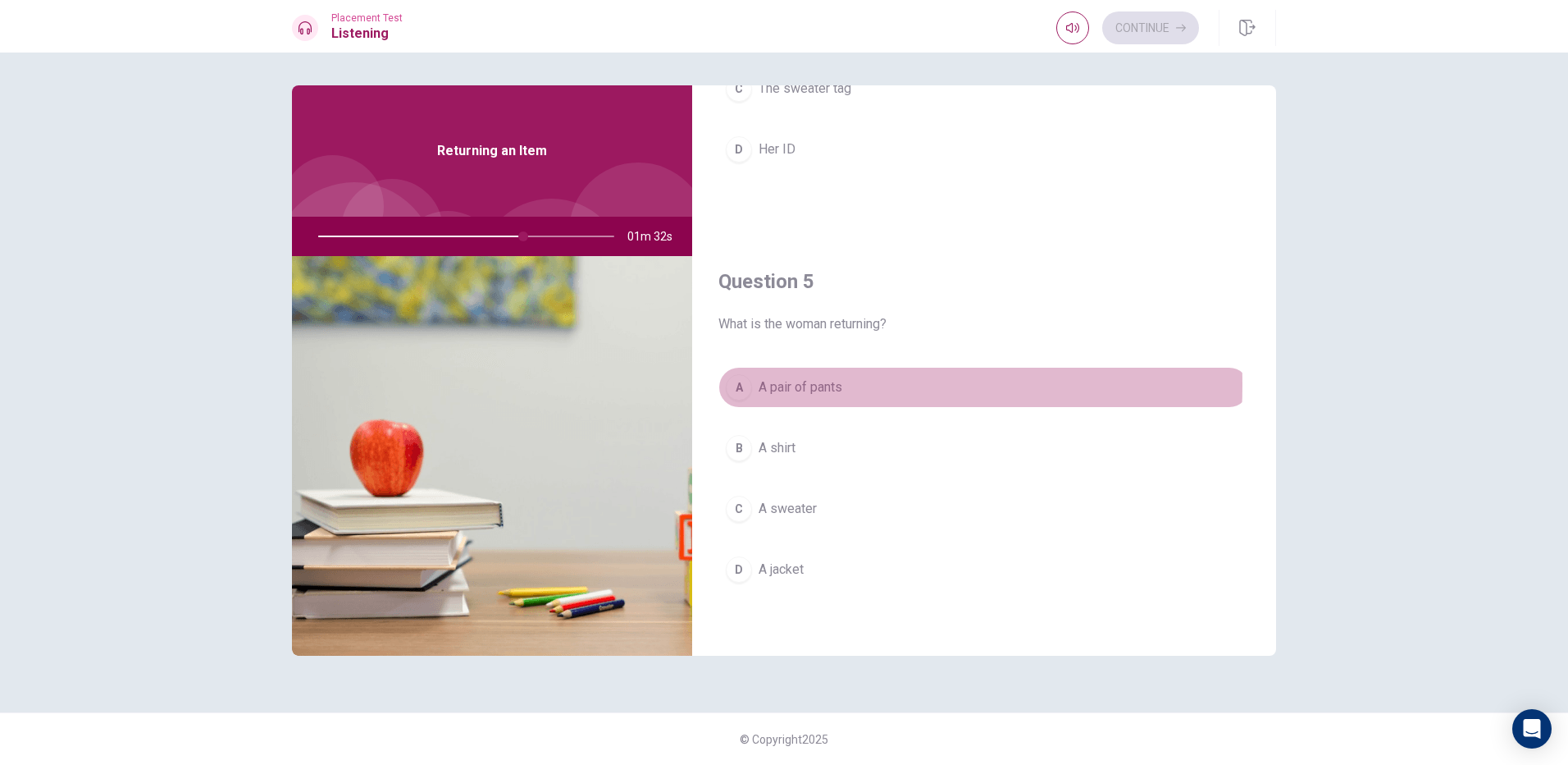
click at [739, 385] on div "A" at bounding box center [739, 387] width 27 height 27
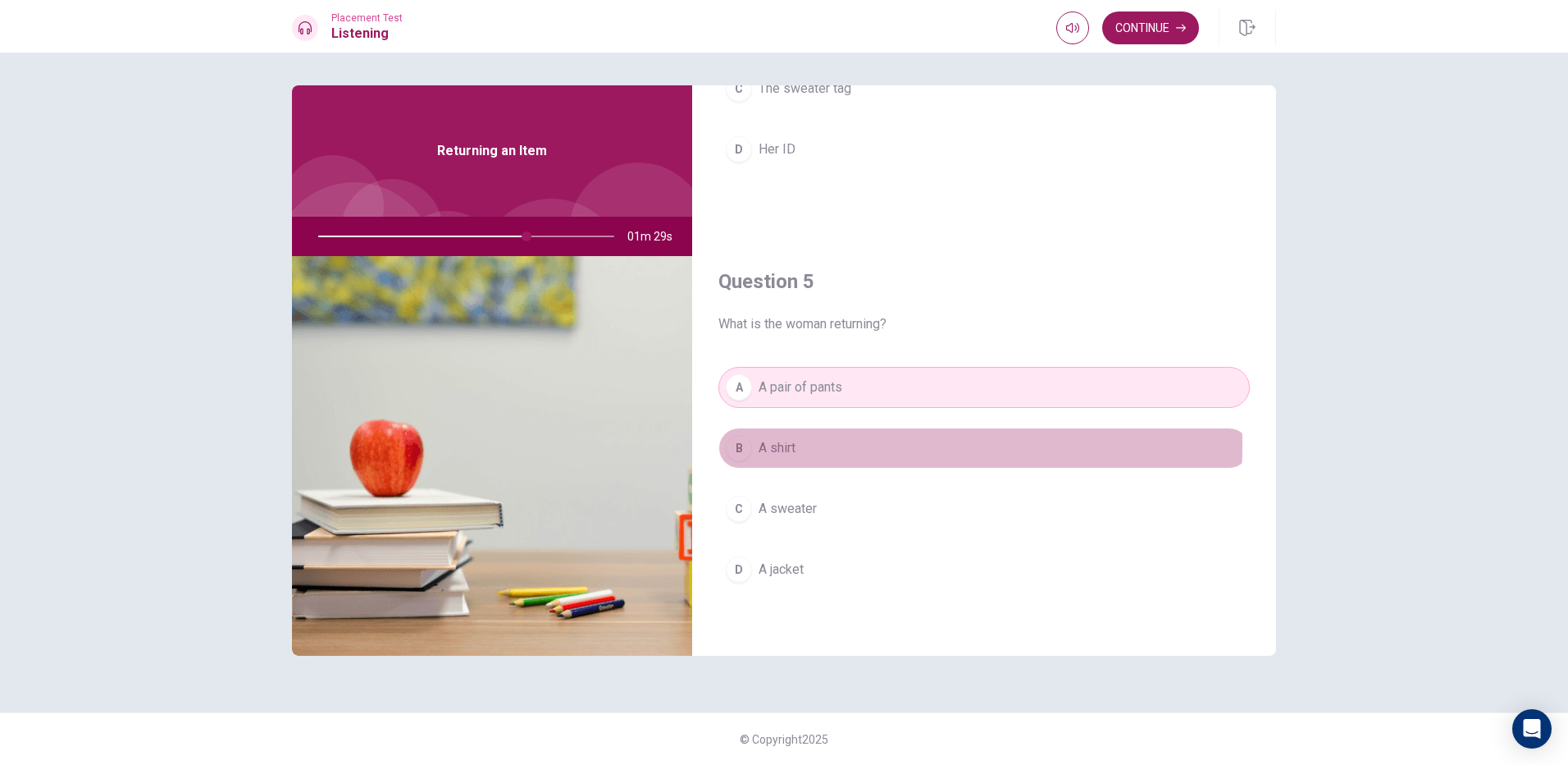
click at [742, 444] on div "B" at bounding box center [739, 448] width 27 height 27
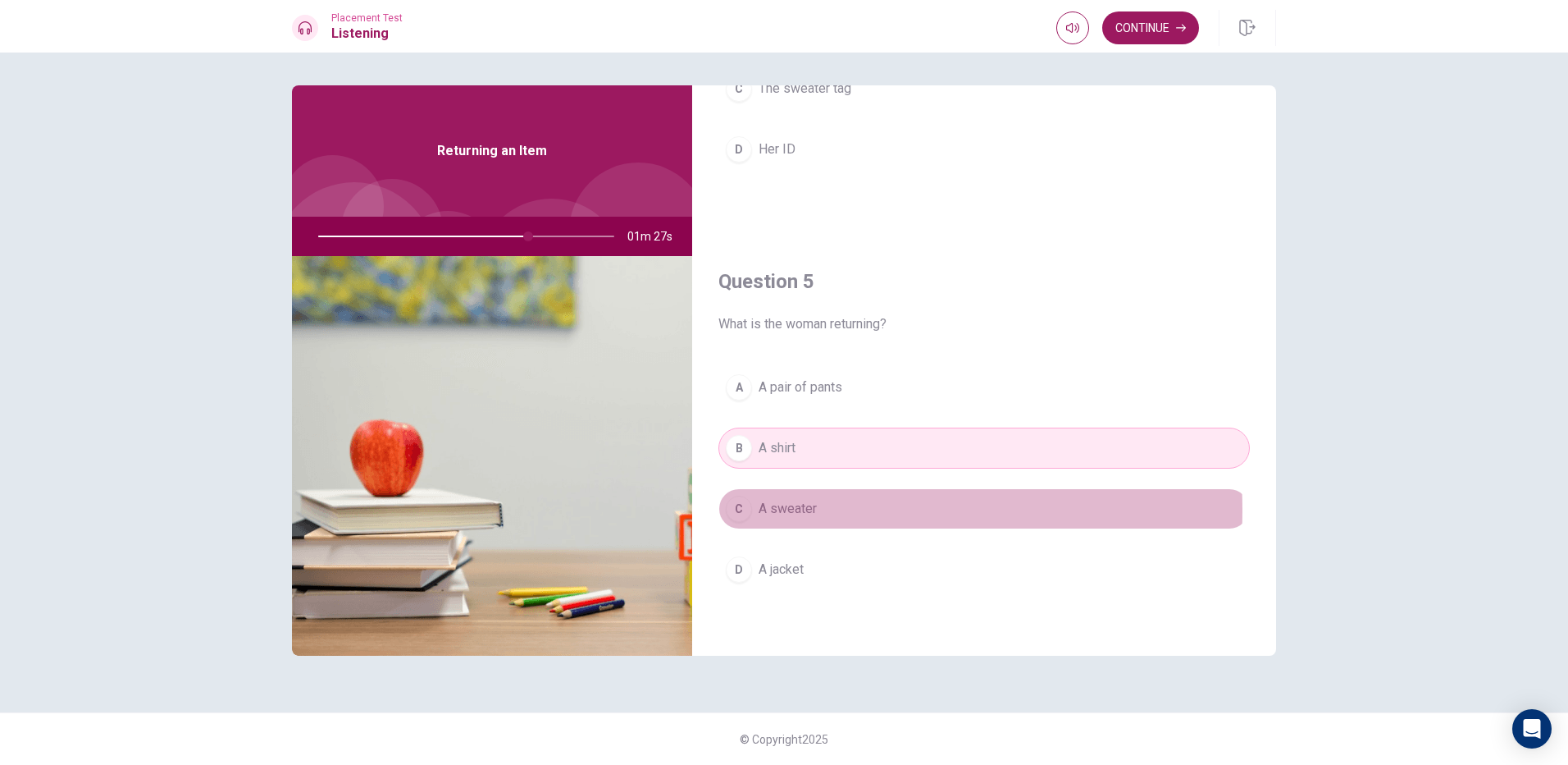
click at [739, 510] on div "C" at bounding box center [739, 508] width 27 height 27
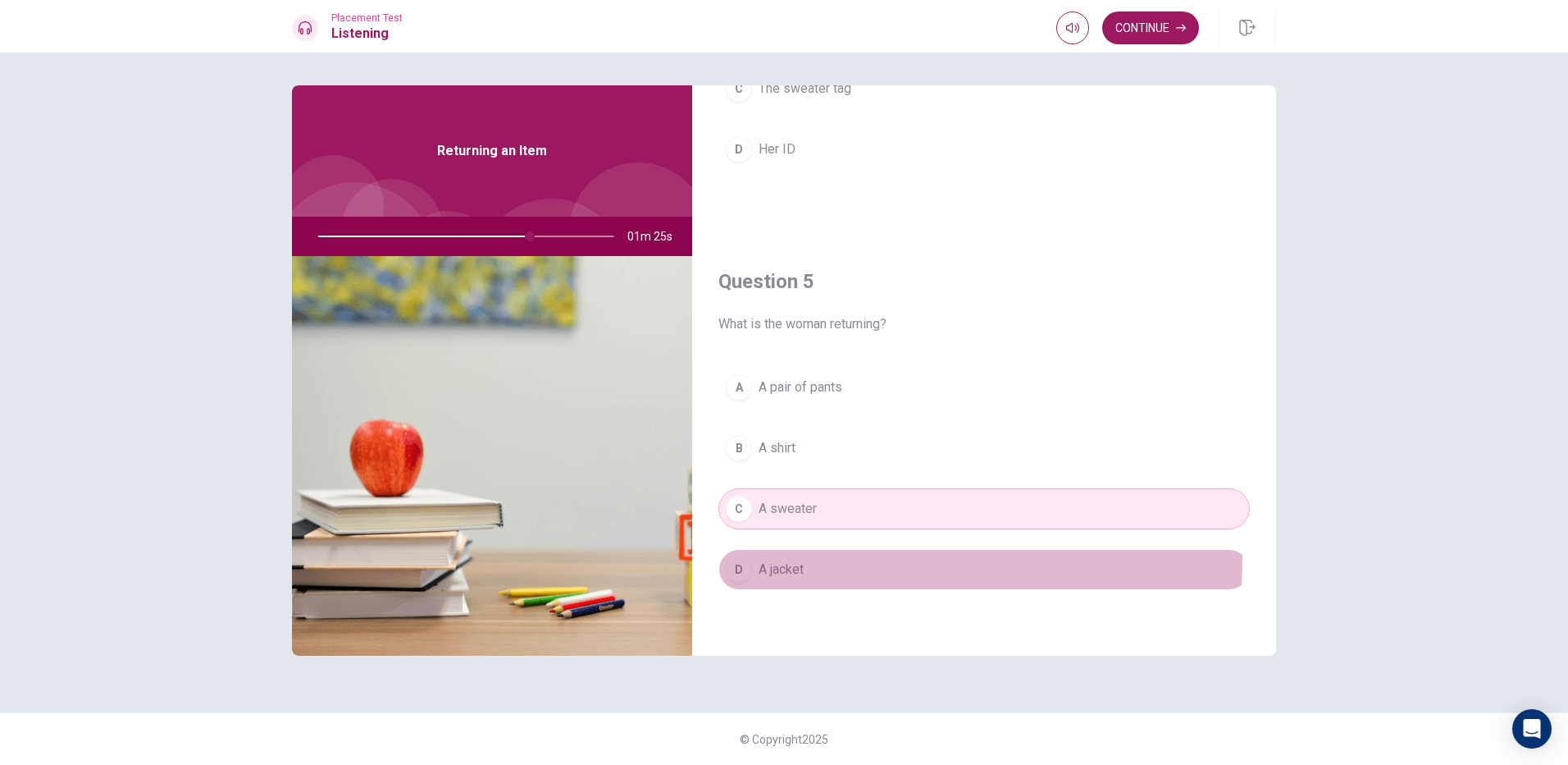
click at [732, 557] on div "D" at bounding box center [739, 569] width 27 height 27
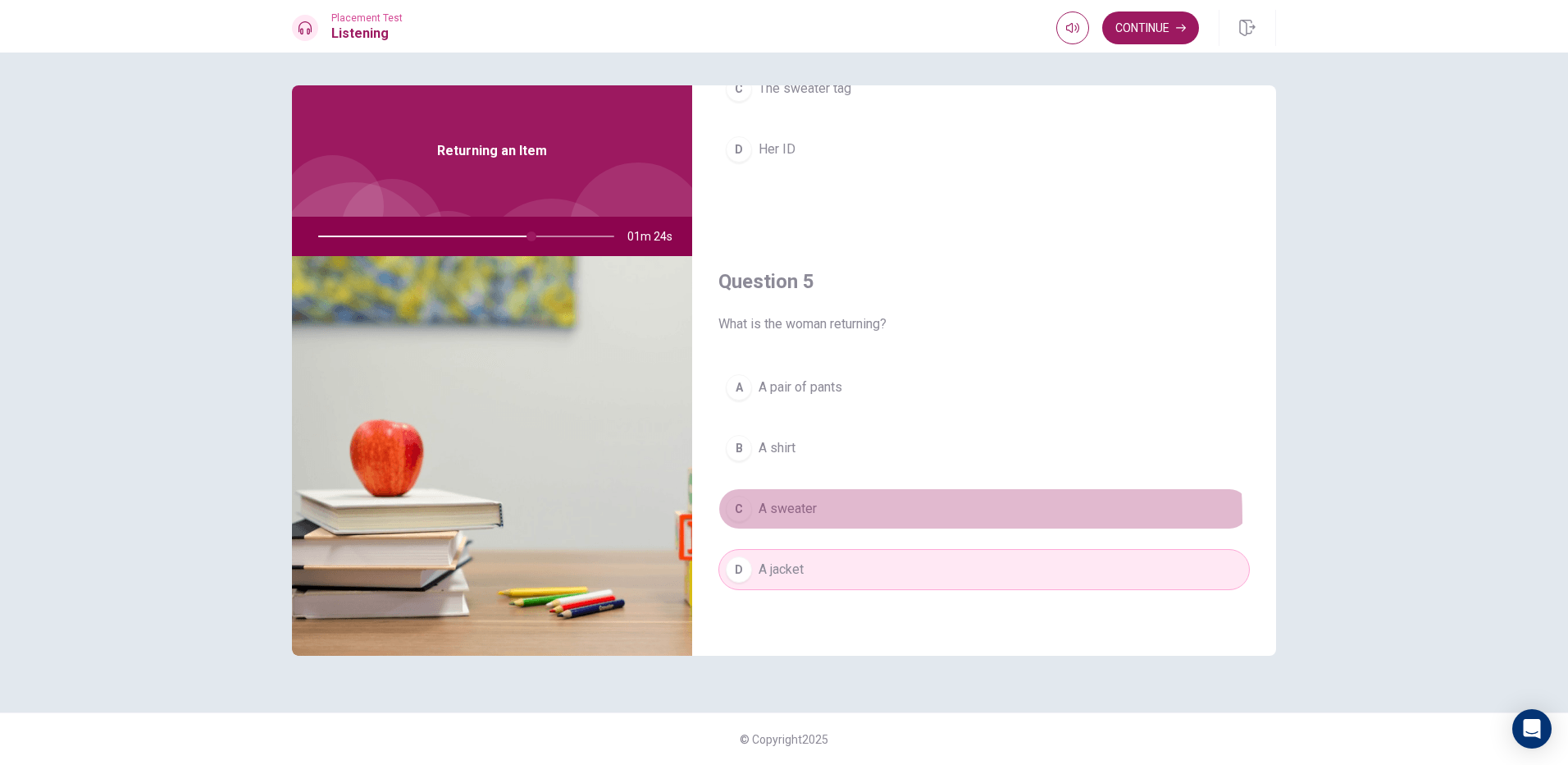
click at [757, 519] on button "C A sweater" at bounding box center [984, 509] width 531 height 41
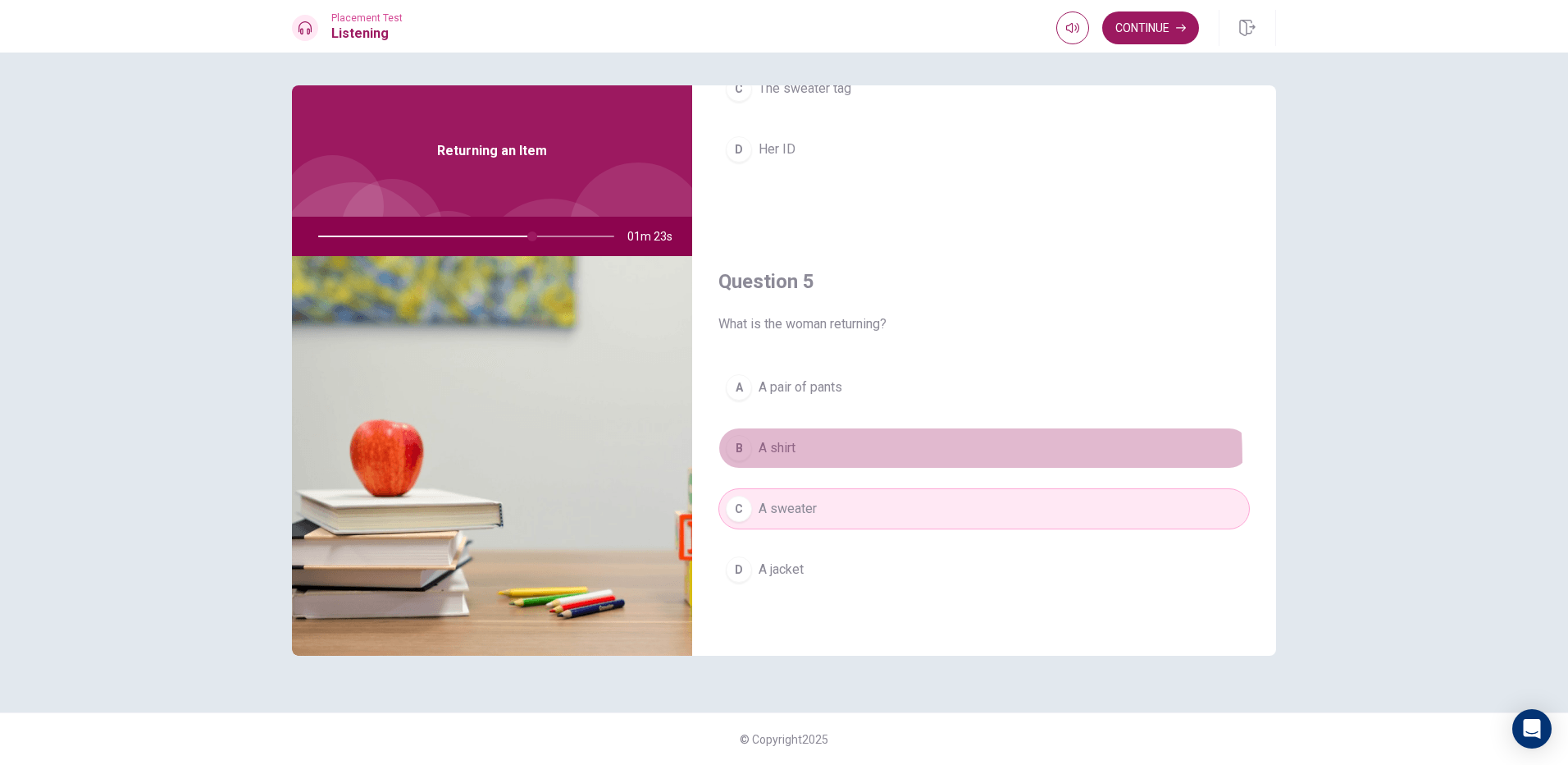
click at [784, 460] on button "B A shirt" at bounding box center [984, 448] width 531 height 41
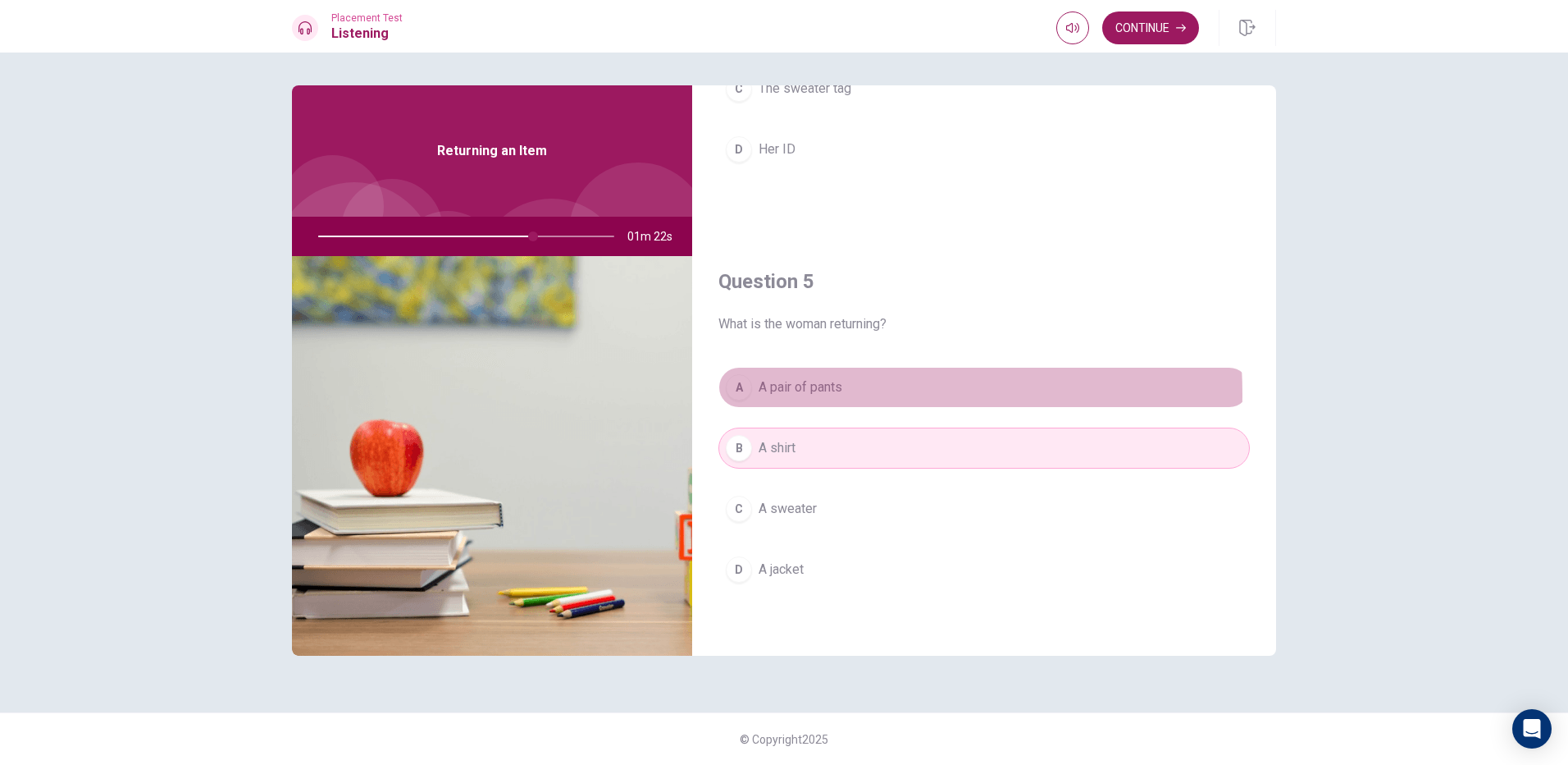
click at [804, 394] on span "A pair of pants" at bounding box center [800, 387] width 83 height 20
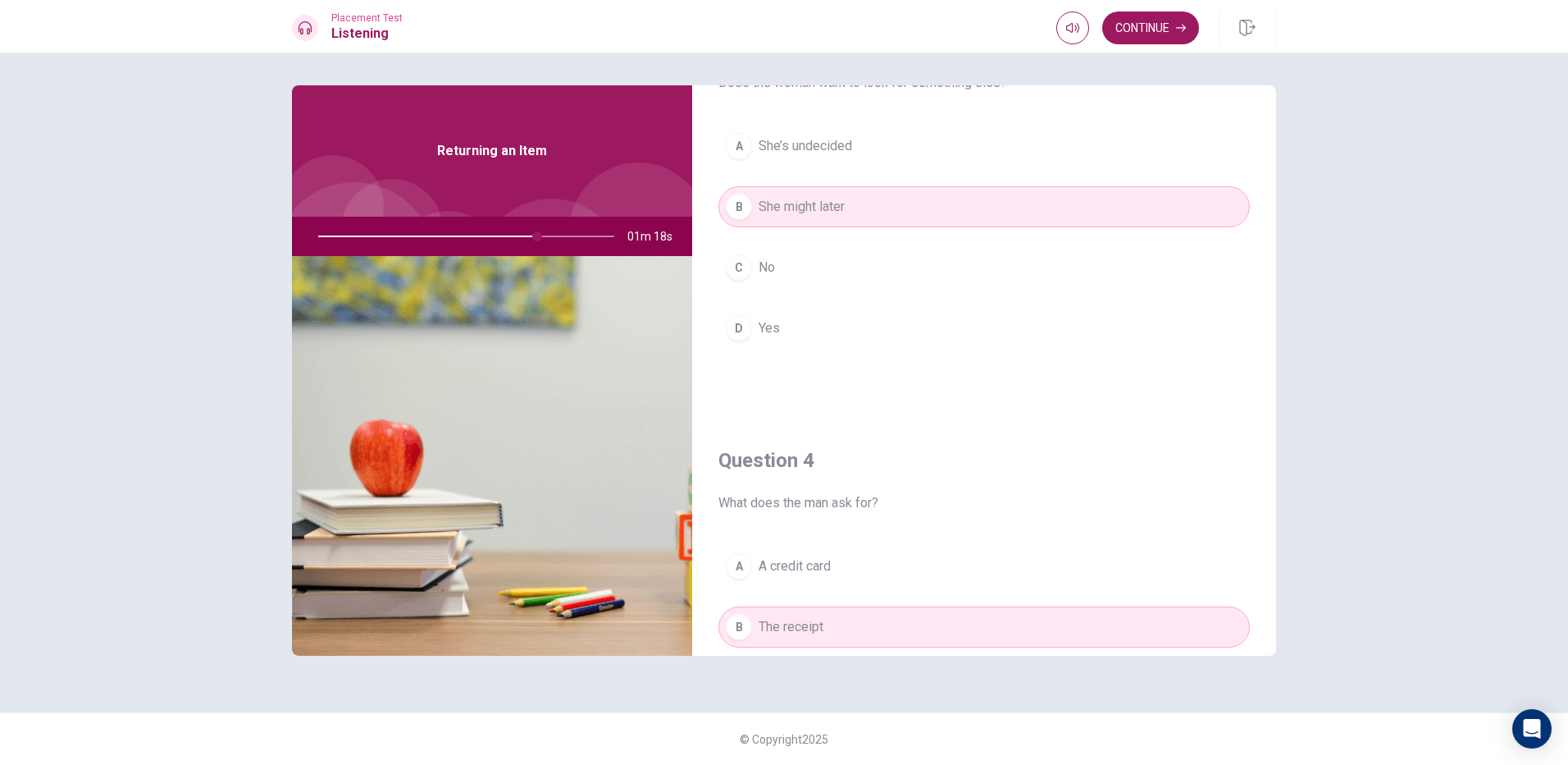
scroll to position [874, 0]
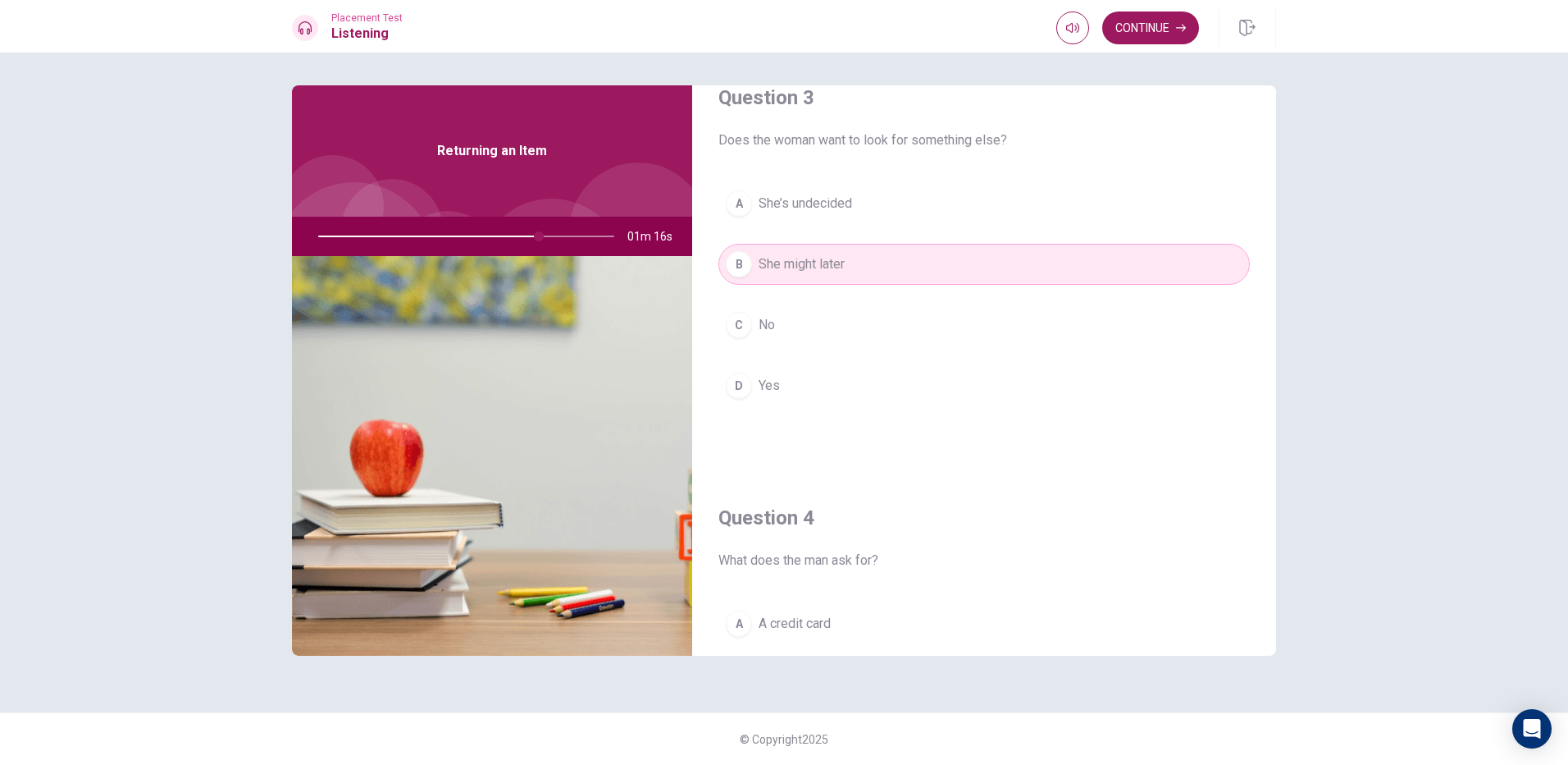
drag, startPoint x: 542, startPoint y: 234, endPoint x: 503, endPoint y: 246, distance: 40.8
click at [503, 246] on div at bounding box center [463, 236] width 329 height 39
click at [506, 230] on div at bounding box center [463, 236] width 329 height 39
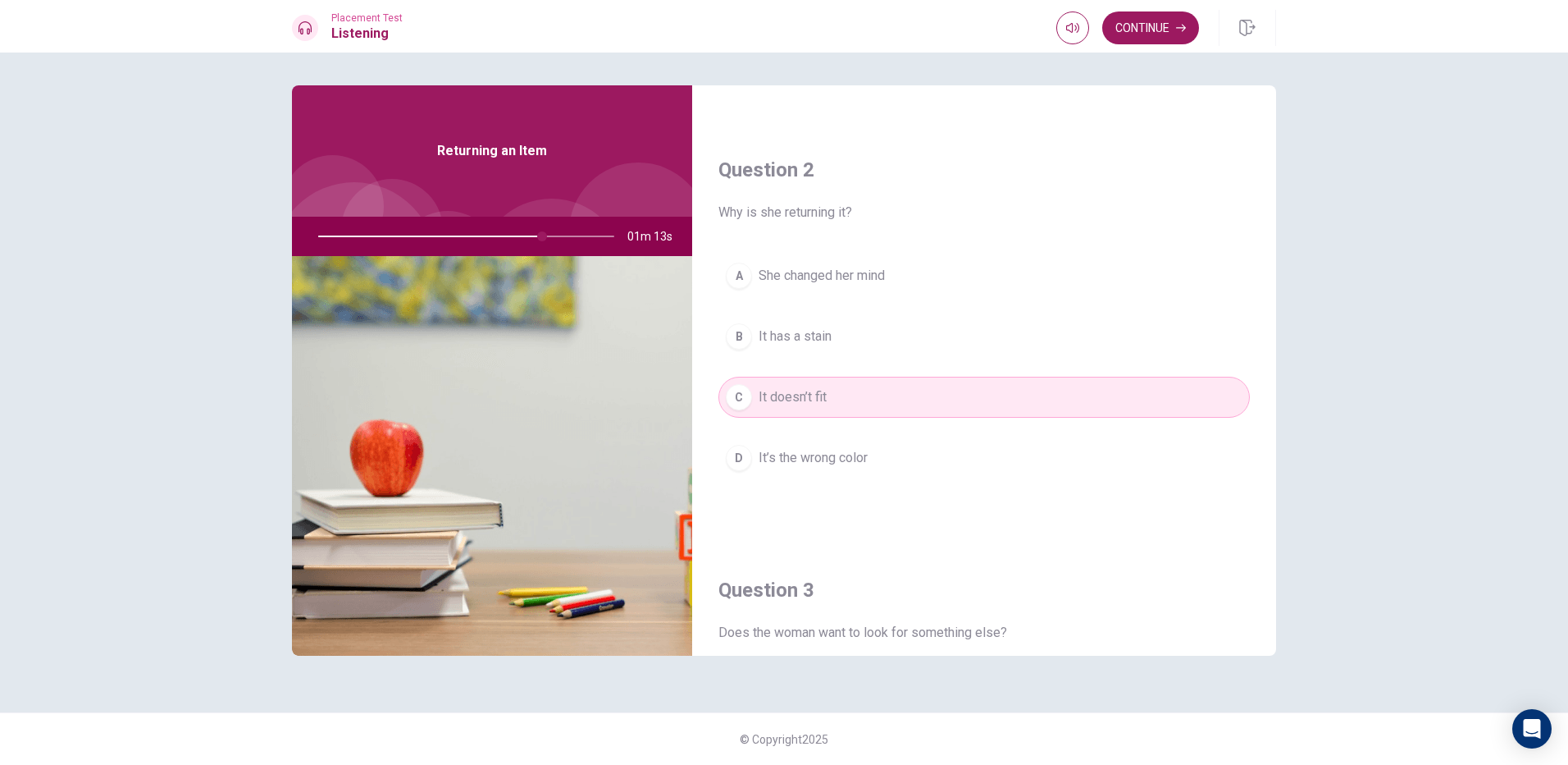
scroll to position [0, 0]
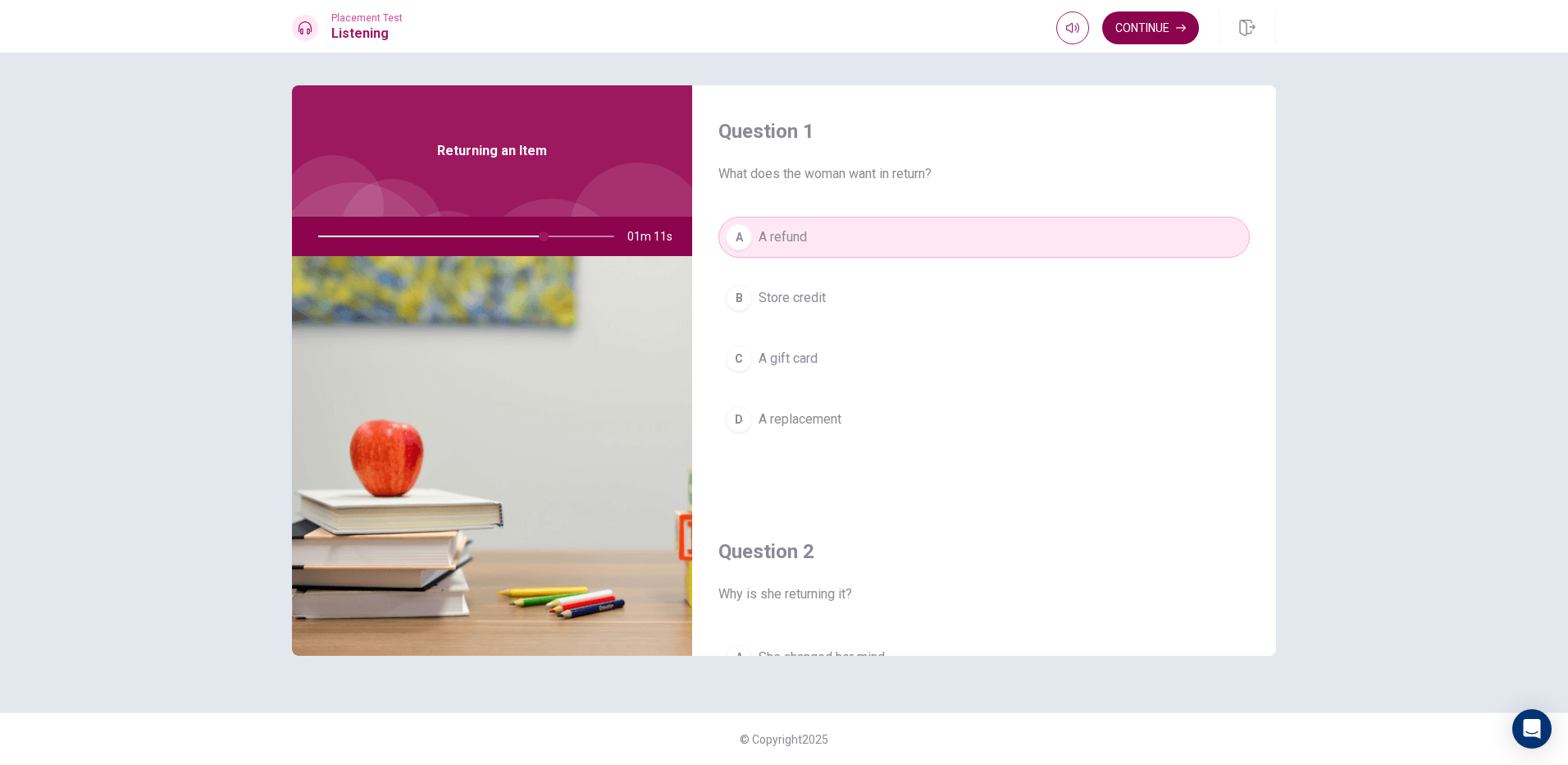
click at [1152, 30] on button "Continue" at bounding box center [1150, 27] width 97 height 33
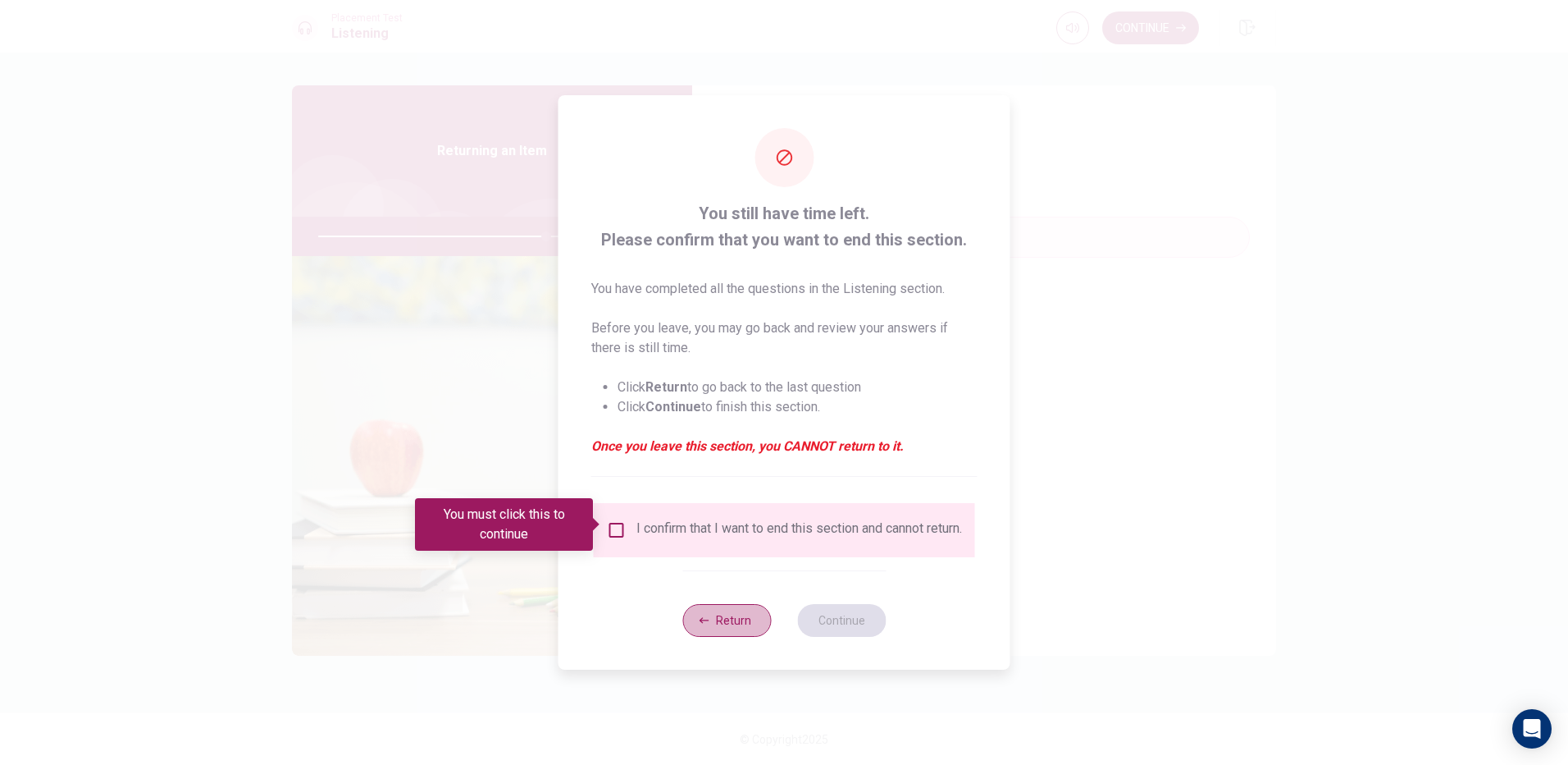
click at [714, 630] on button "Return" at bounding box center [726, 620] width 88 height 33
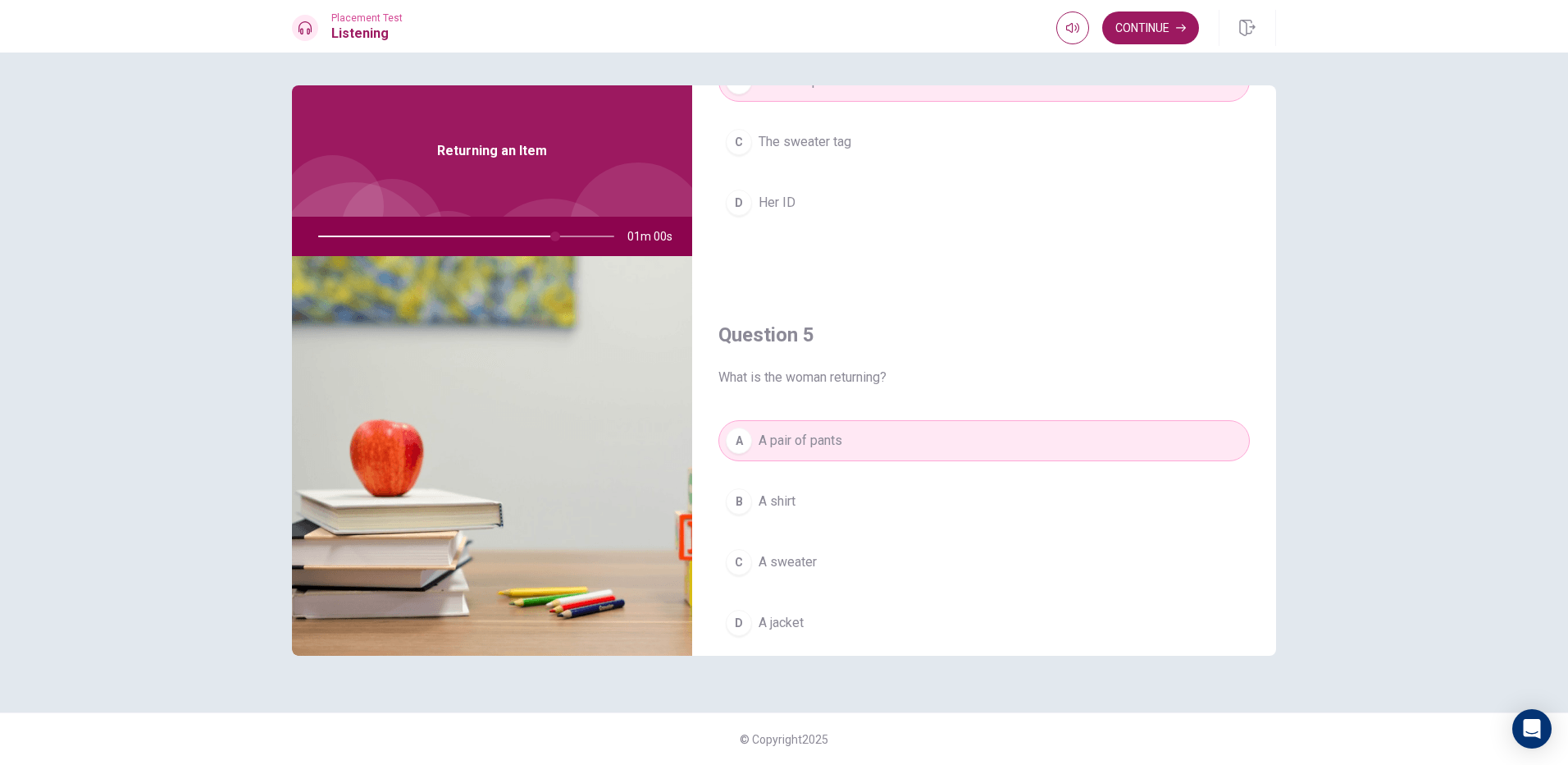
scroll to position [1530, 0]
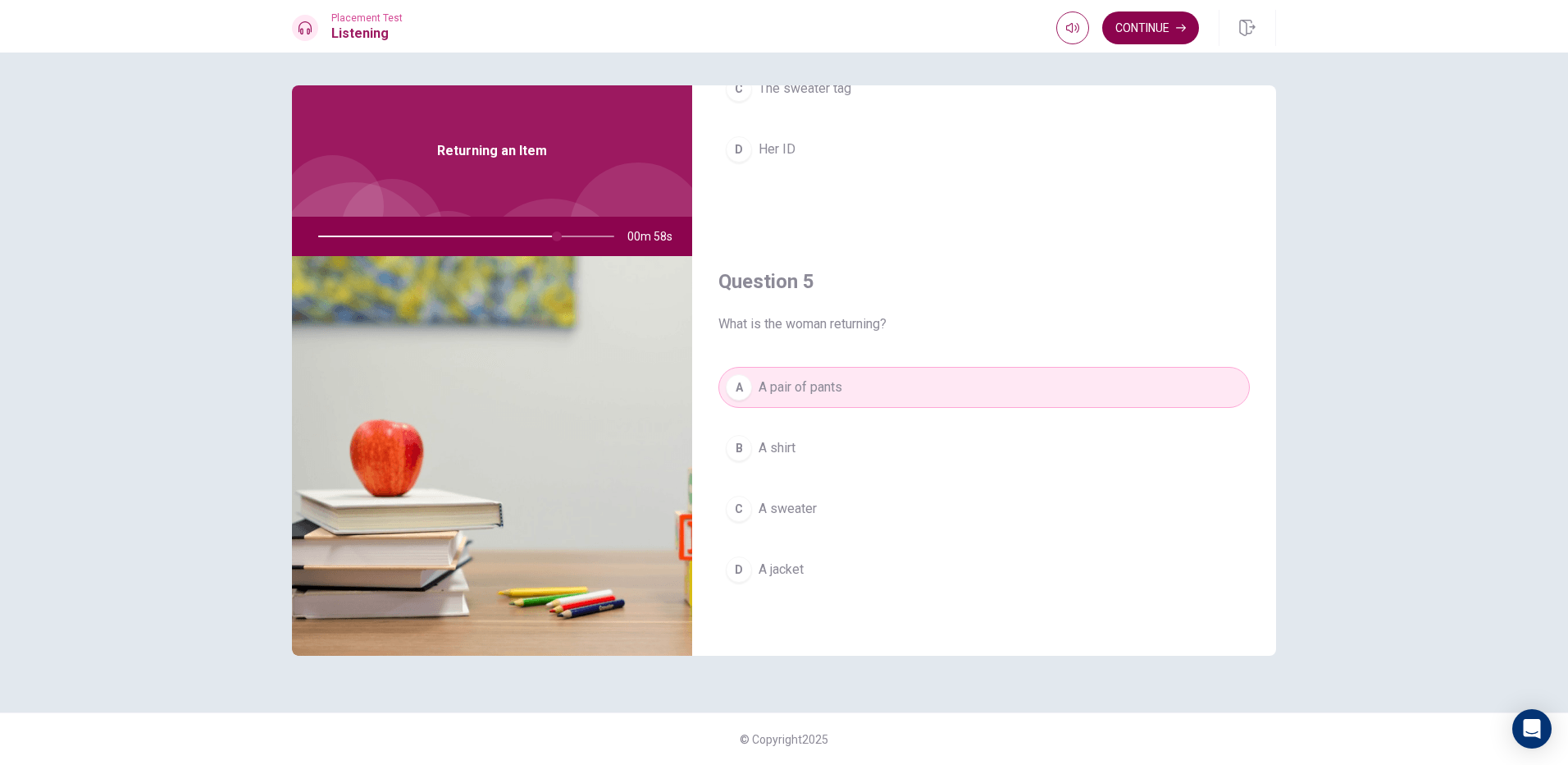
click at [1151, 34] on button "Continue" at bounding box center [1150, 27] width 97 height 33
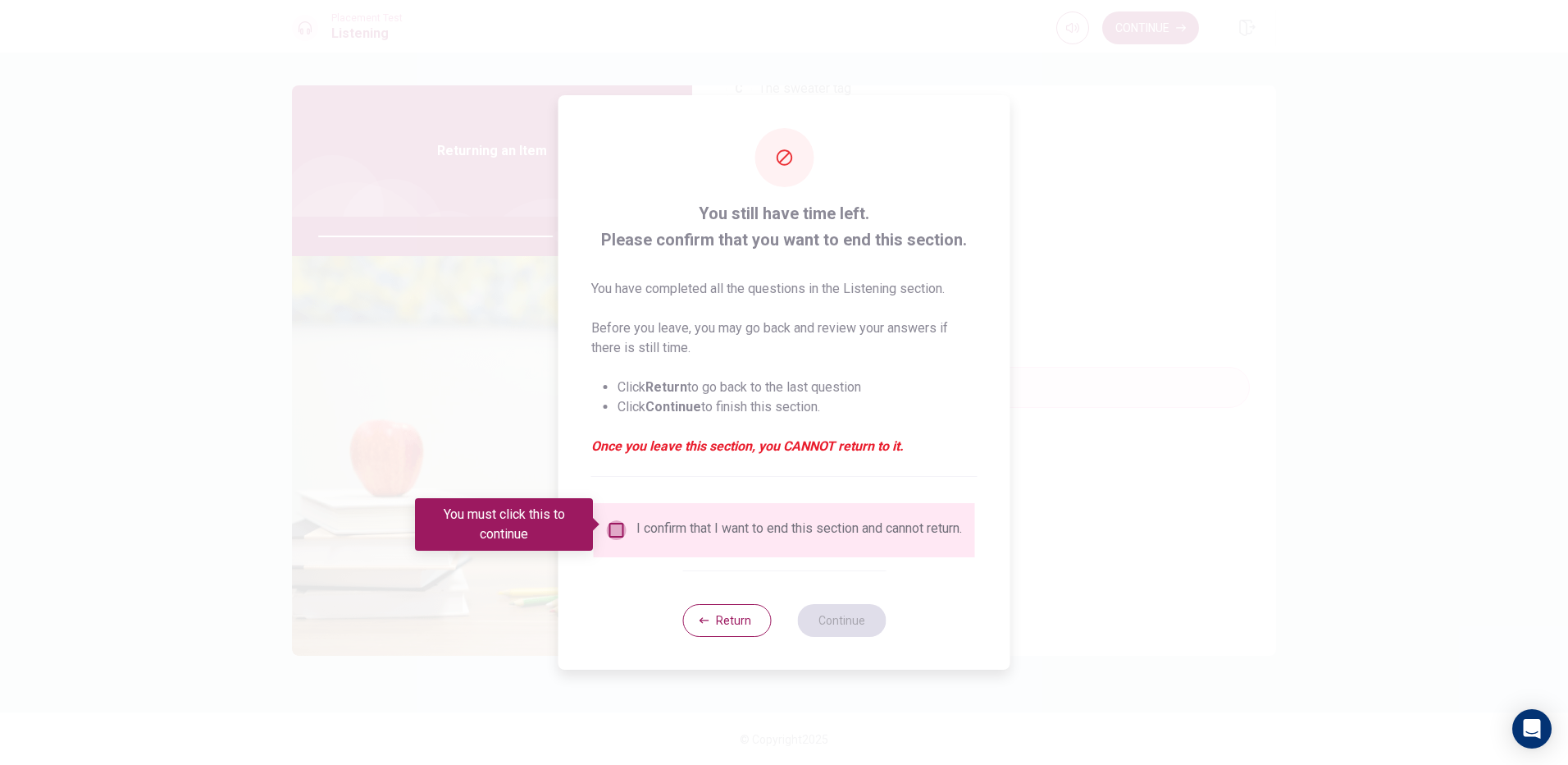
click at [607, 527] on input "You must click this to continue" at bounding box center [616, 530] width 20 height 20
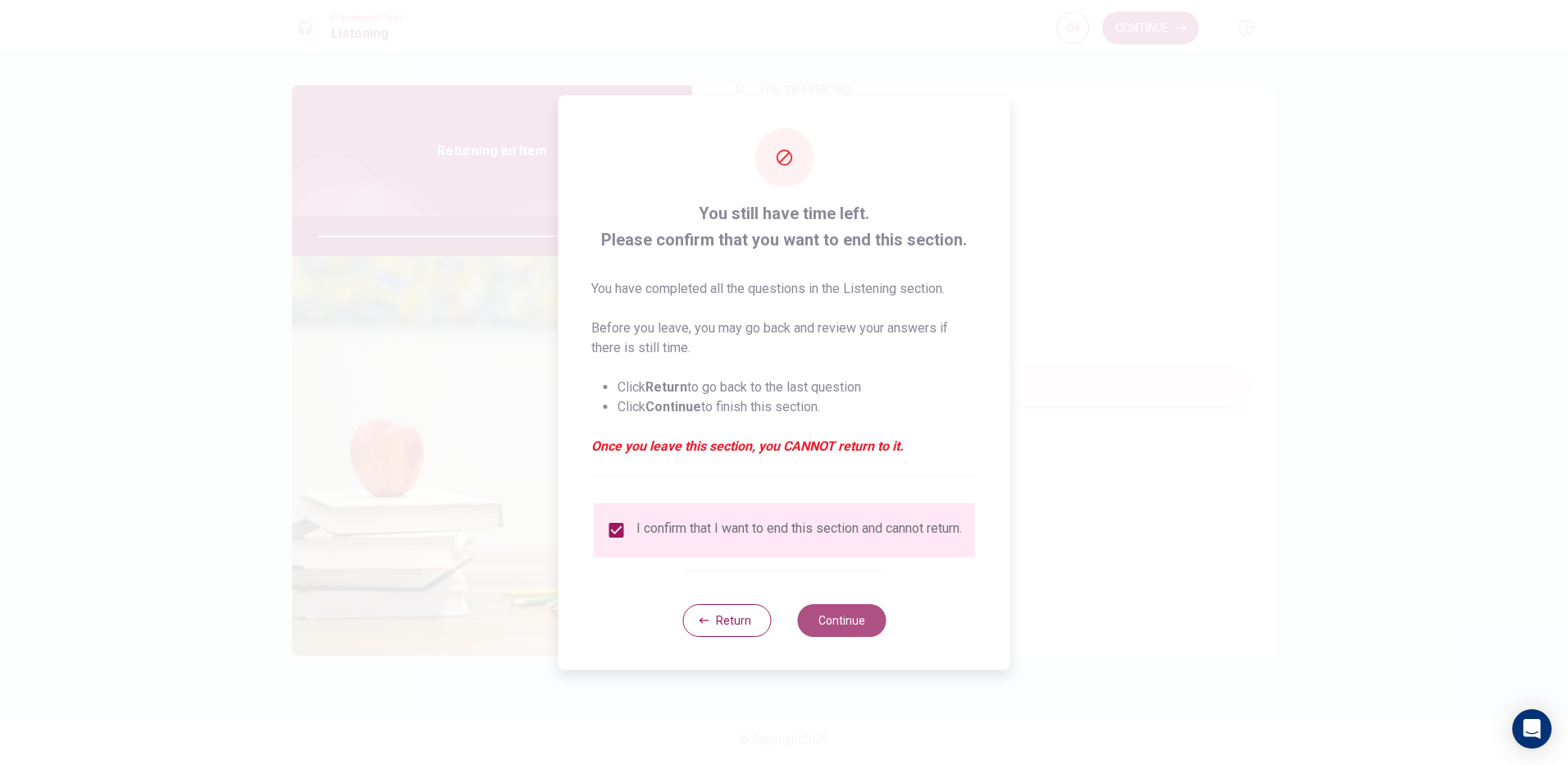
click at [838, 634] on button "Continue" at bounding box center [841, 620] width 88 height 33
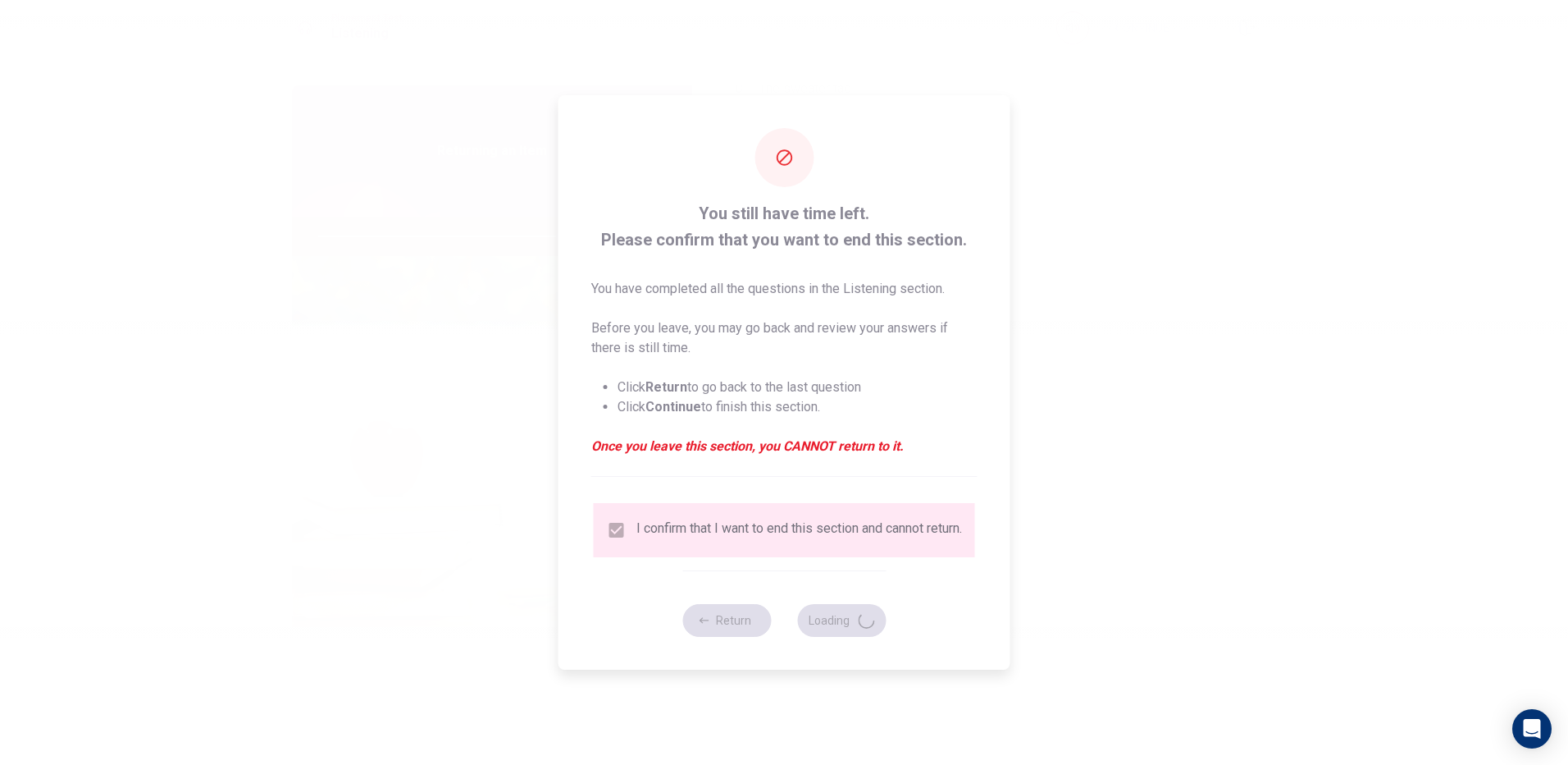
type input "82"
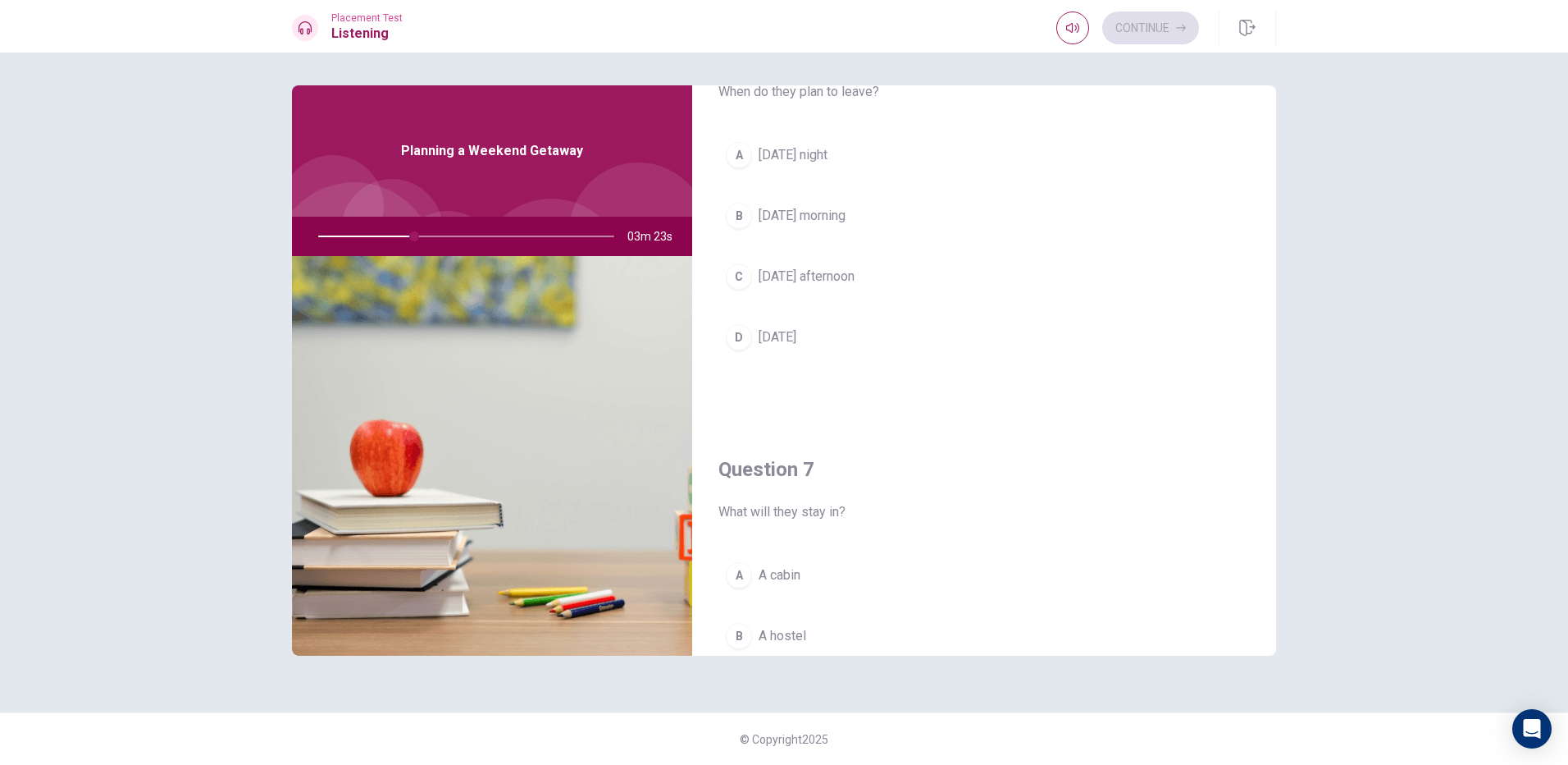
scroll to position [164, 0]
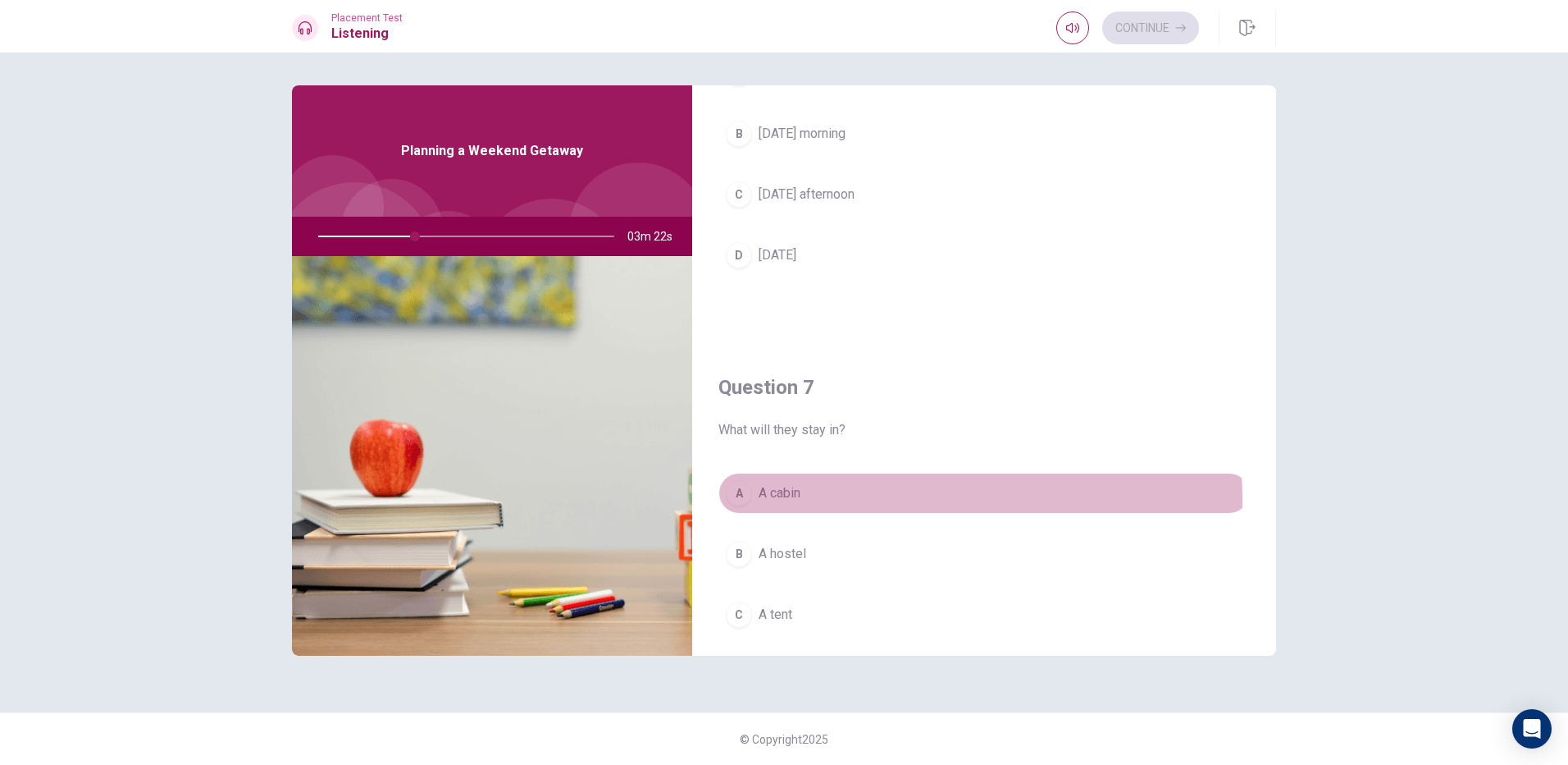
click at [745, 501] on div "A" at bounding box center [739, 493] width 27 height 27
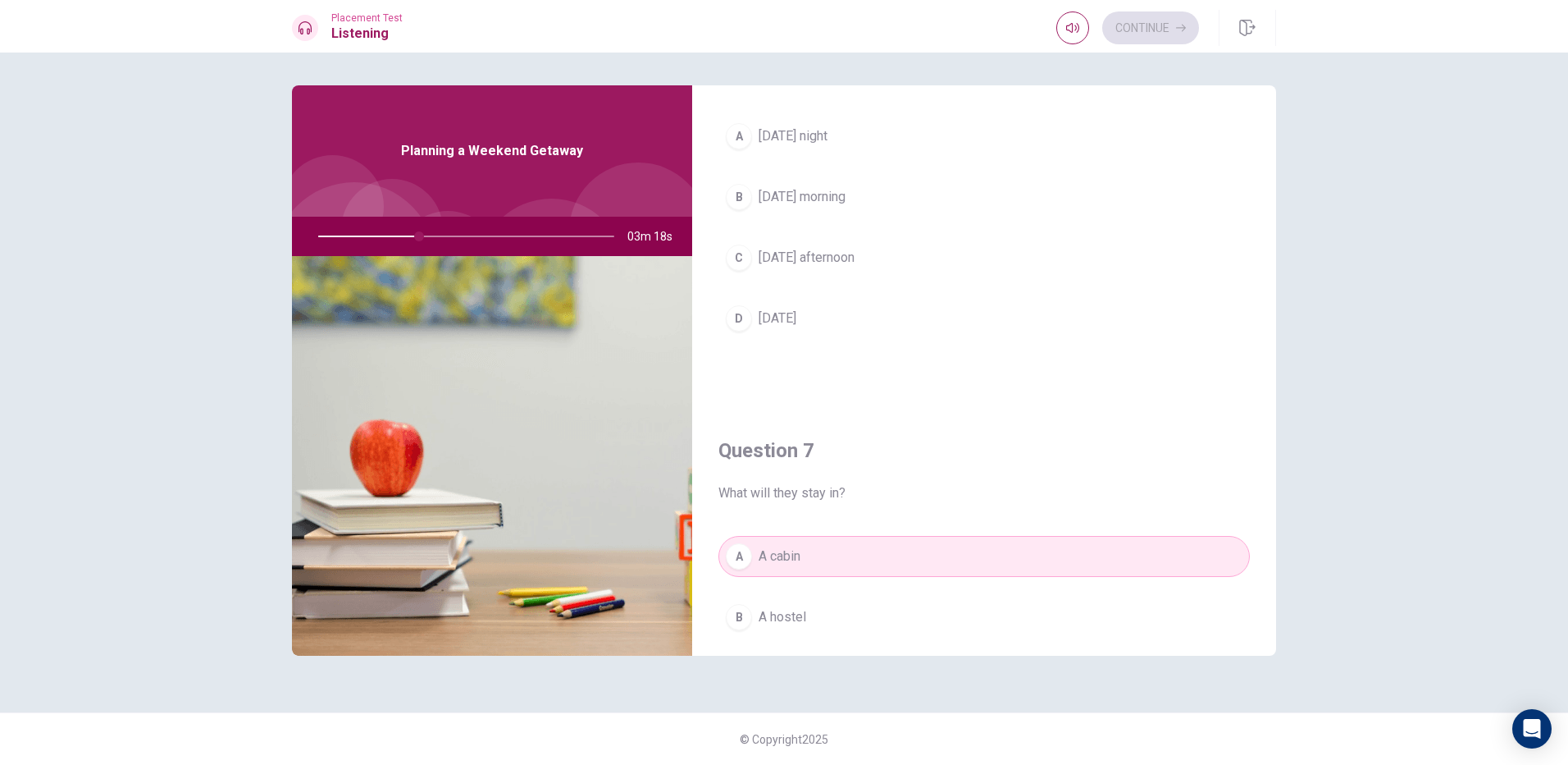
scroll to position [82, 0]
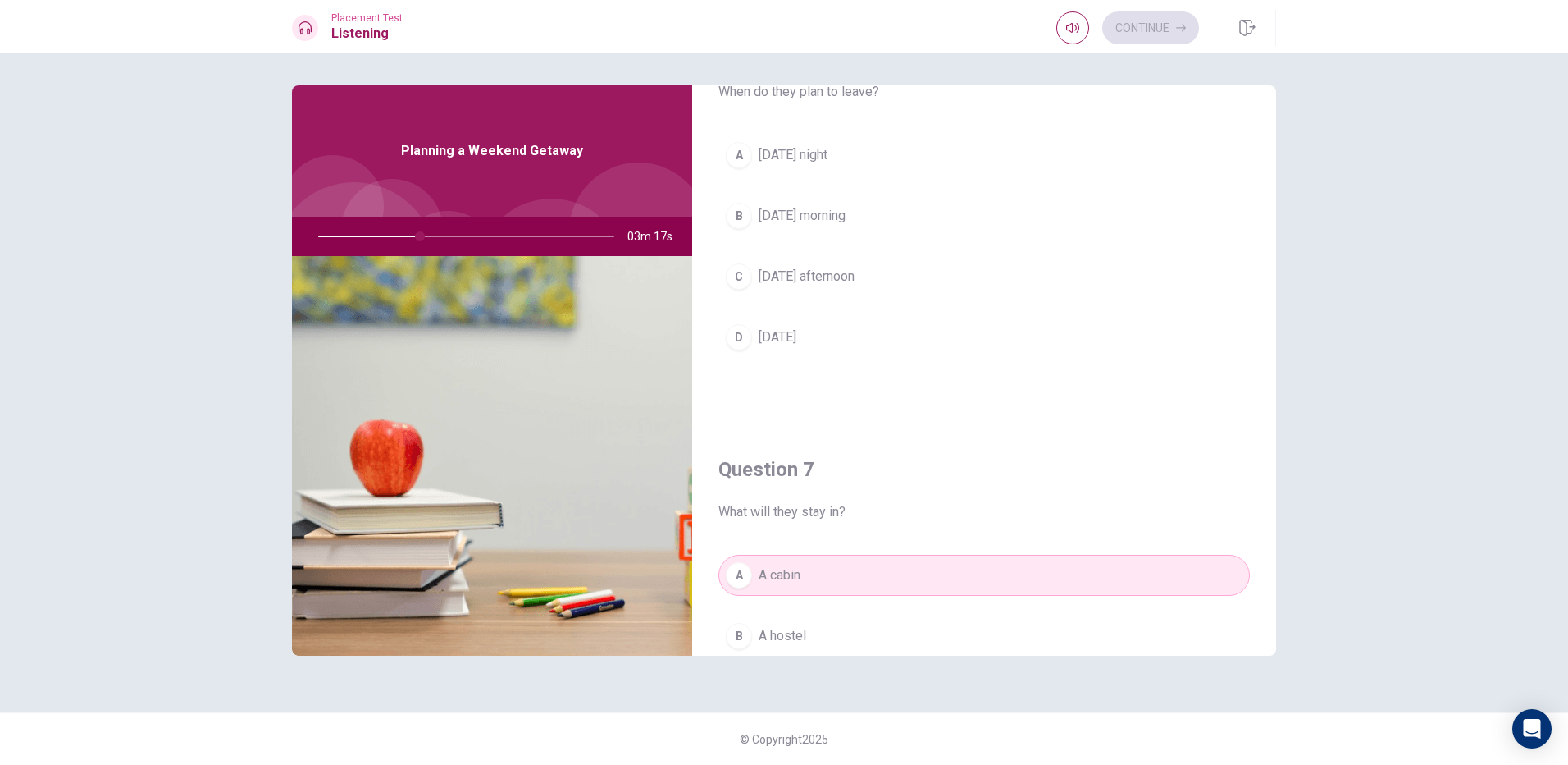
click at [749, 155] on div "A" at bounding box center [739, 155] width 27 height 27
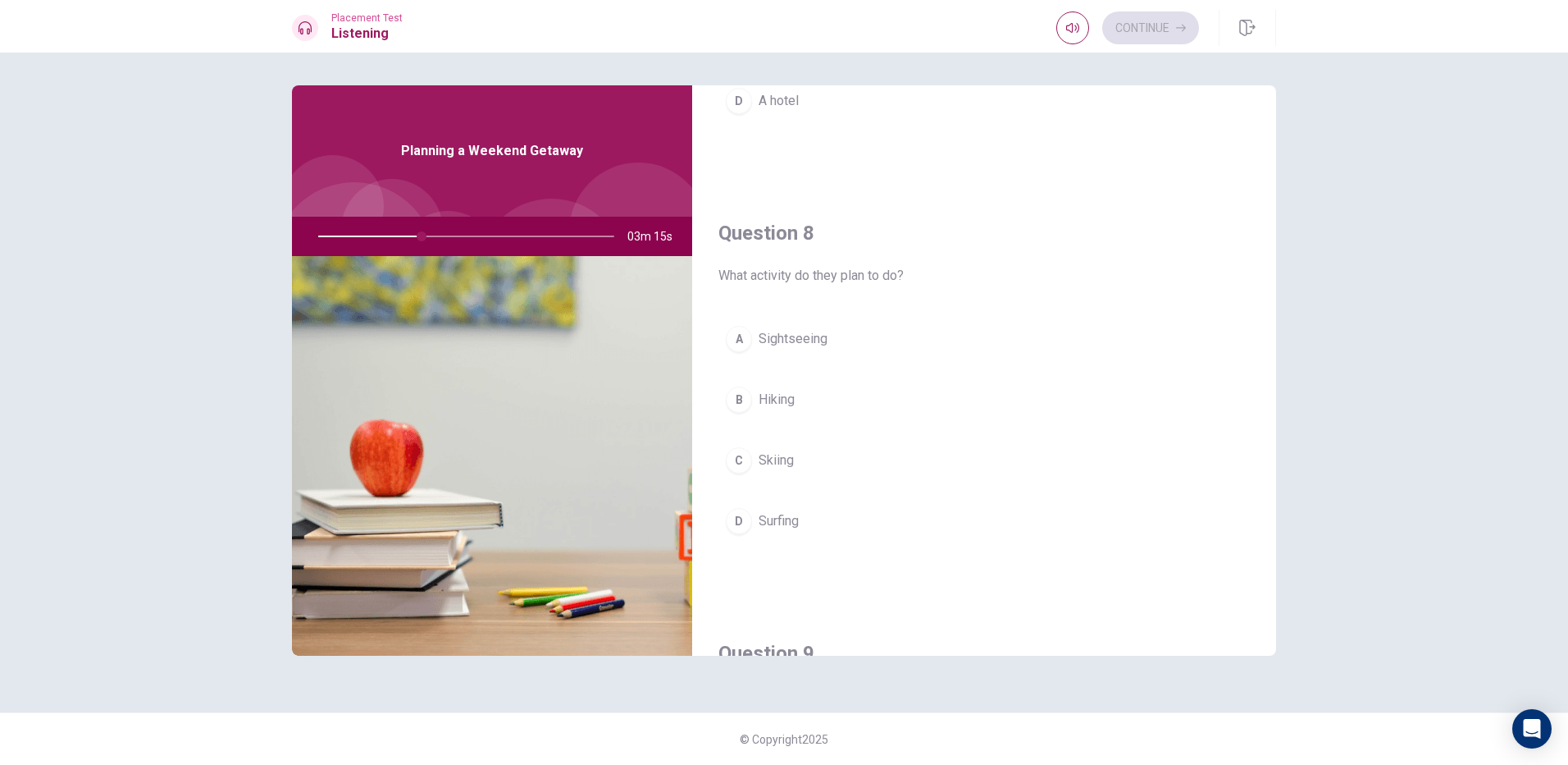
scroll to position [821, 0]
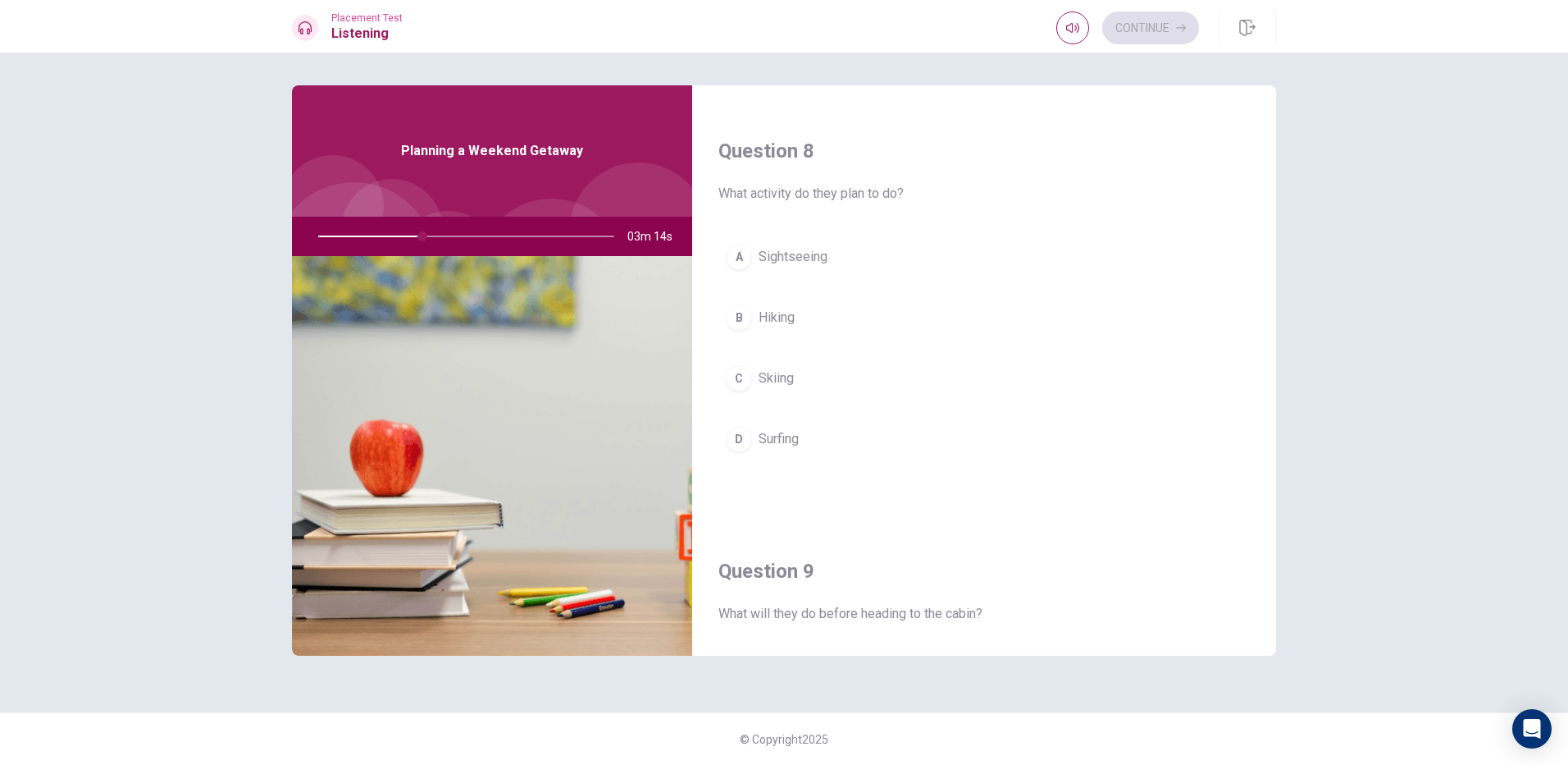
click at [774, 321] on span "Hiking" at bounding box center [777, 317] width 36 height 20
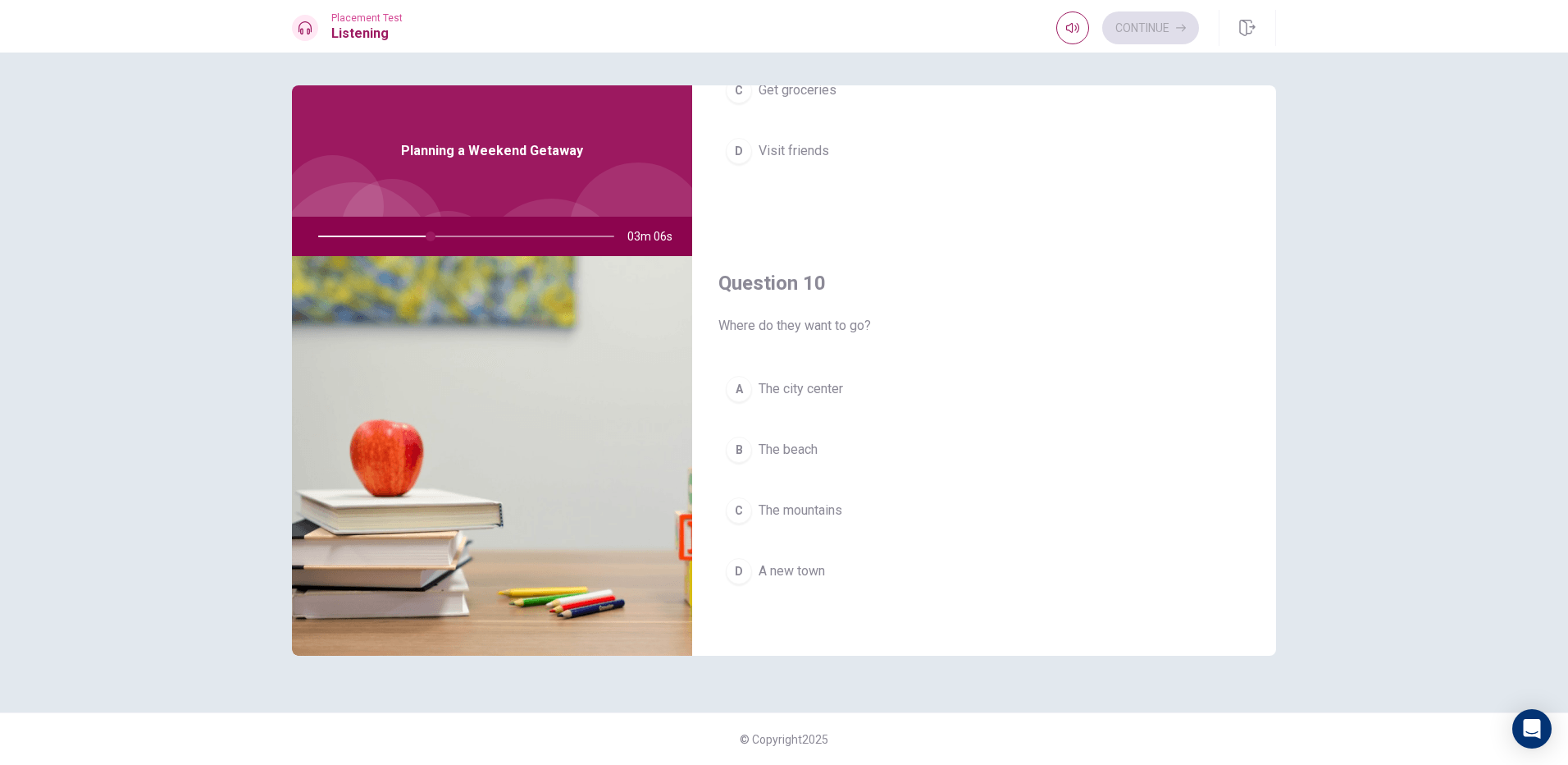
scroll to position [1530, 0]
click at [736, 512] on div "C" at bounding box center [739, 508] width 27 height 27
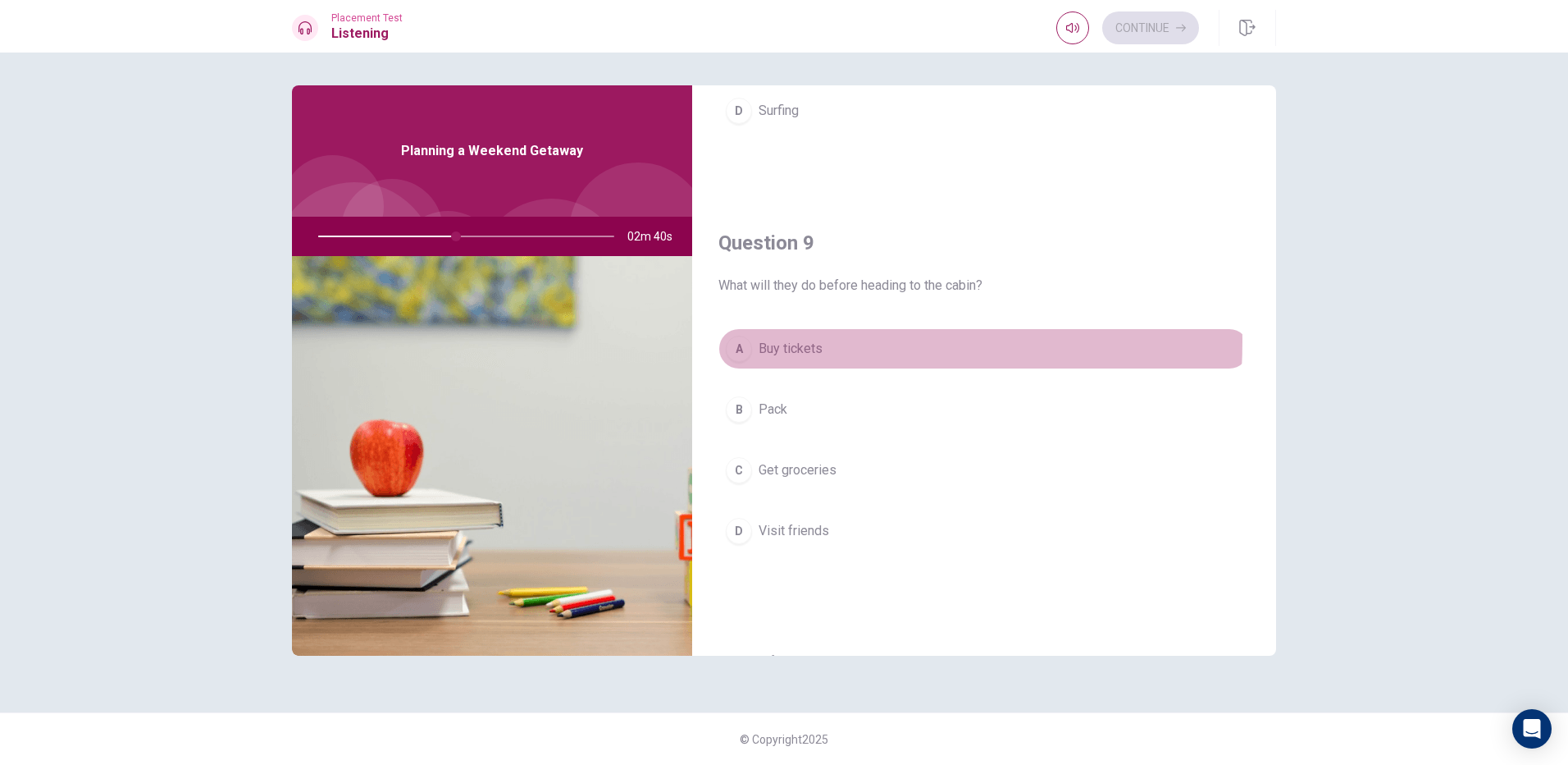
click at [743, 342] on div "A" at bounding box center [739, 349] width 27 height 27
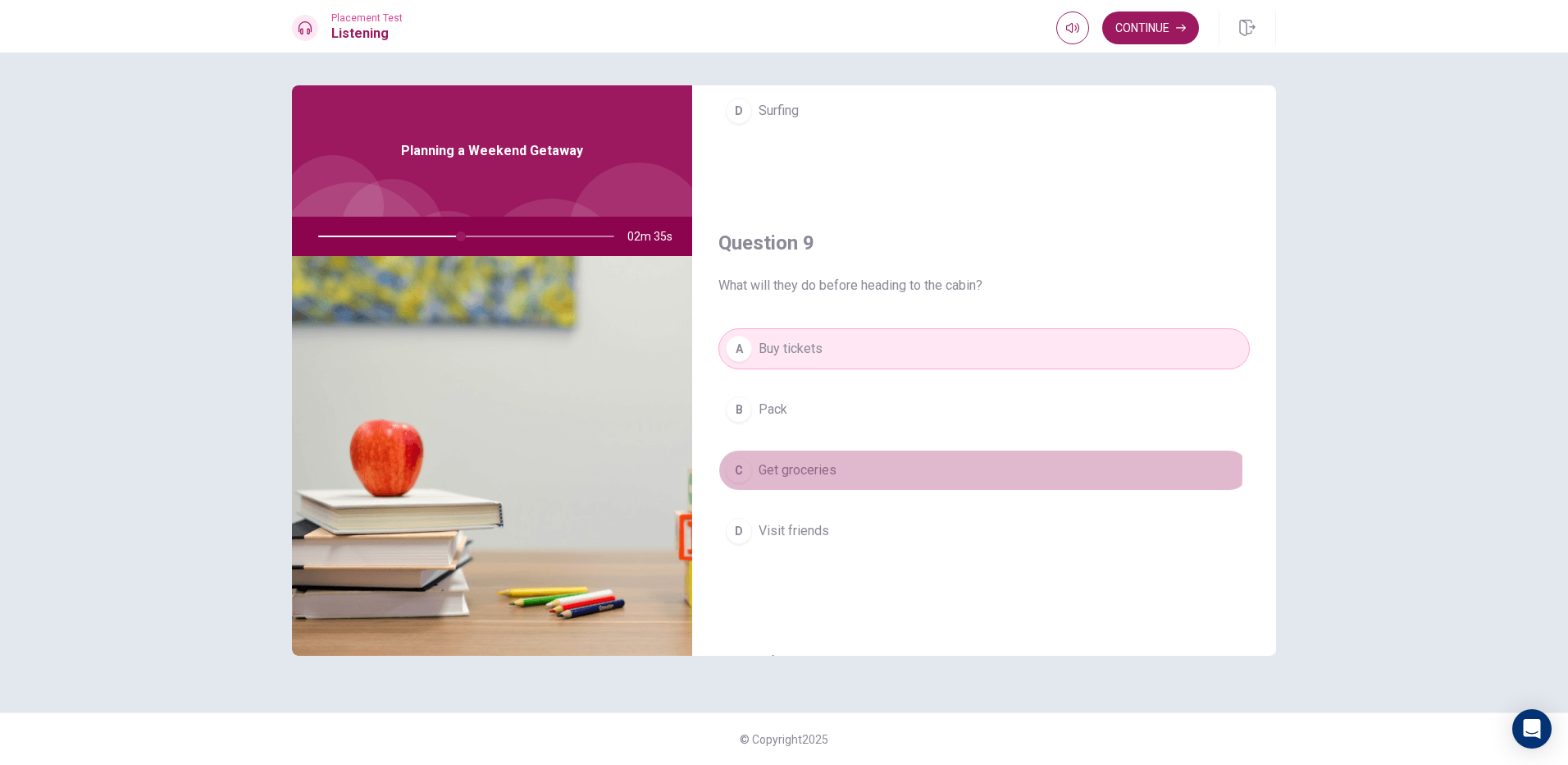
click at [745, 468] on div "C" at bounding box center [739, 470] width 27 height 27
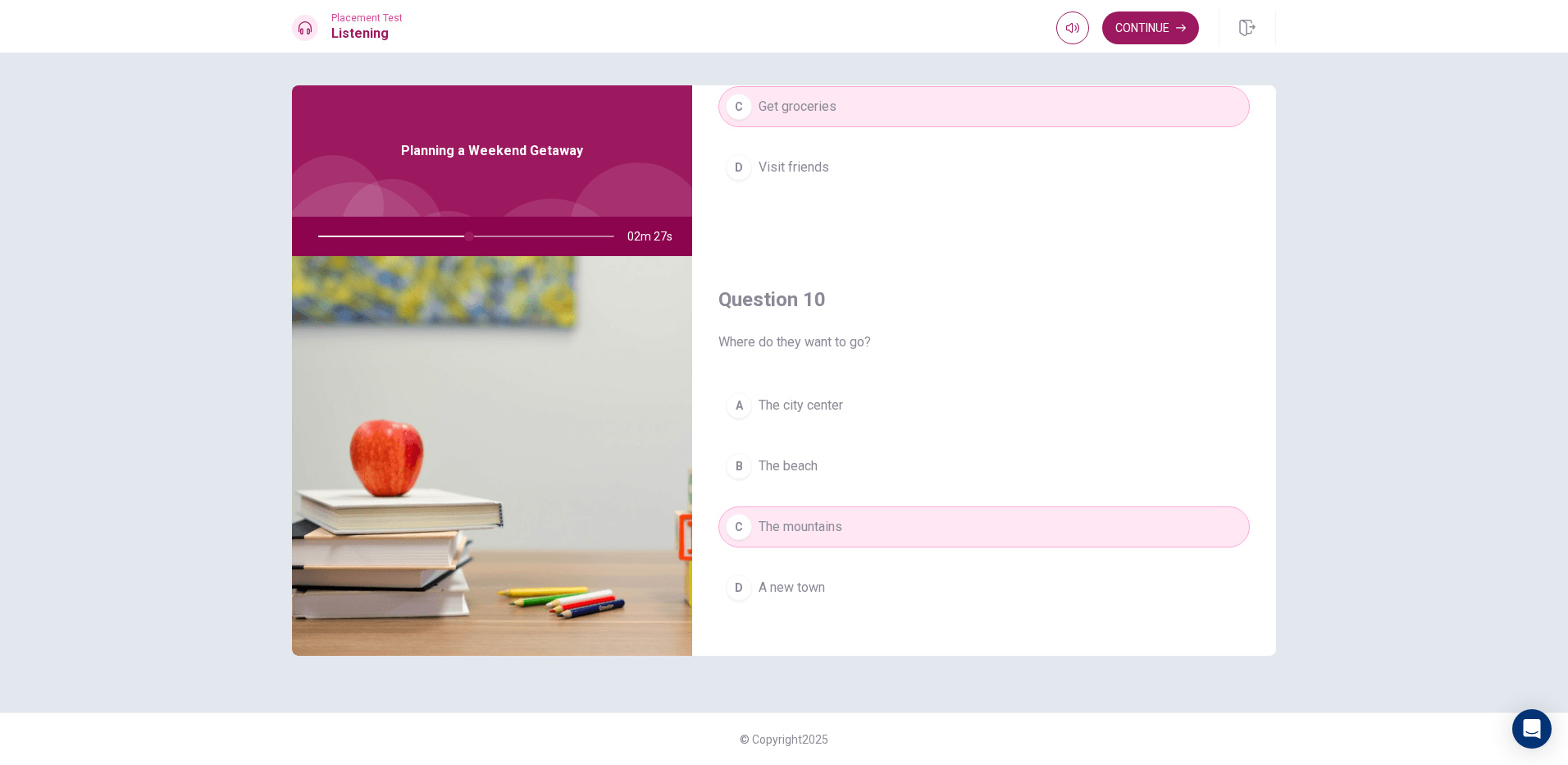
scroll to position [1530, 0]
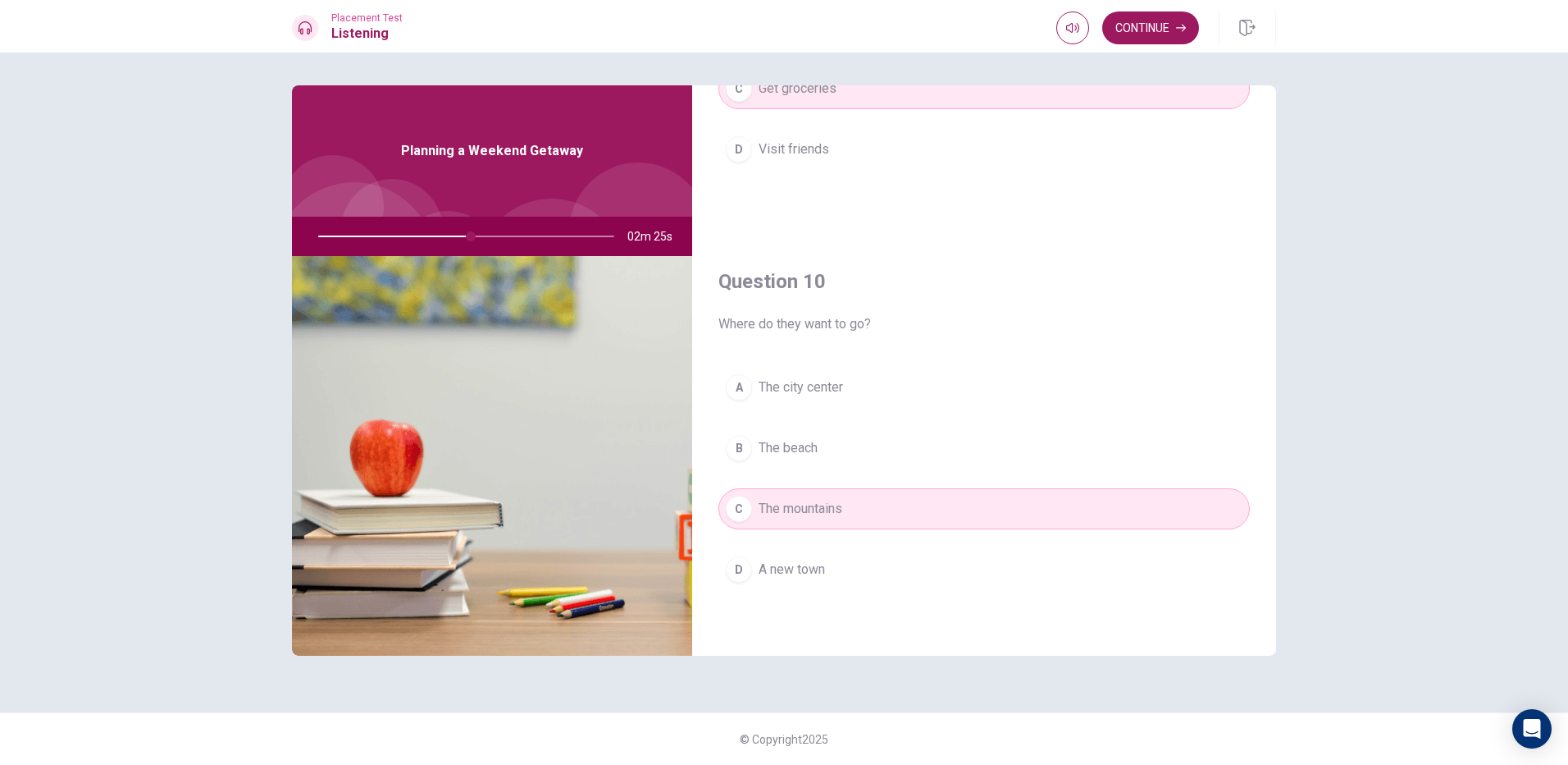
click at [1147, 4] on div "Placement Test Listening Continue" at bounding box center [784, 26] width 1568 height 52
click at [1141, 19] on button "Continue" at bounding box center [1150, 27] width 97 height 33
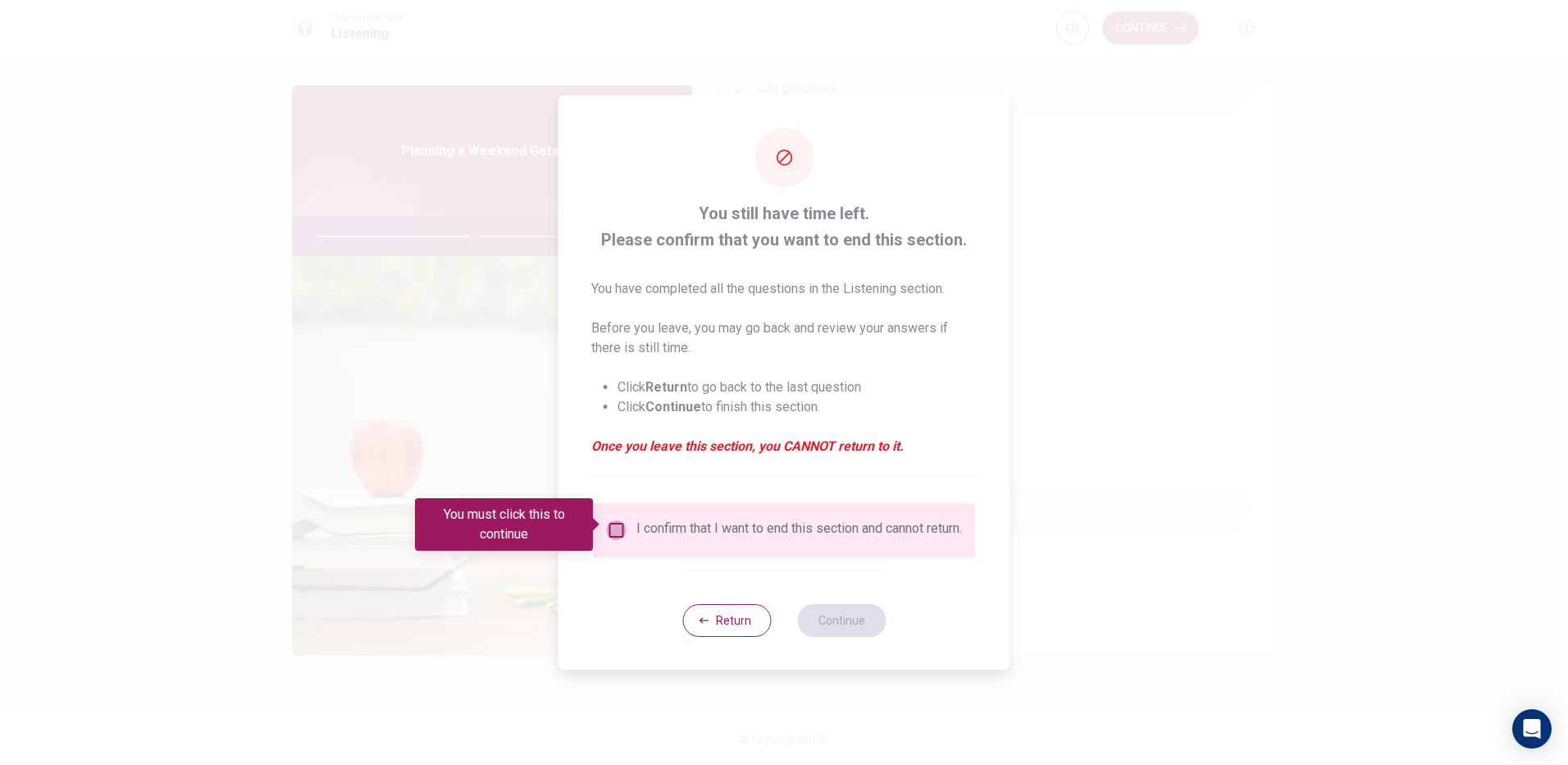
click at [616, 522] on input "You must click this to continue" at bounding box center [616, 530] width 20 height 20
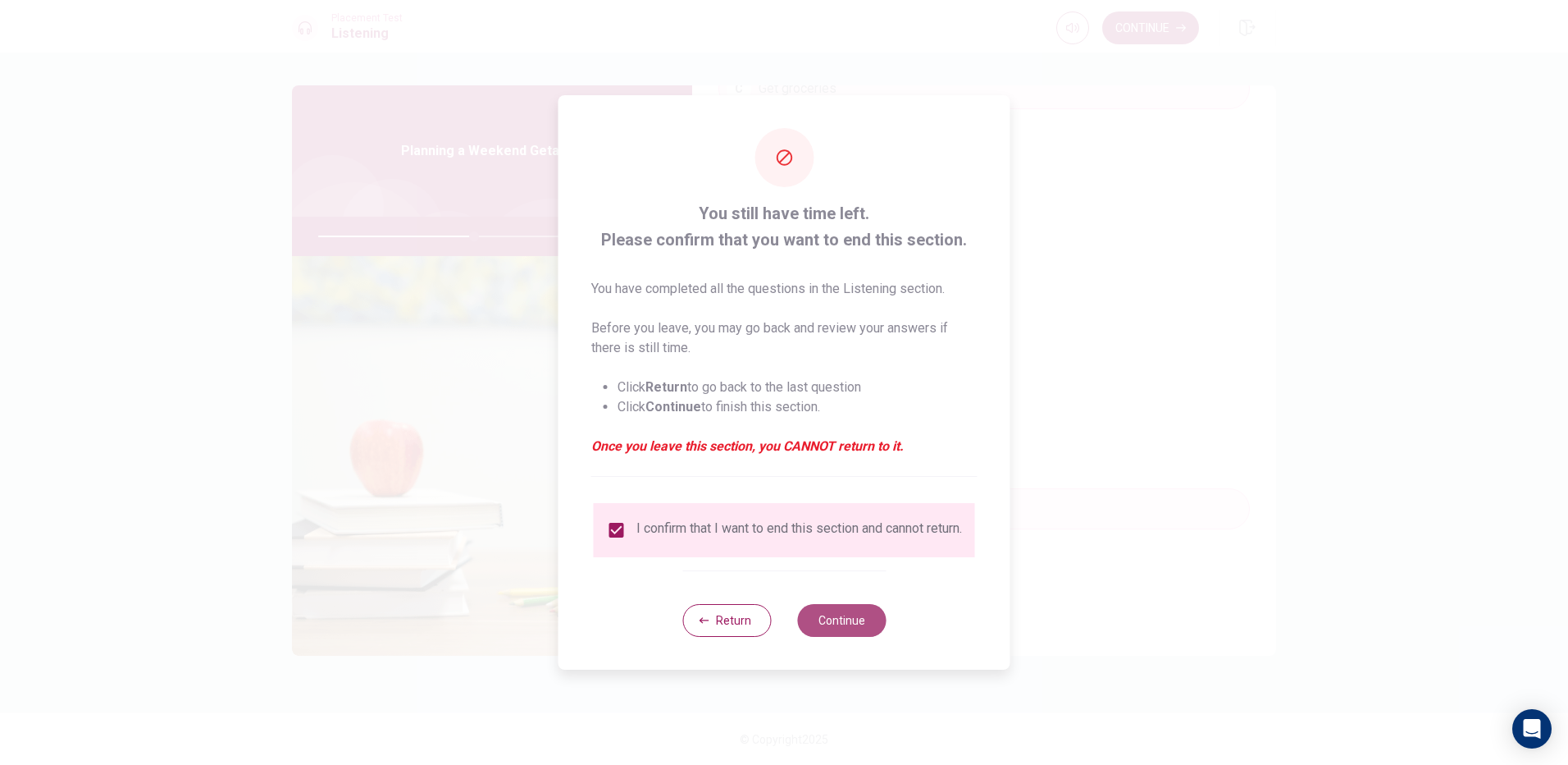
click at [814, 626] on button "Continue" at bounding box center [841, 620] width 88 height 33
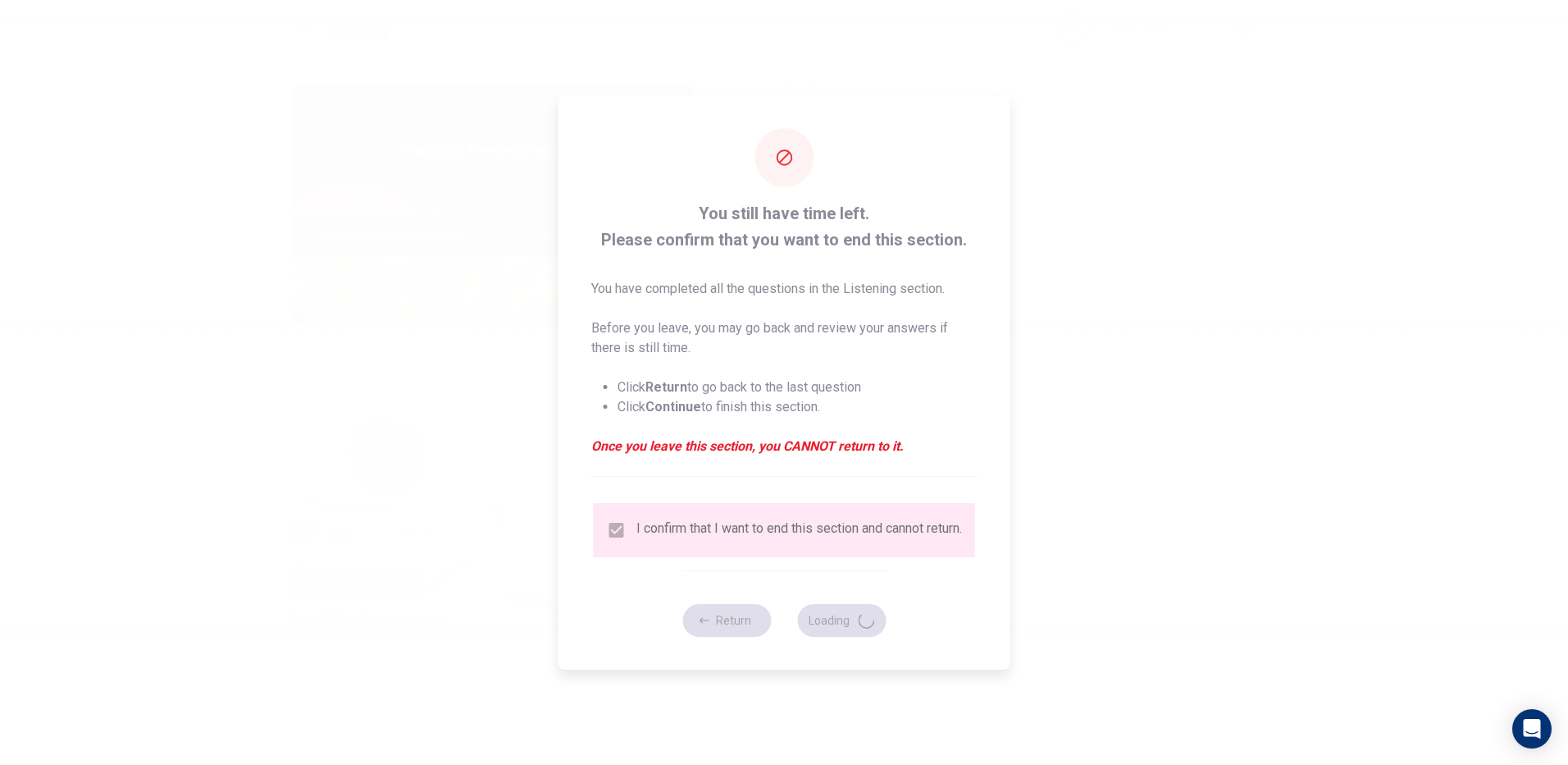
type input "54"
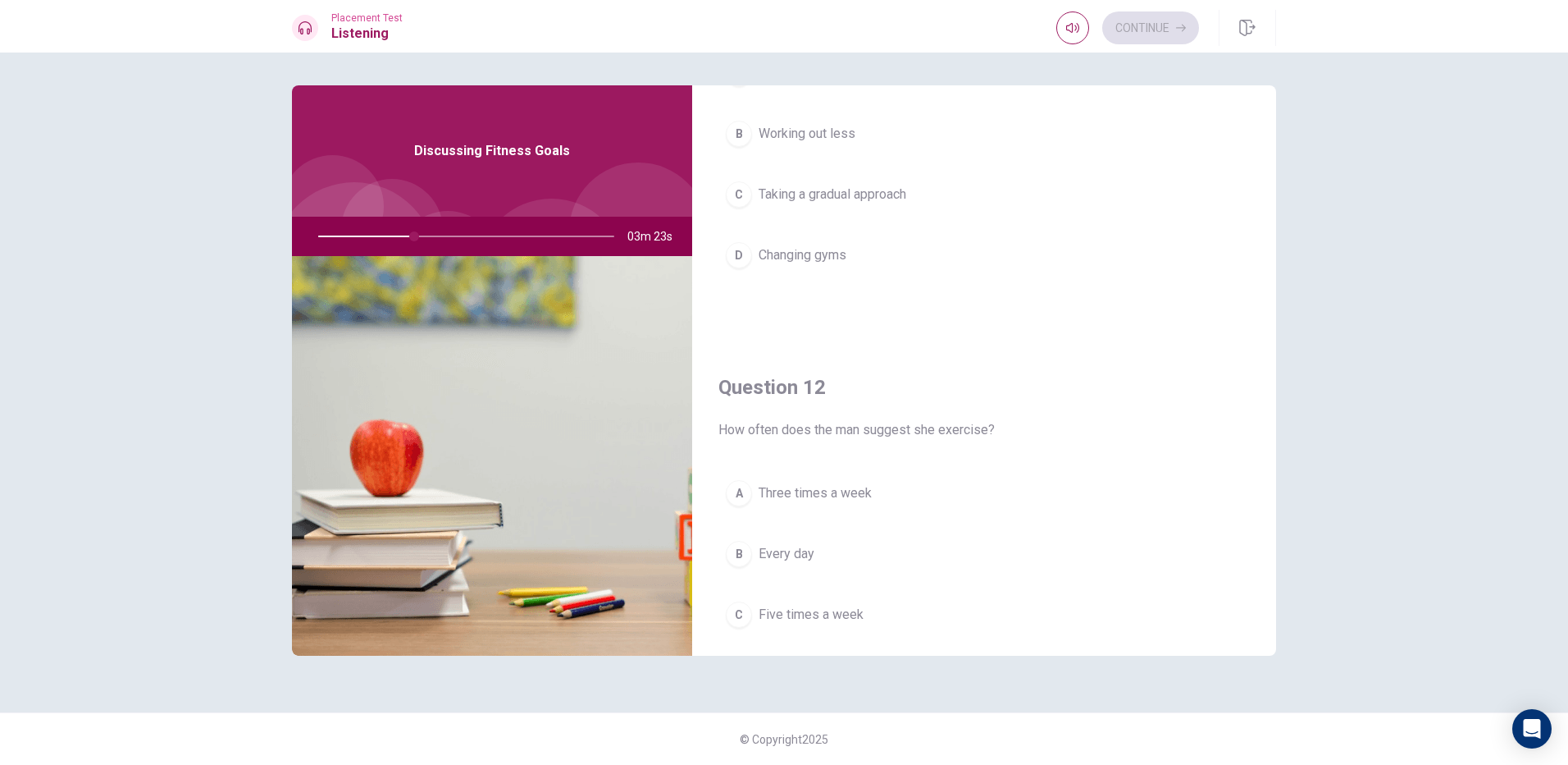
scroll to position [328, 0]
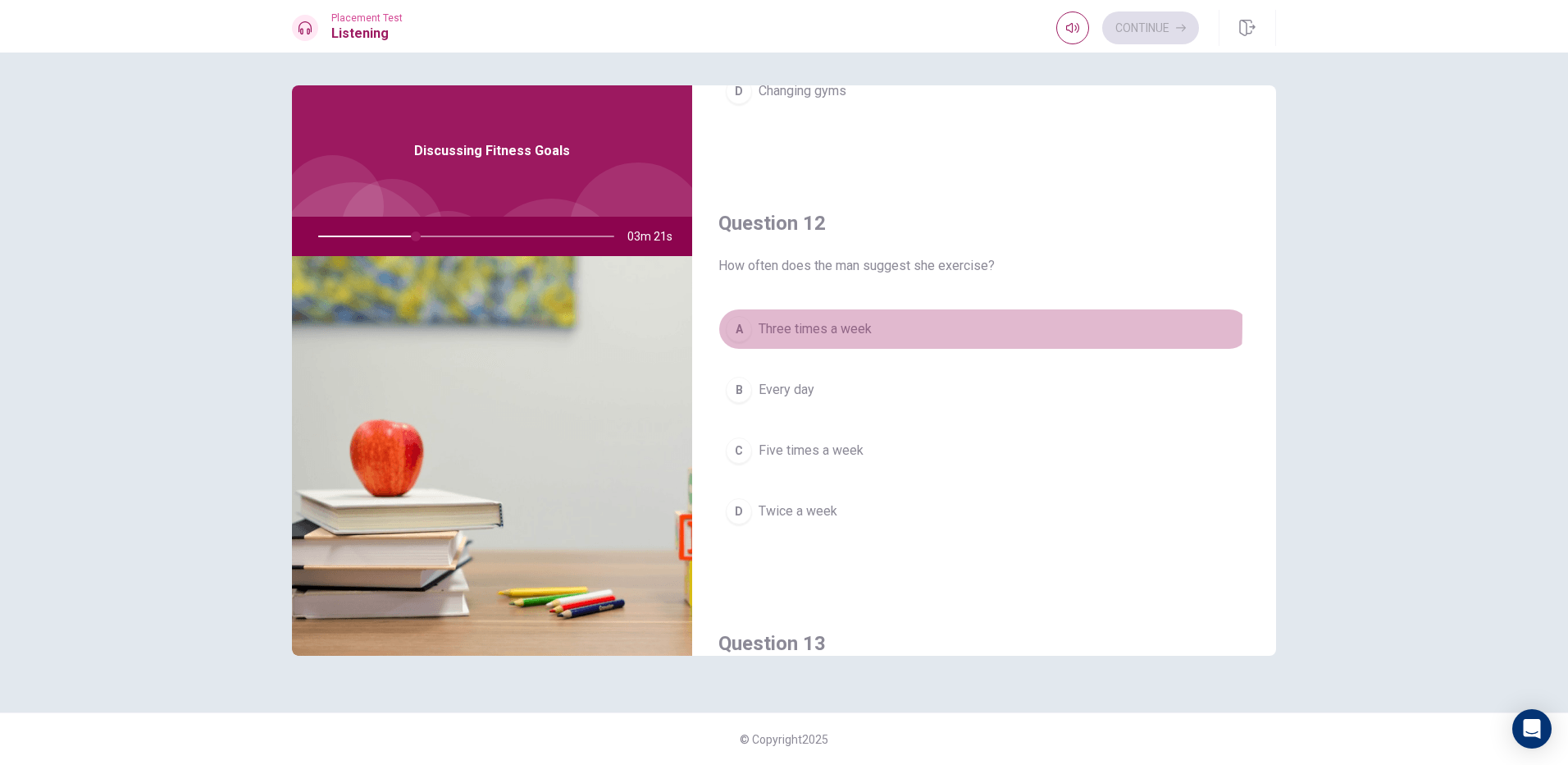
click at [734, 324] on div "A" at bounding box center [739, 329] width 27 height 27
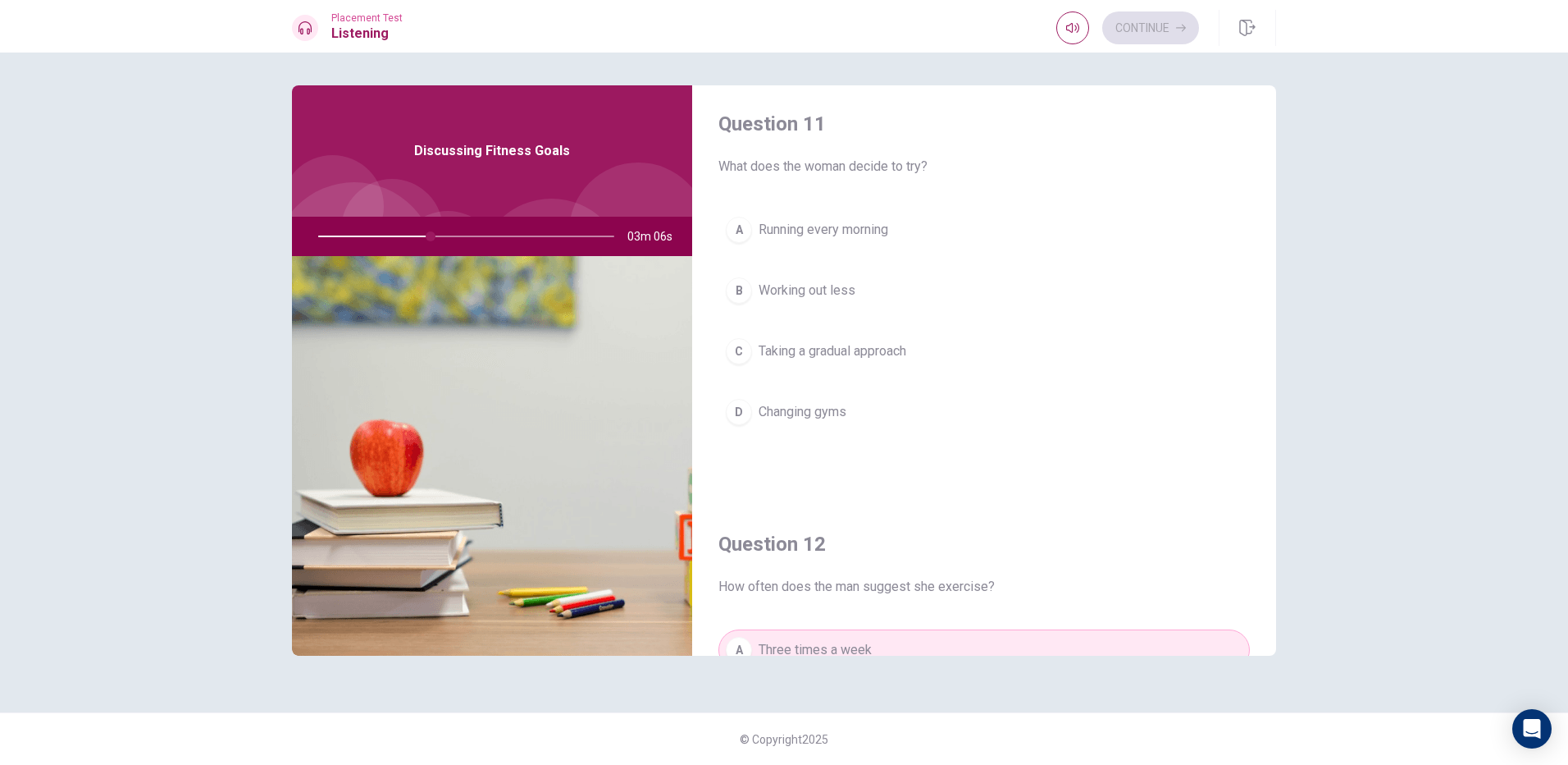
scroll to position [0, 0]
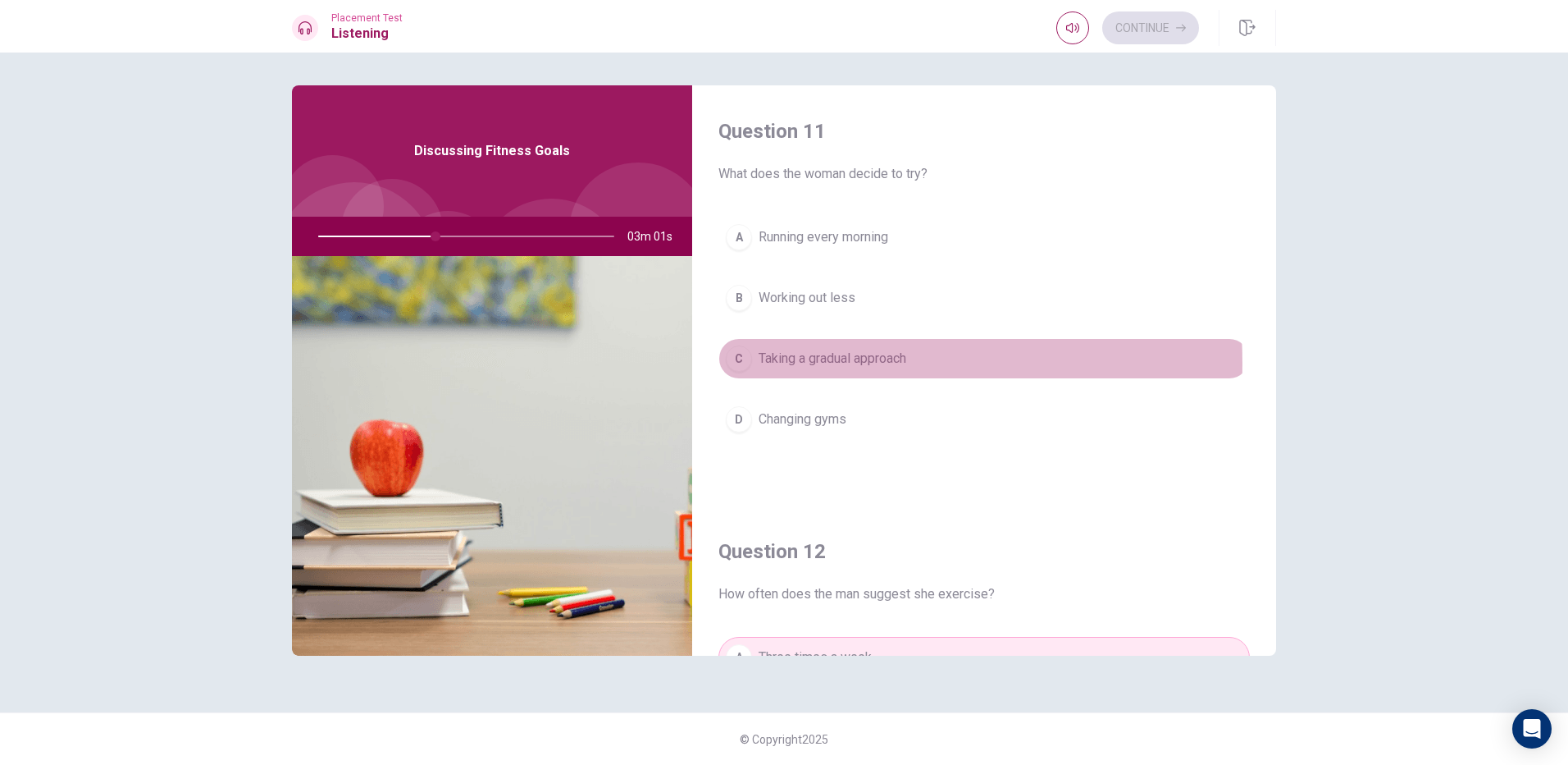
click at [742, 363] on div "C" at bounding box center [739, 358] width 27 height 27
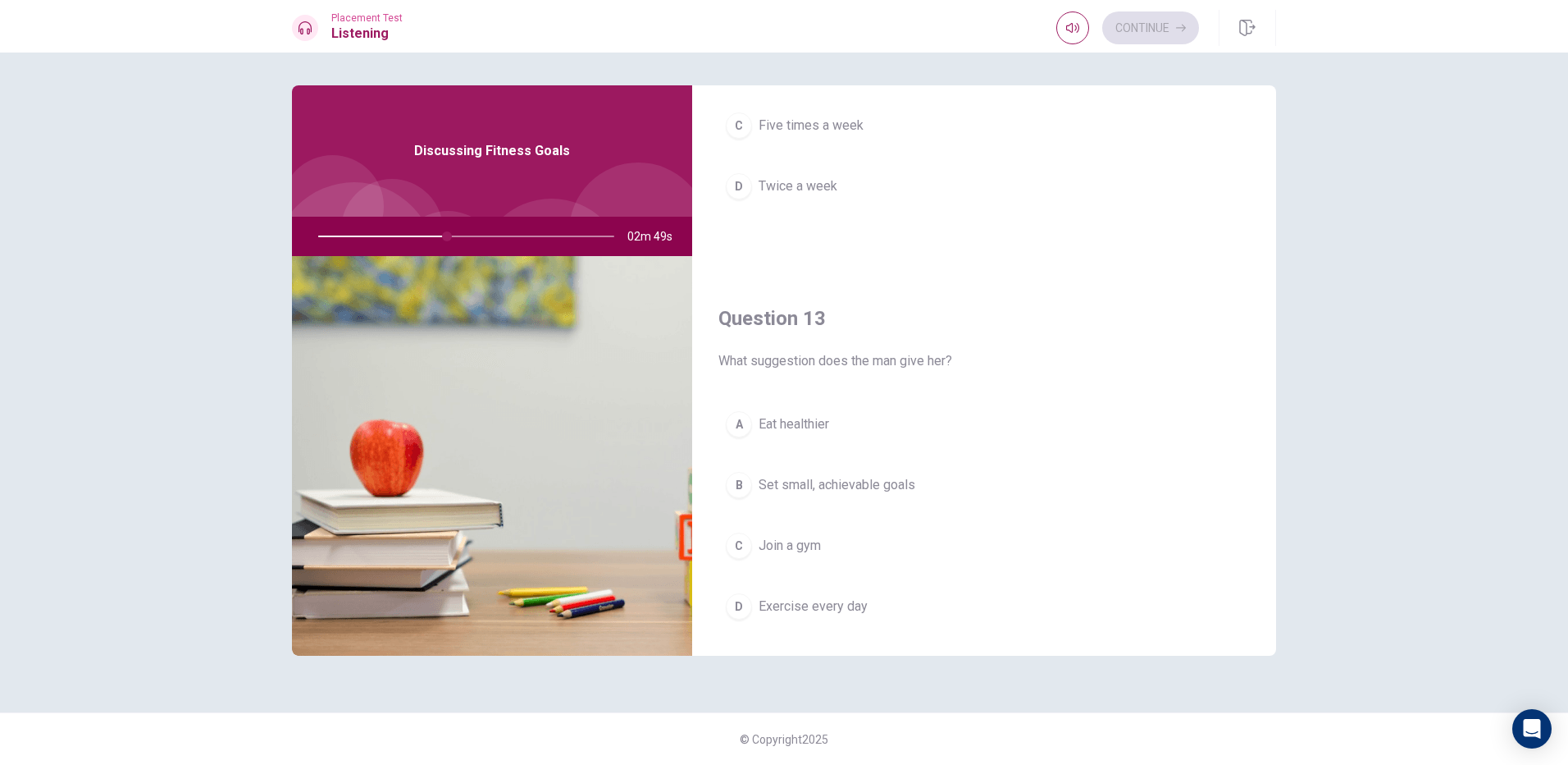
scroll to position [821, 0]
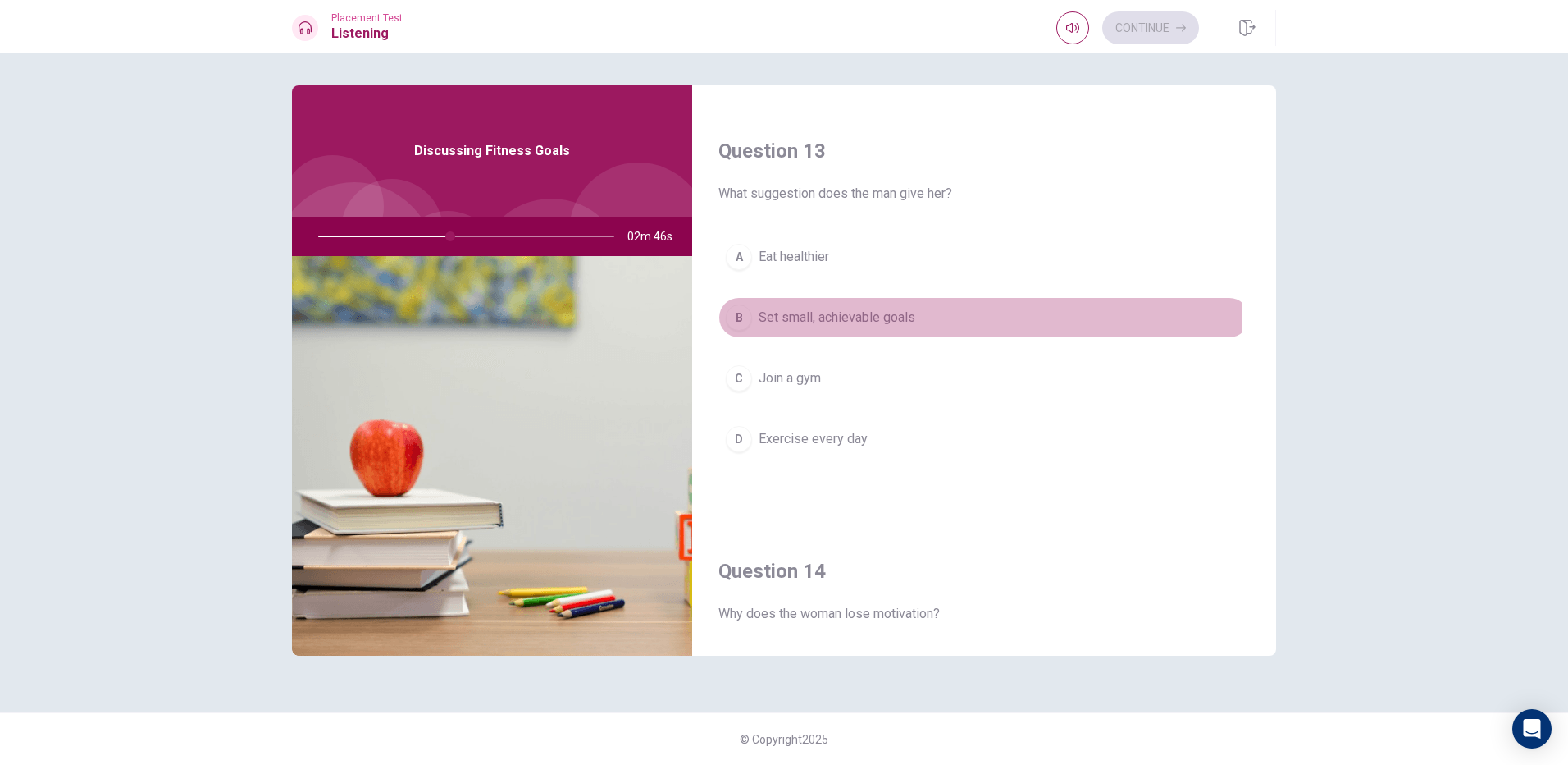
click at [845, 316] on span "Set small, achievable goals" at bounding box center [837, 317] width 157 height 20
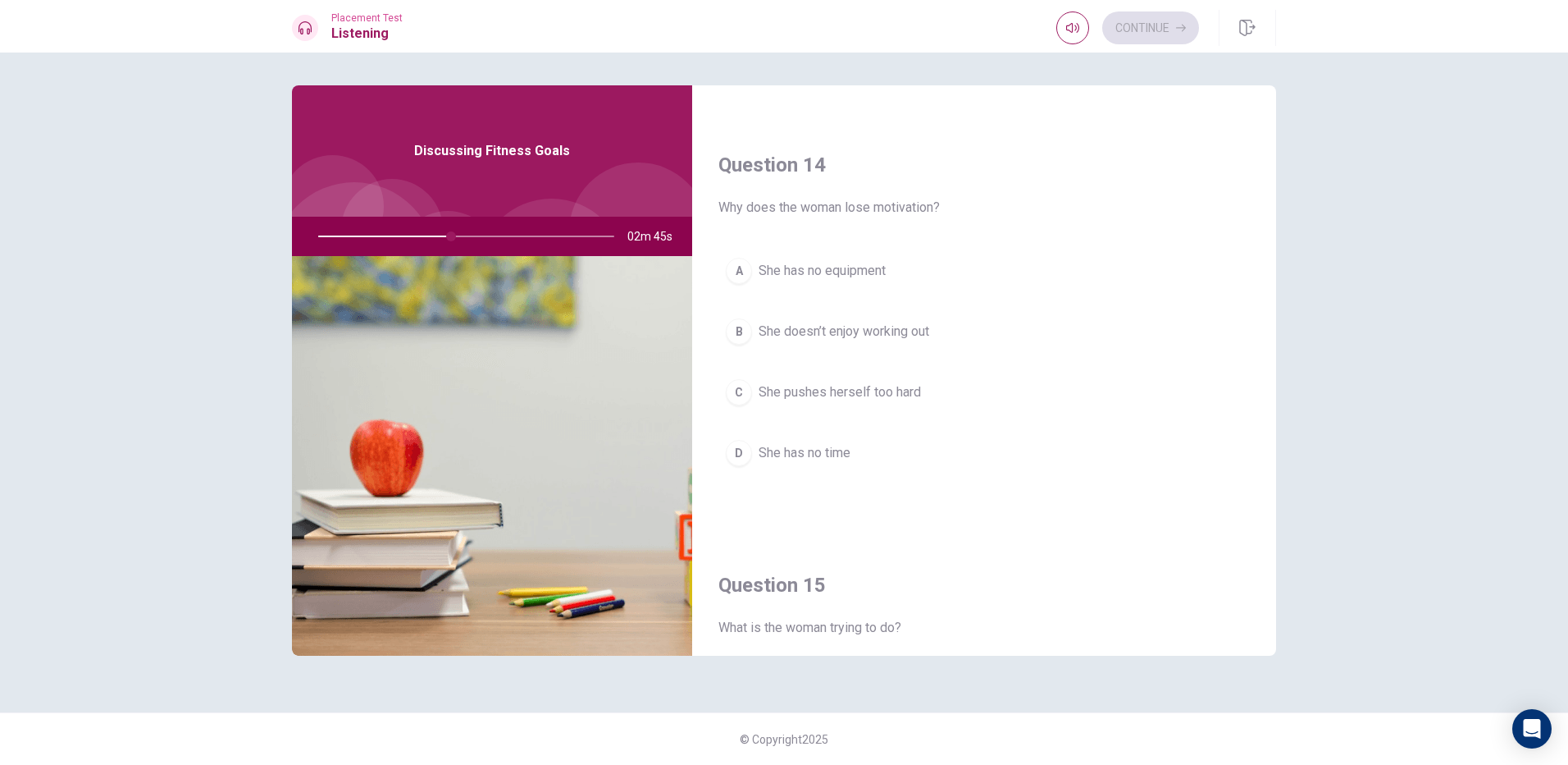
scroll to position [1231, 0]
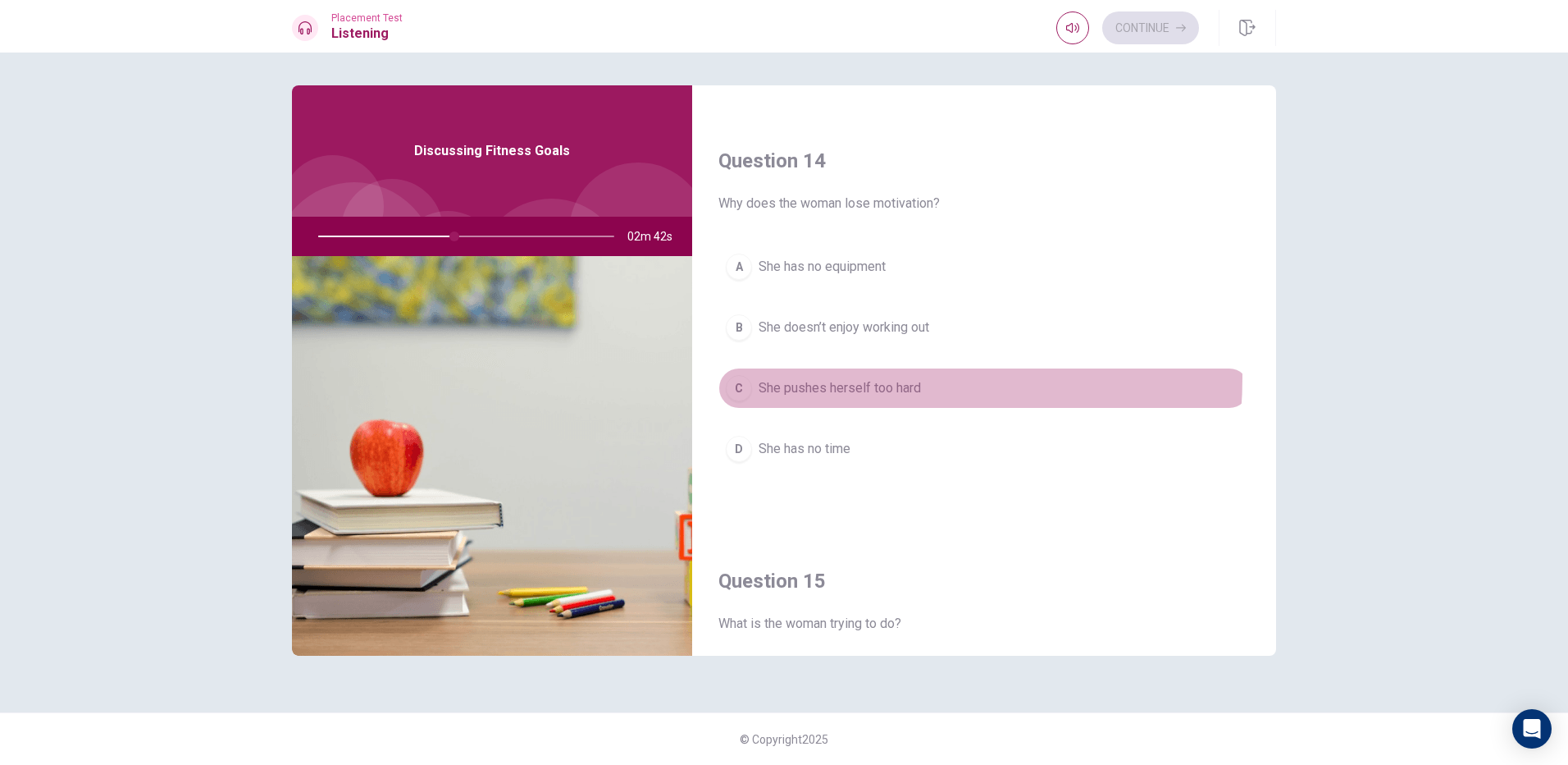
click at [826, 378] on button "C She pushes herself too hard" at bounding box center [984, 388] width 531 height 41
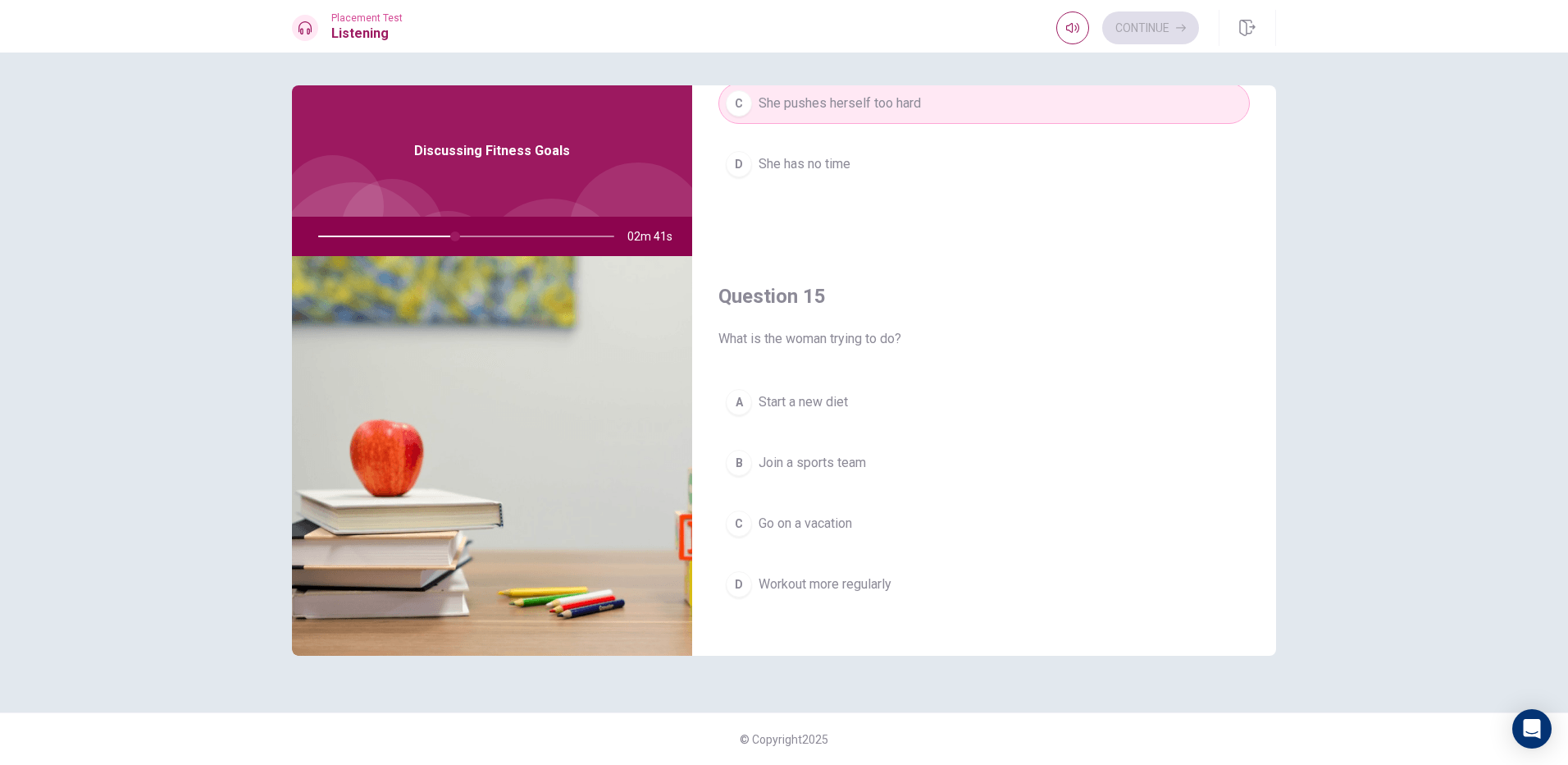
scroll to position [1530, 0]
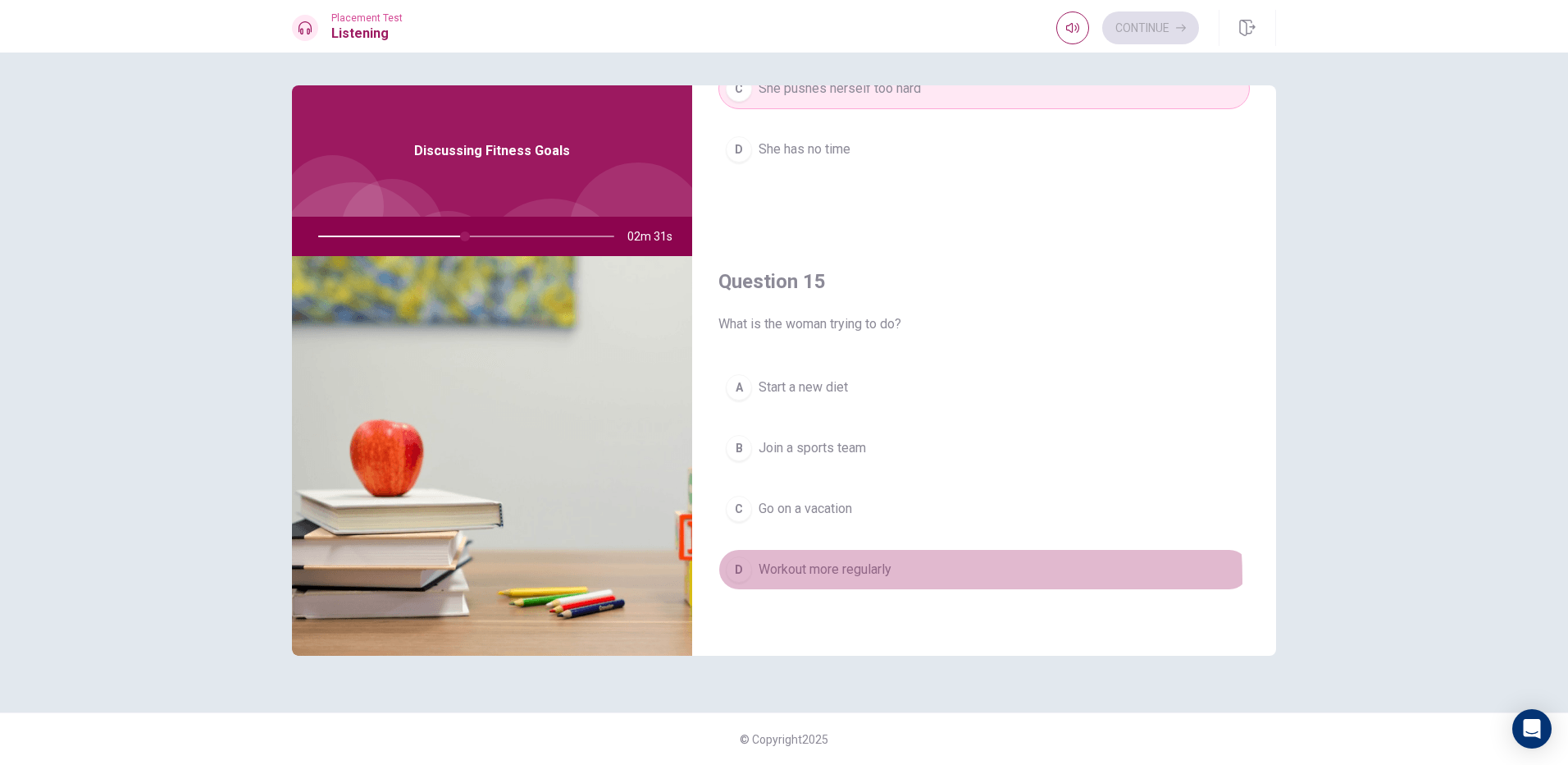
click at [795, 580] on button "D Workout more regularly" at bounding box center [984, 569] width 531 height 41
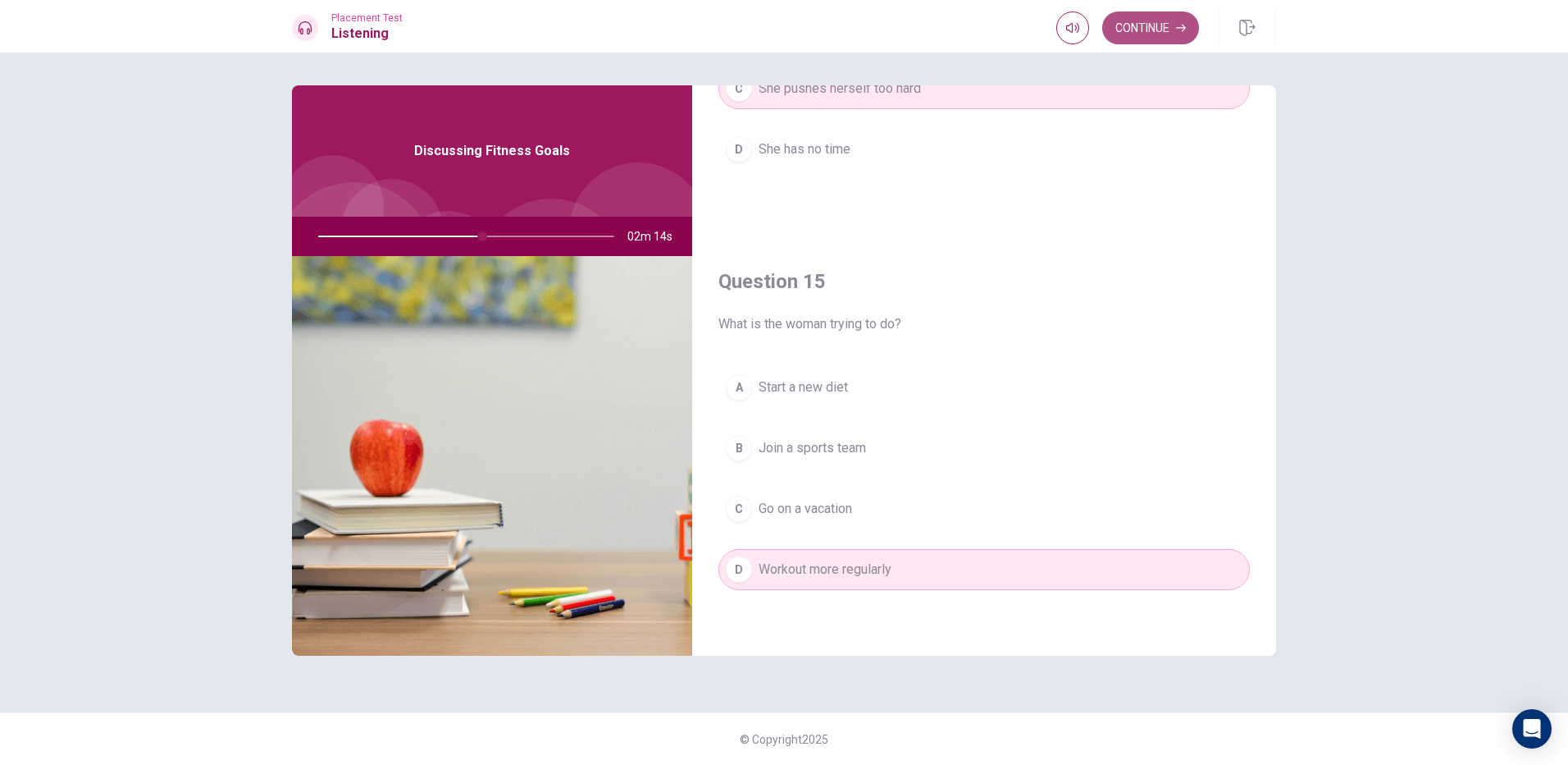
click at [1164, 40] on button "Continue" at bounding box center [1150, 27] width 97 height 33
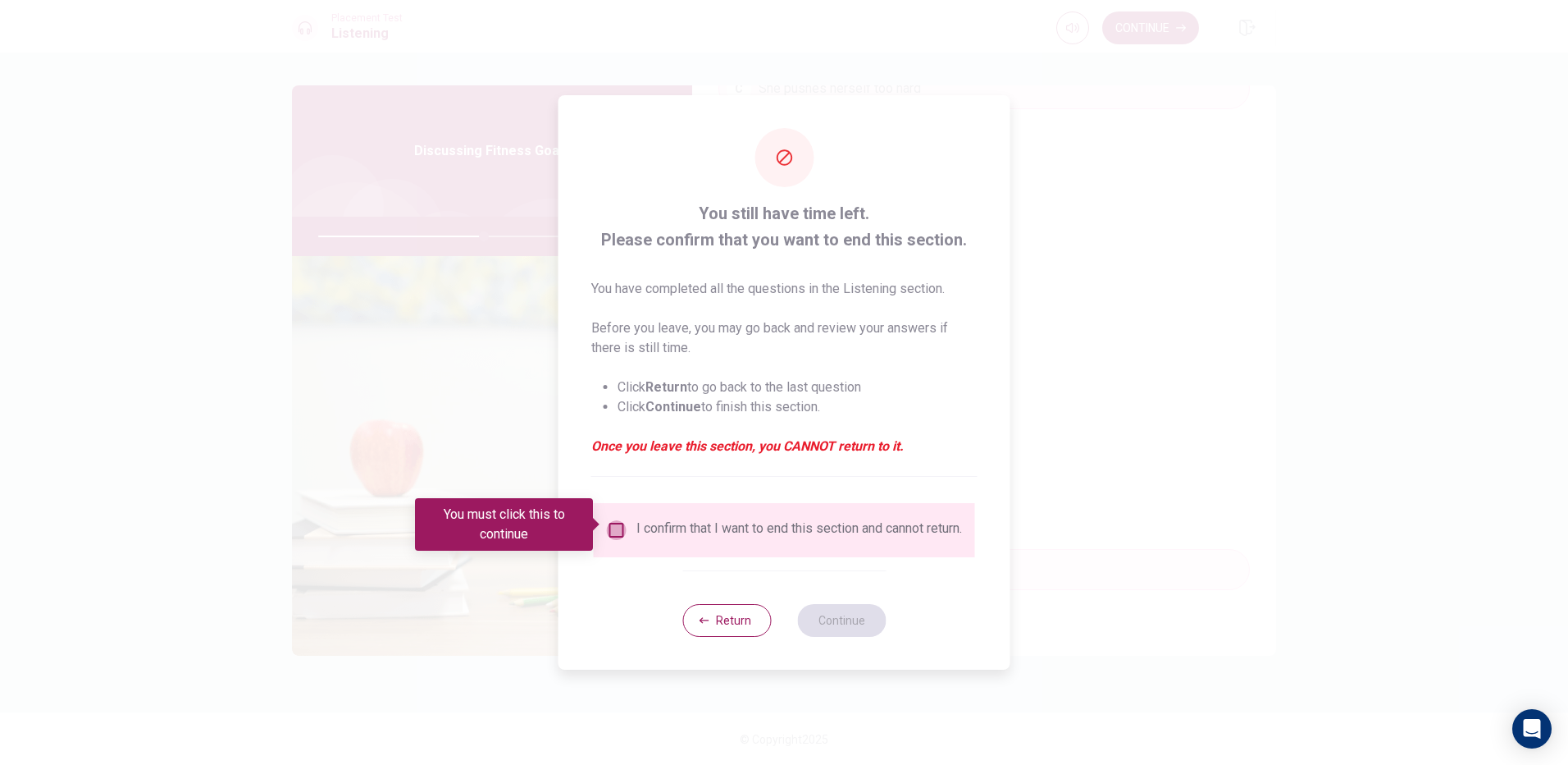
click at [616, 524] on input "You must click this to continue" at bounding box center [616, 530] width 20 height 20
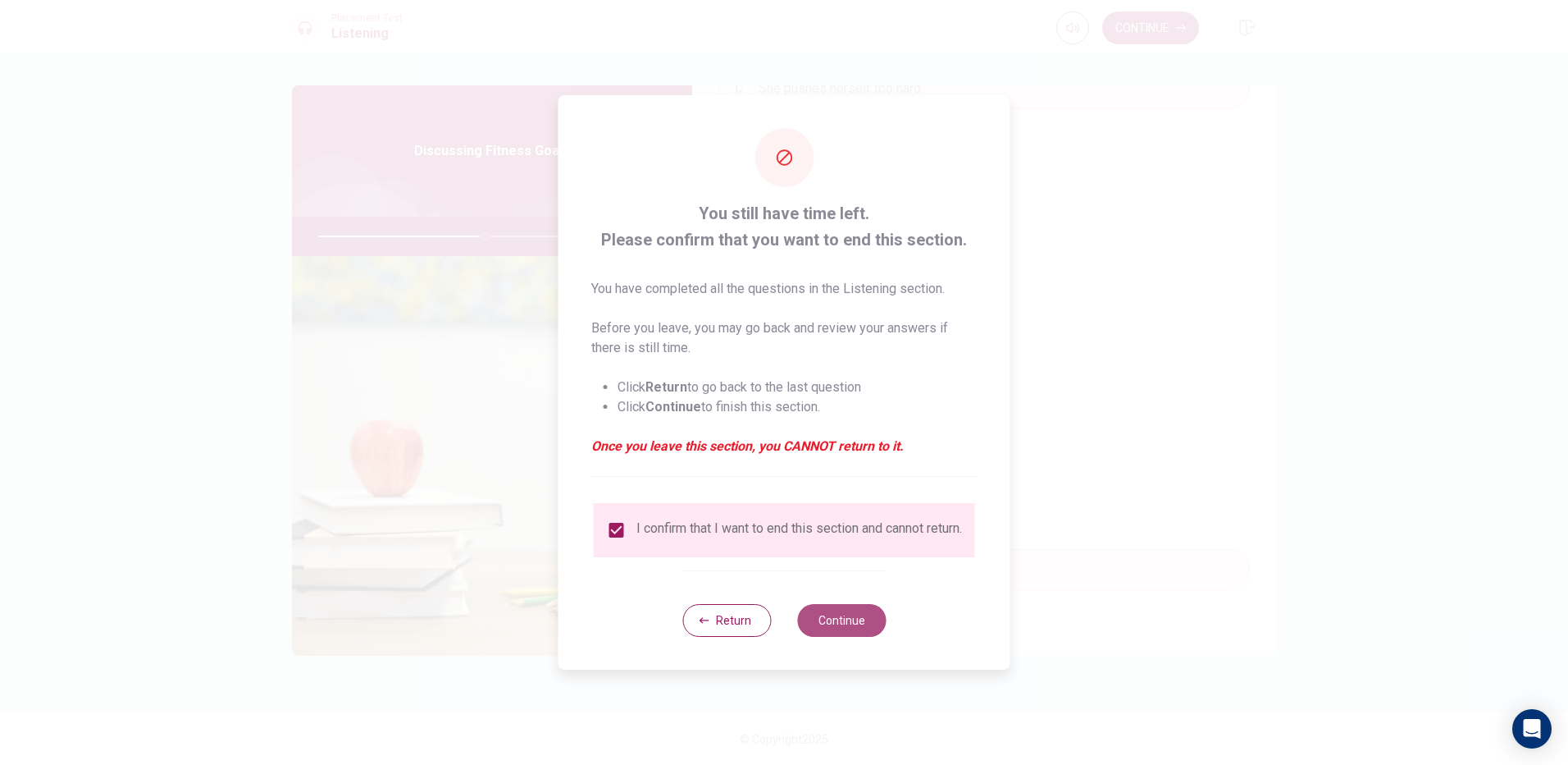
click at [811, 625] on button "Continue" at bounding box center [841, 620] width 88 height 33
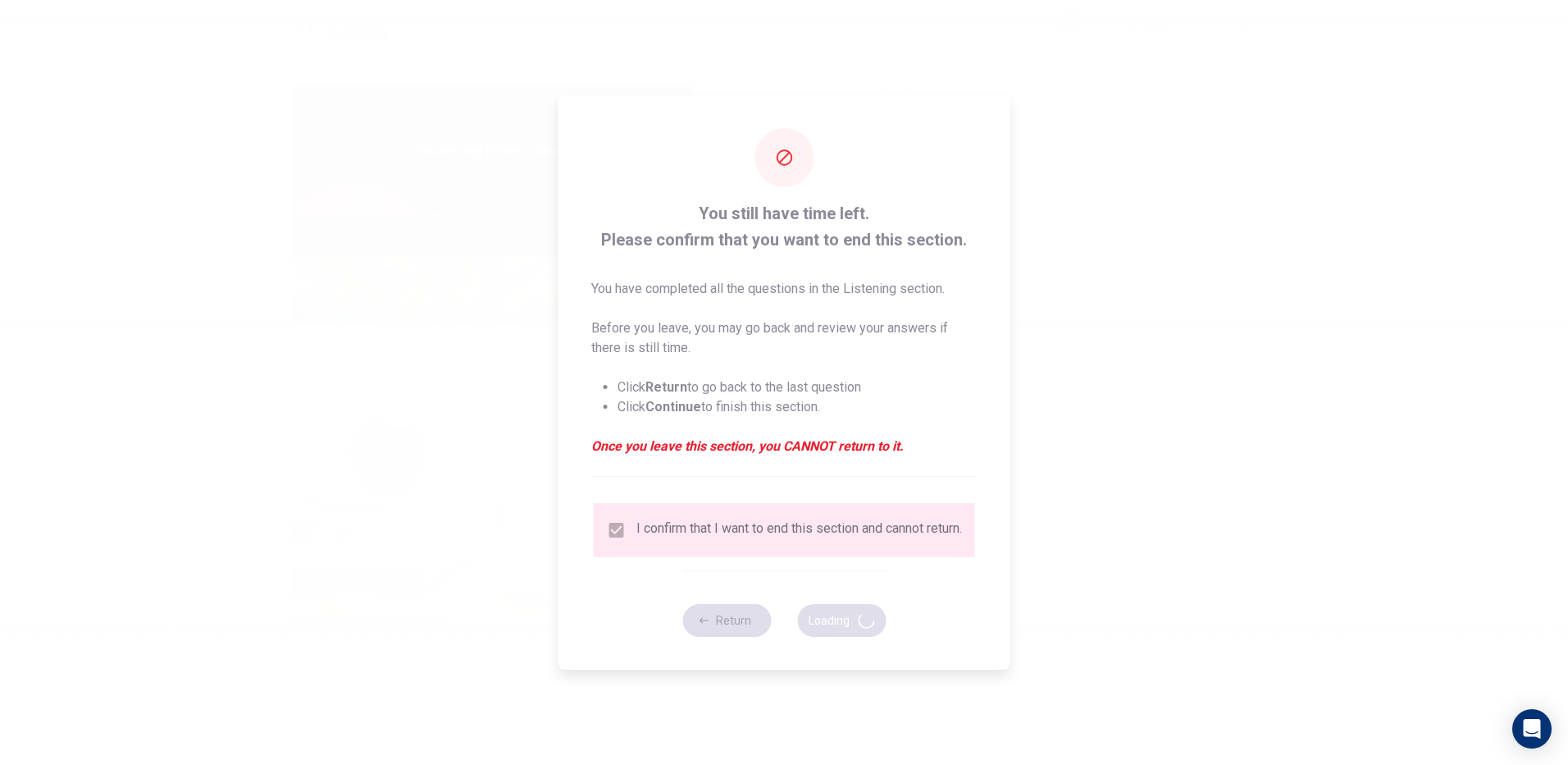
type input "57"
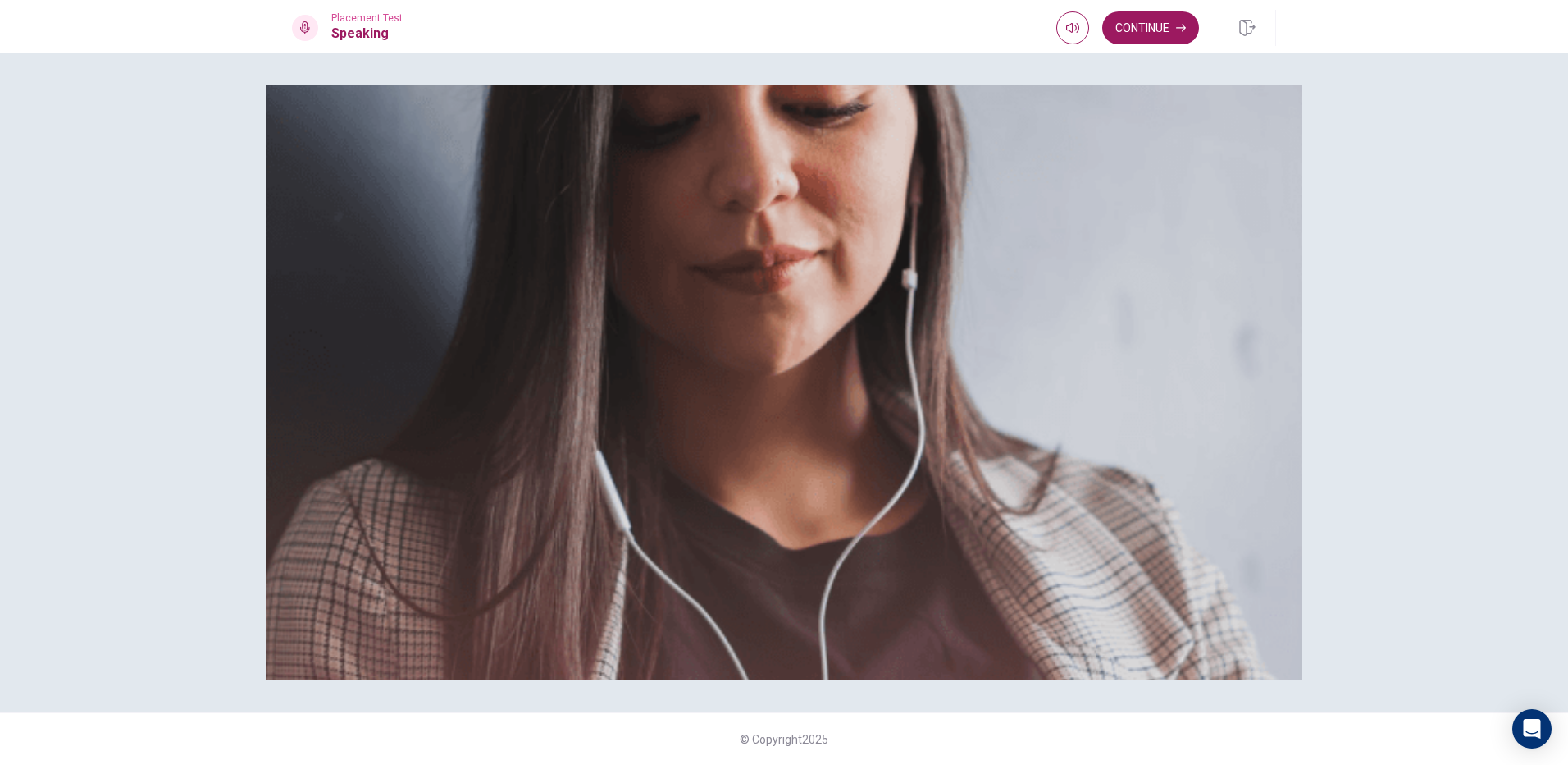
scroll to position [121, 0]
click at [1132, 26] on button "Continue" at bounding box center [1150, 27] width 97 height 33
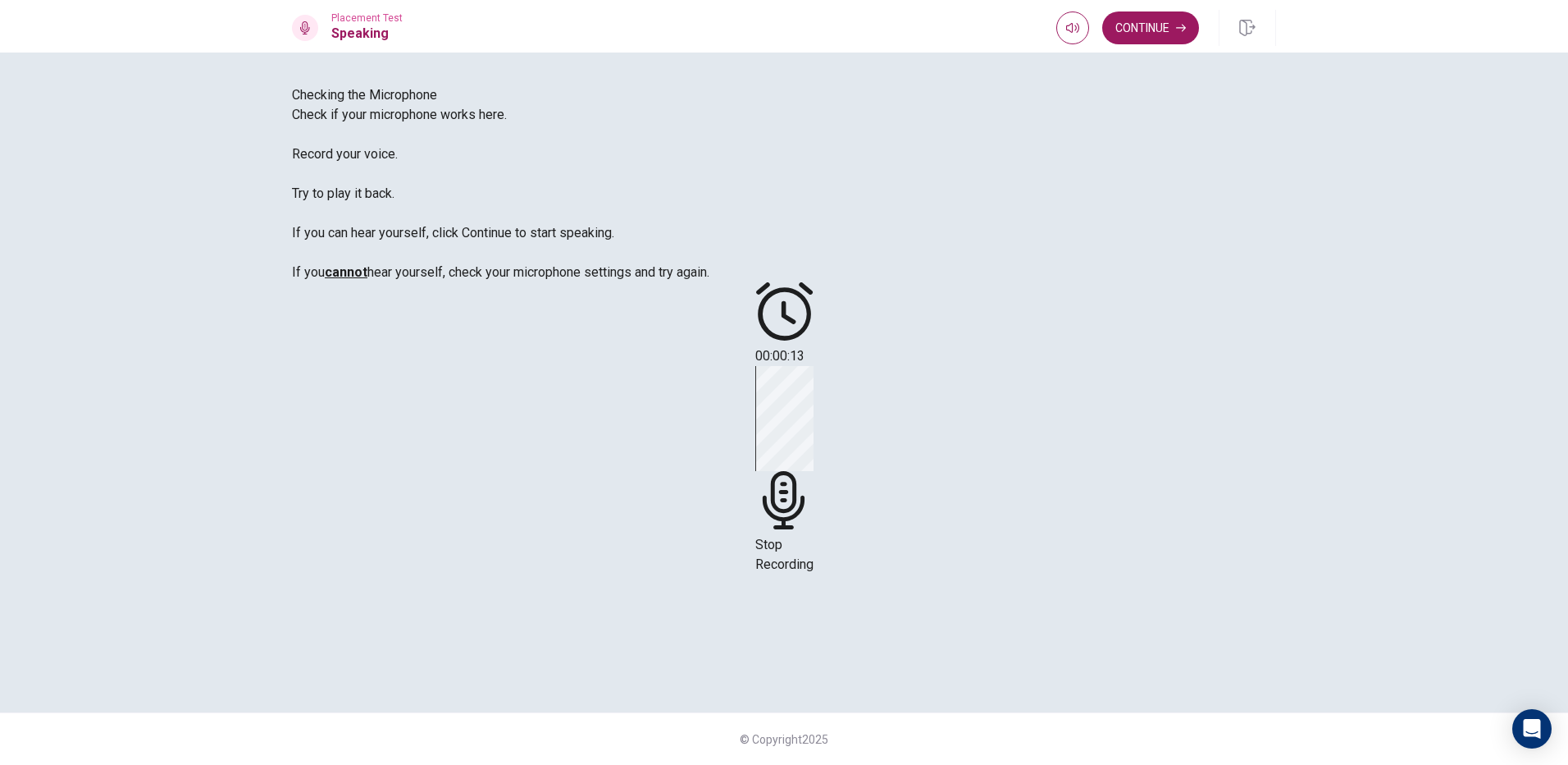
click at [804, 471] on icon at bounding box center [783, 501] width 42 height 58
click at [766, 415] on button "Play Audio" at bounding box center [765, 422] width 3 height 15
click at [781, 426] on icon "Record Again" at bounding box center [771, 435] width 20 height 20
click at [814, 366] on div "Stop Recording" at bounding box center [784, 470] width 58 height 209
click at [761, 426] on icon "Record Again" at bounding box center [761, 426] width 0 height 0
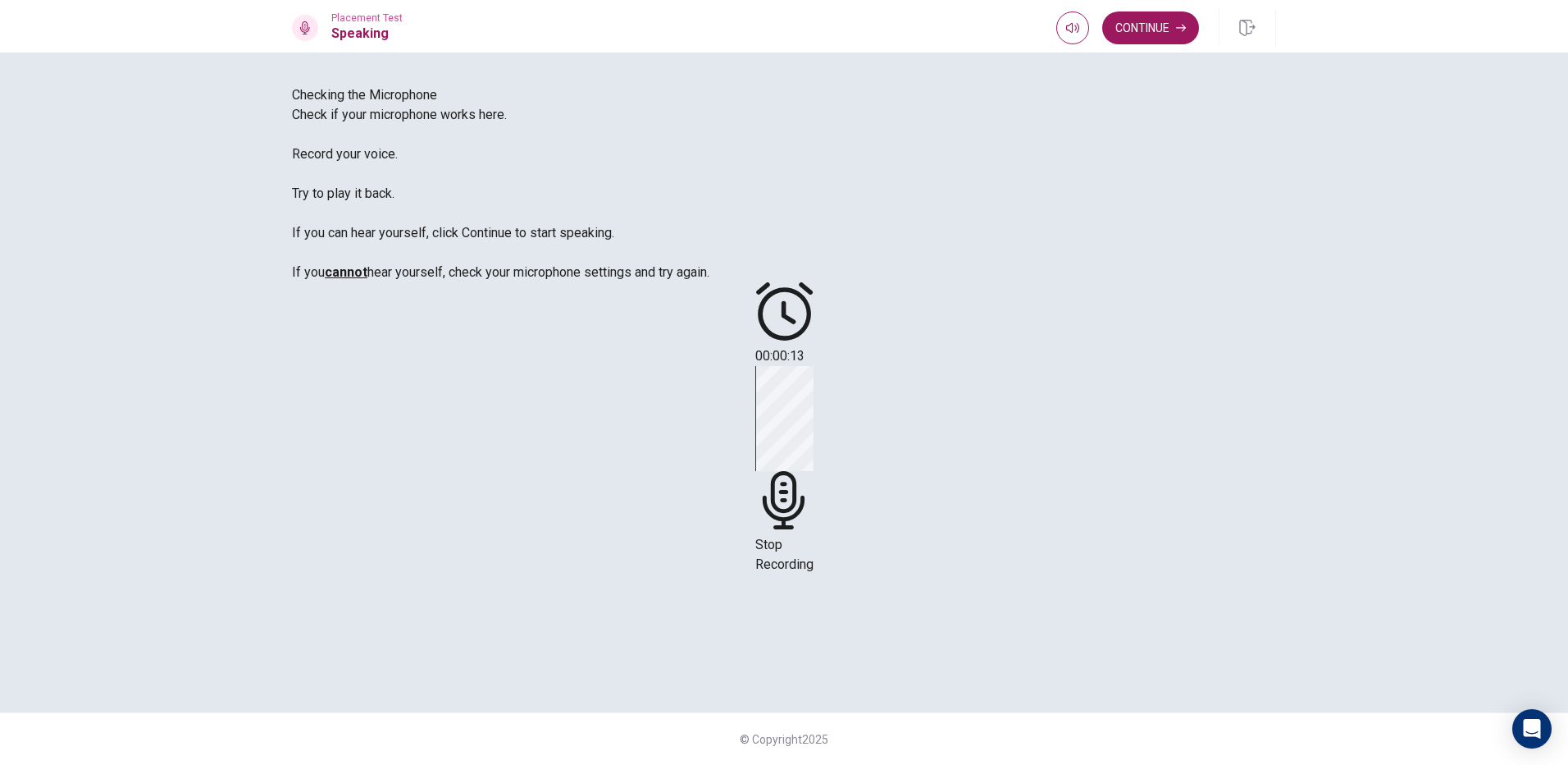
click at [814, 537] on span "Stop Recording" at bounding box center [784, 554] width 58 height 35
click at [782, 426] on icon "Play Audio" at bounding box center [774, 435] width 15 height 20
click at [1138, 31] on button "Continue" at bounding box center [1150, 27] width 97 height 33
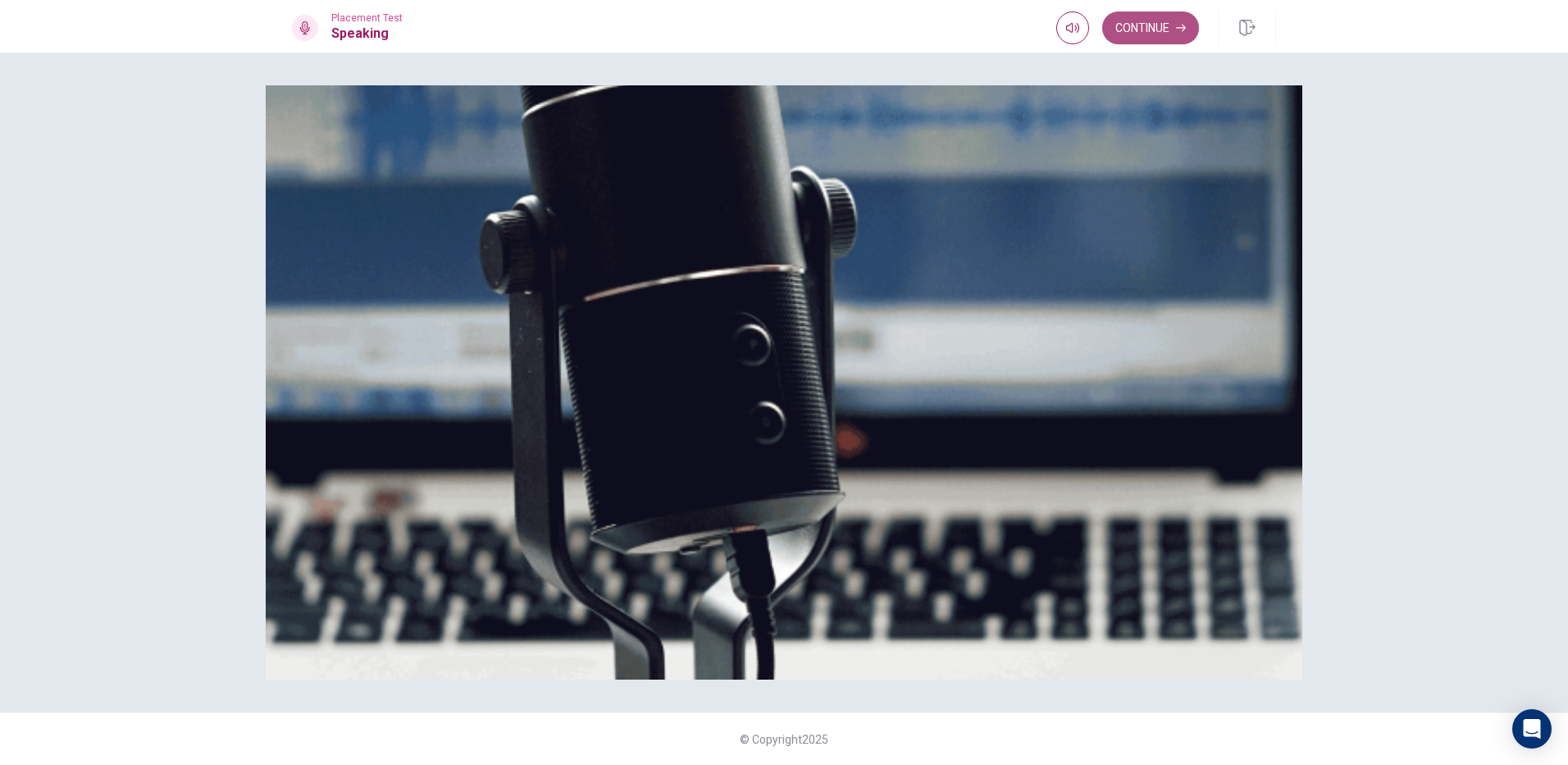
click at [1168, 15] on button "Continue" at bounding box center [1150, 27] width 97 height 33
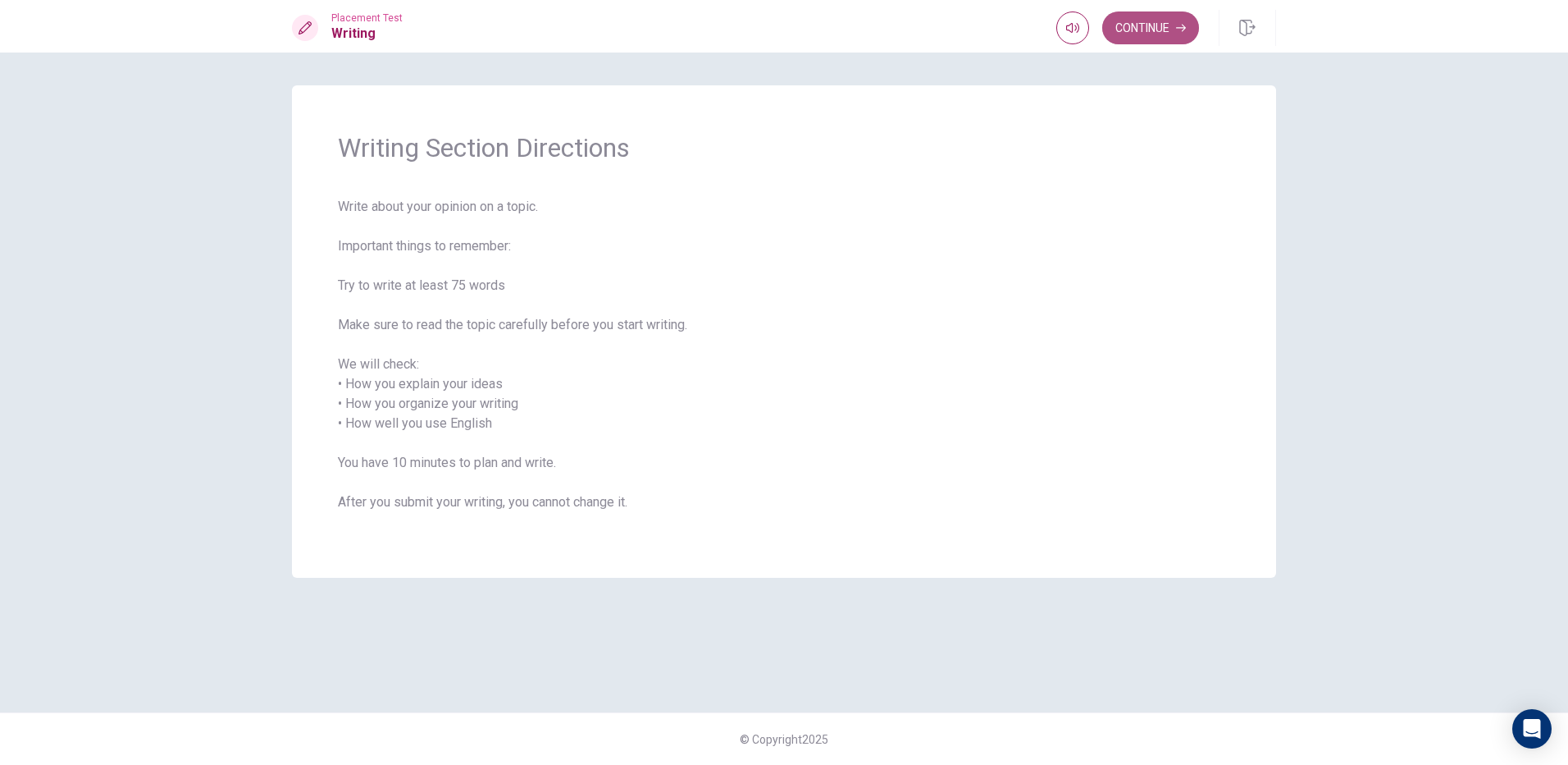
click at [1191, 27] on button "Continue" at bounding box center [1150, 27] width 97 height 33
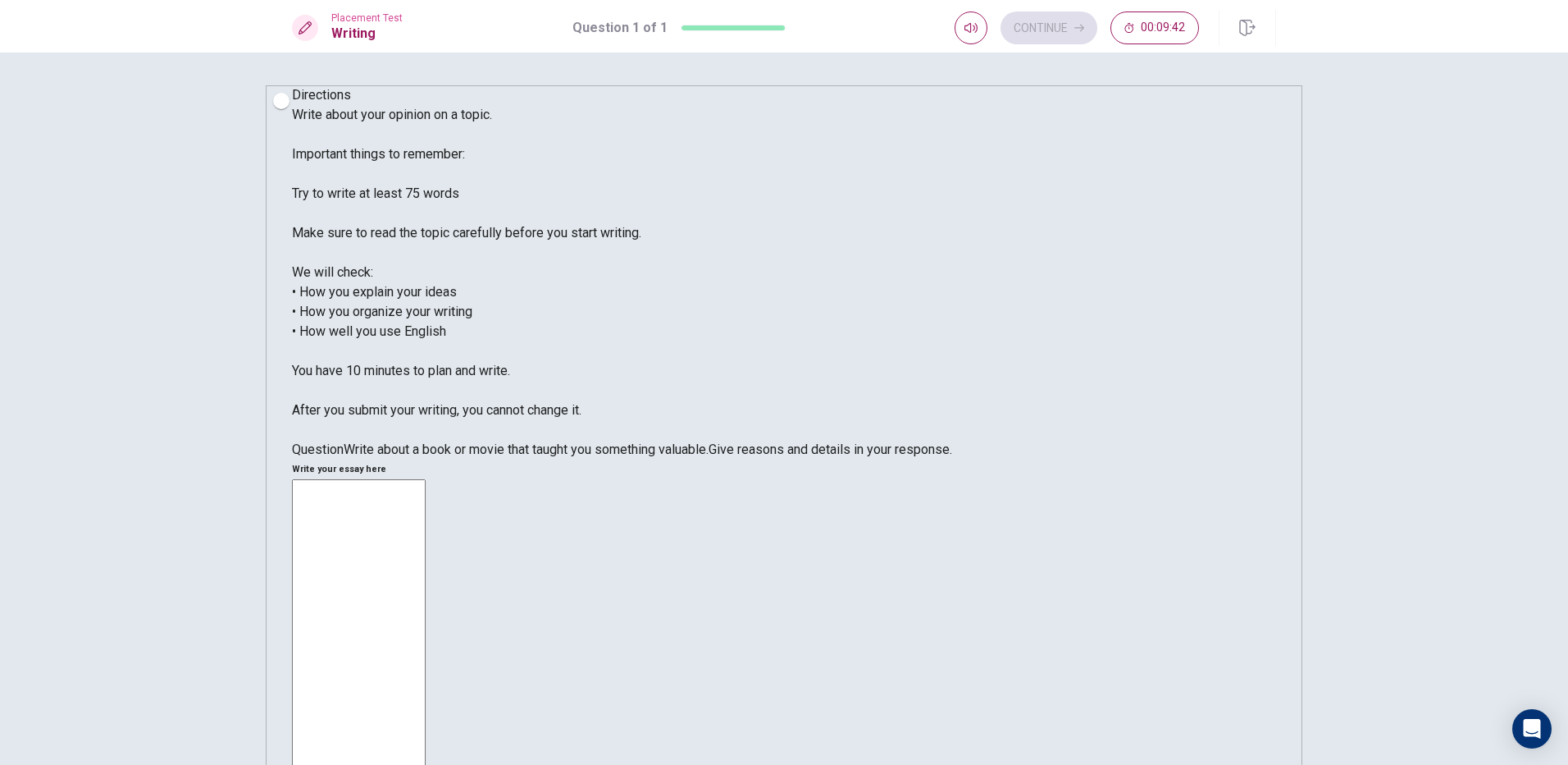
click at [426, 479] on textarea at bounding box center [359, 718] width 134 height 477
type textarea "i"
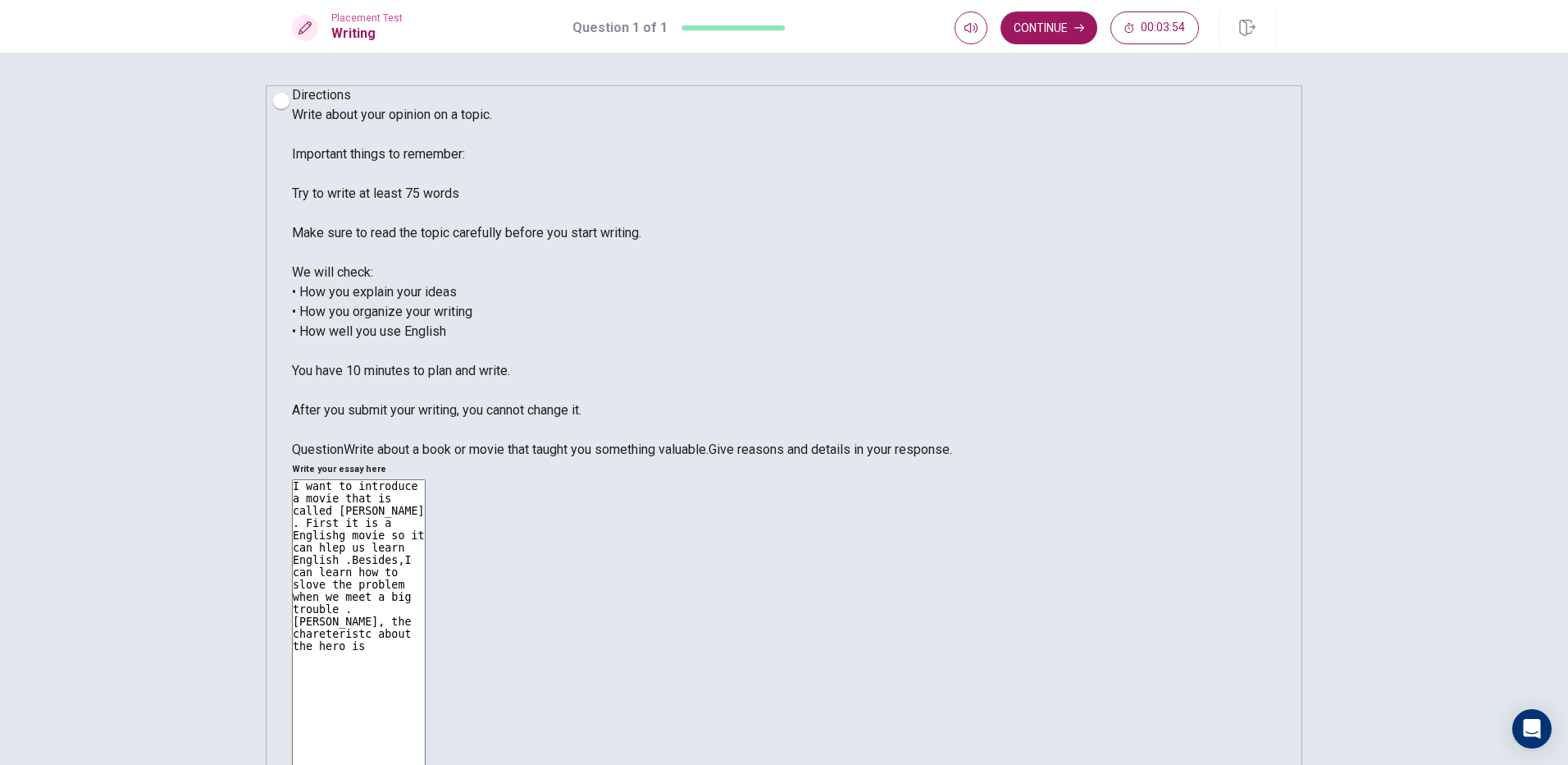
click at [426, 479] on textarea "I want to introduce a movie that is called [PERSON_NAME] . First it is a Englis…" at bounding box center [359, 718] width 134 height 477
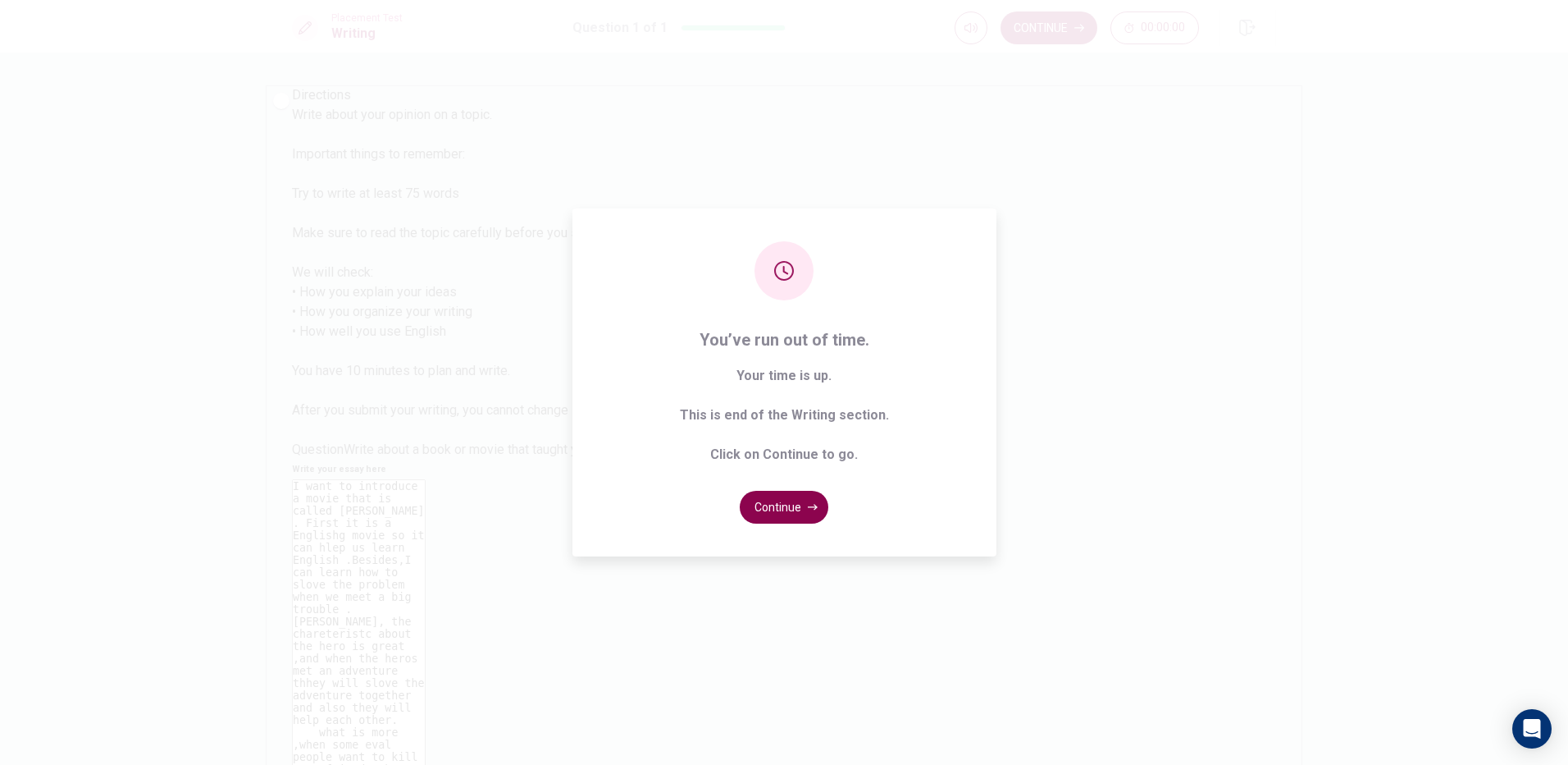
type textarea "I want to introduce a movie that is called [PERSON_NAME] . First it is a Englis…"
click at [800, 513] on button "Continue" at bounding box center [784, 507] width 88 height 33
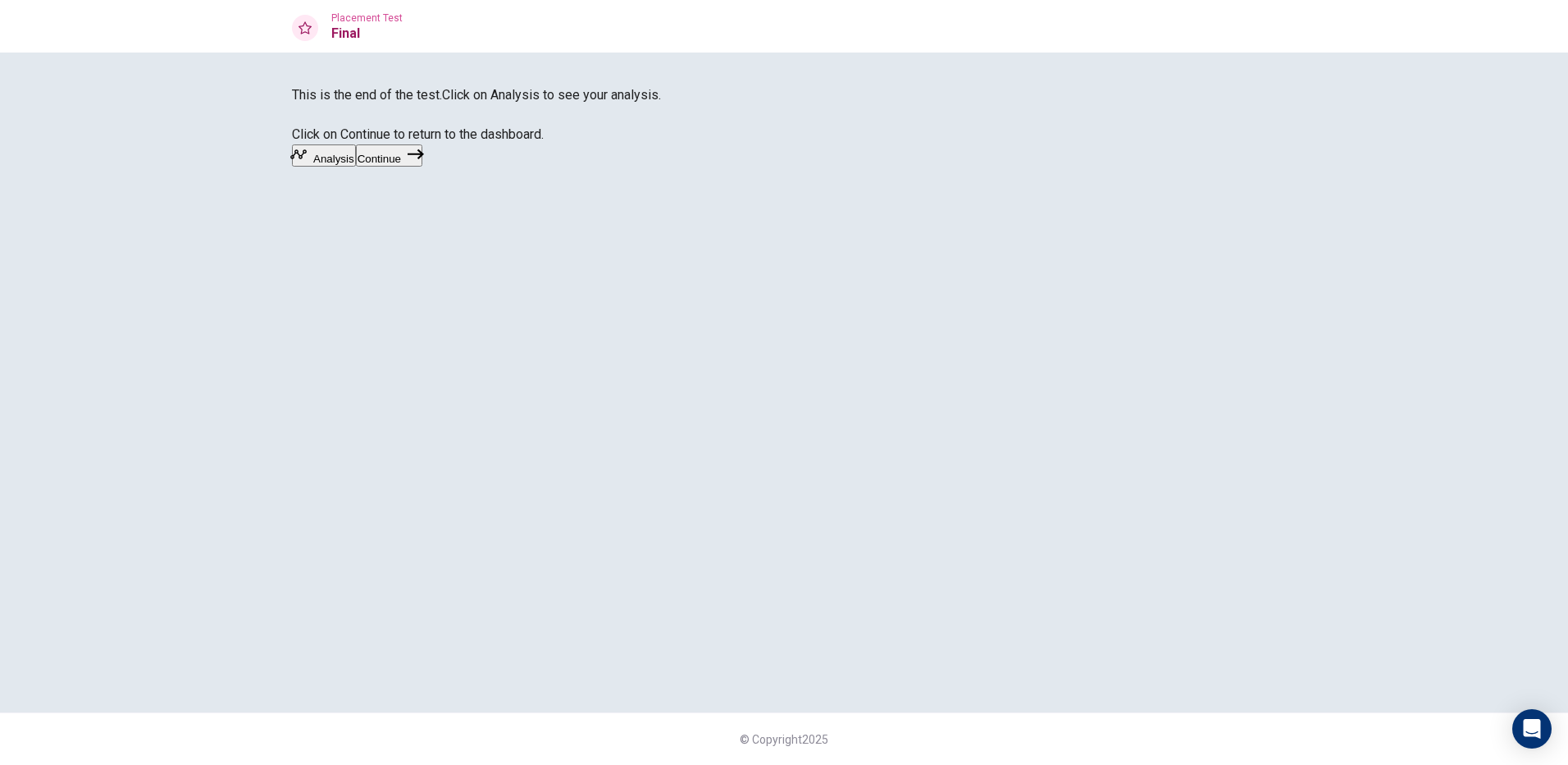
click at [424, 162] on icon "button" at bounding box center [415, 154] width 16 height 16
